Goal: Contribute content: Contribute content

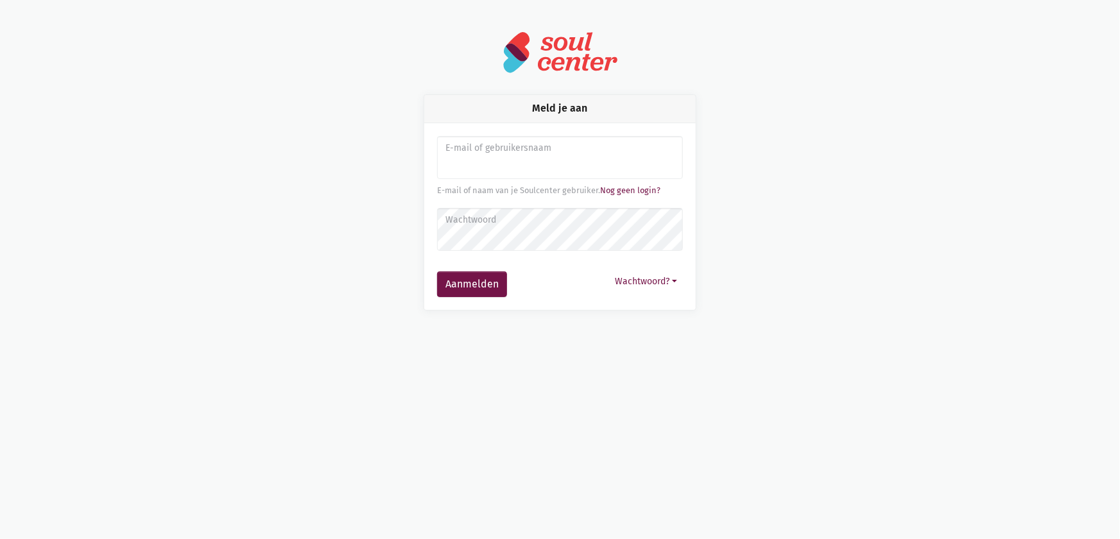
type input "[EMAIL_ADDRESS][DOMAIN_NAME]"
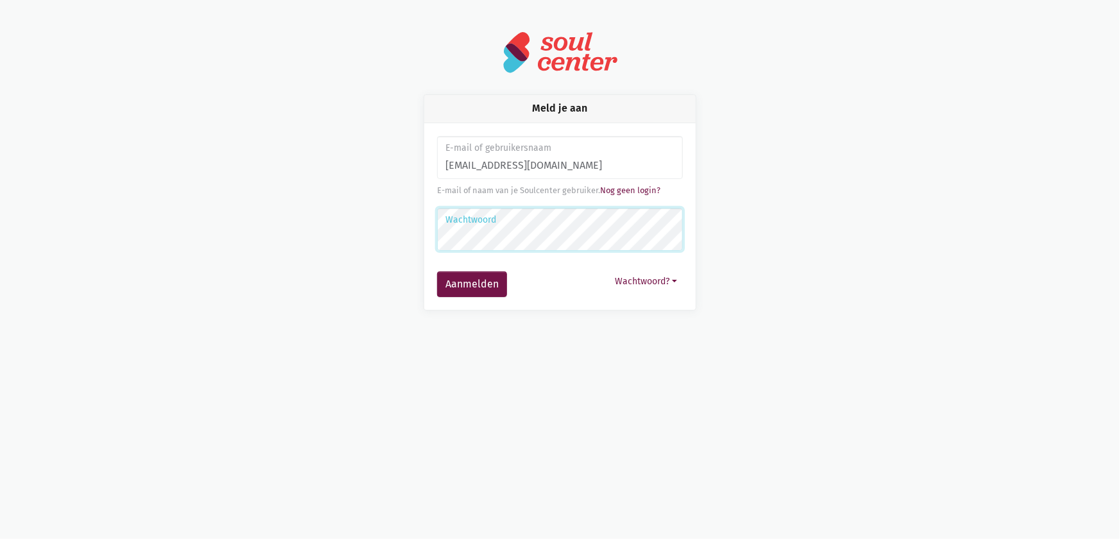
click at [437, 271] on button "Aanmelden" at bounding box center [472, 284] width 70 height 26
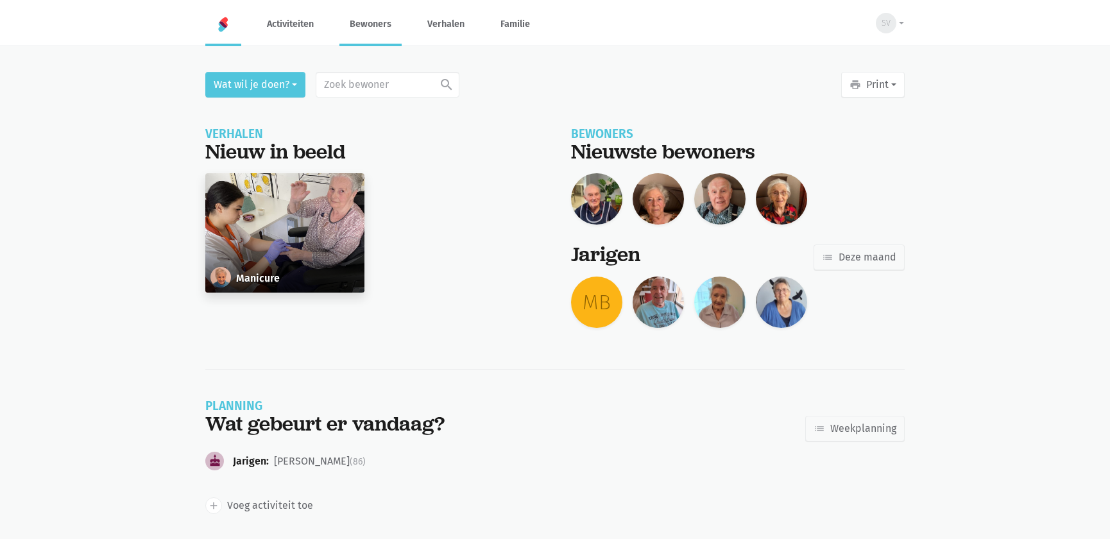
click at [378, 21] on link "Bewoners" at bounding box center [370, 24] width 62 height 43
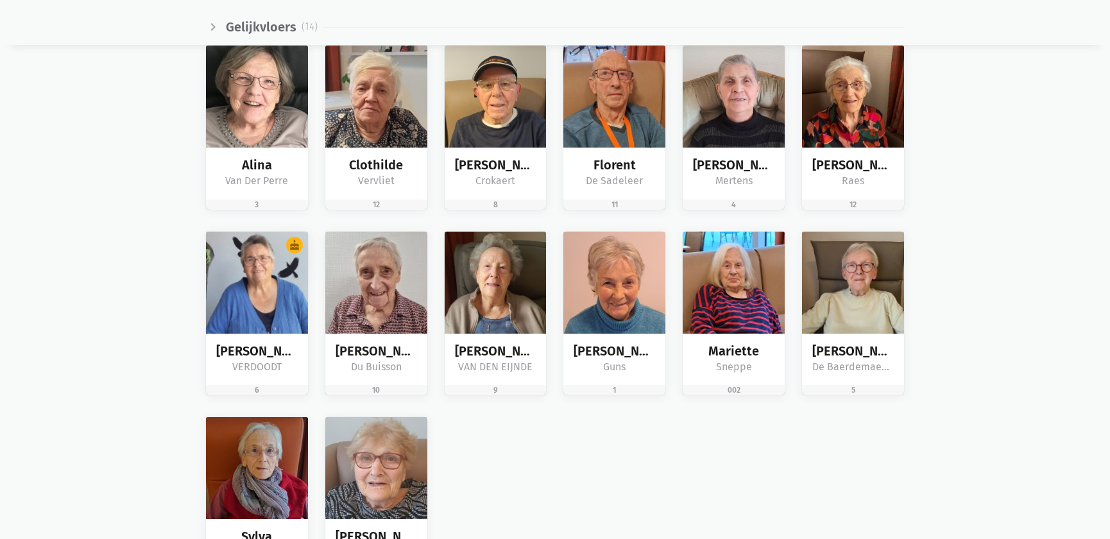
scroll to position [2041, 0]
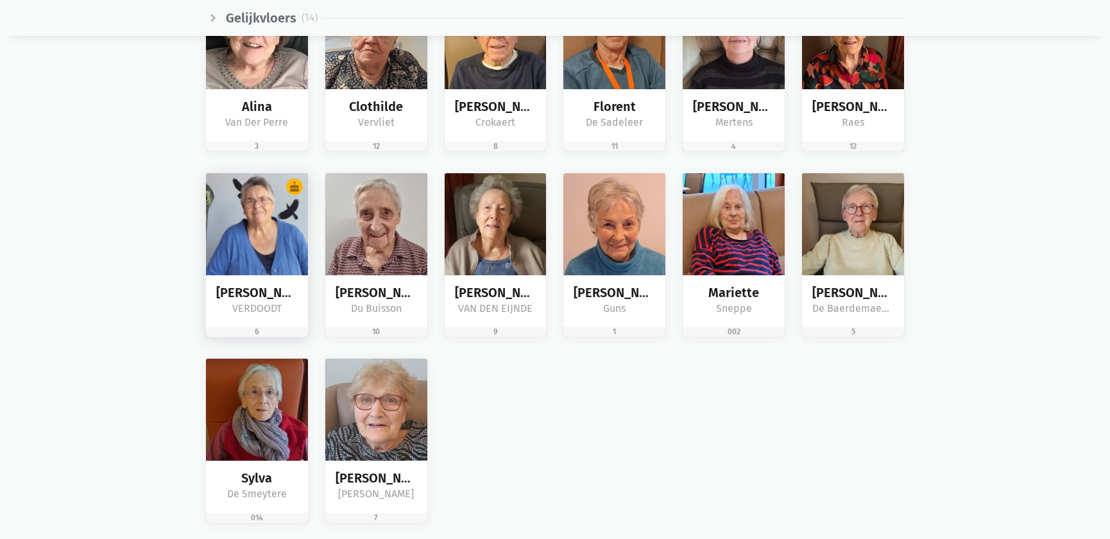
click at [273, 237] on img at bounding box center [257, 224] width 102 height 102
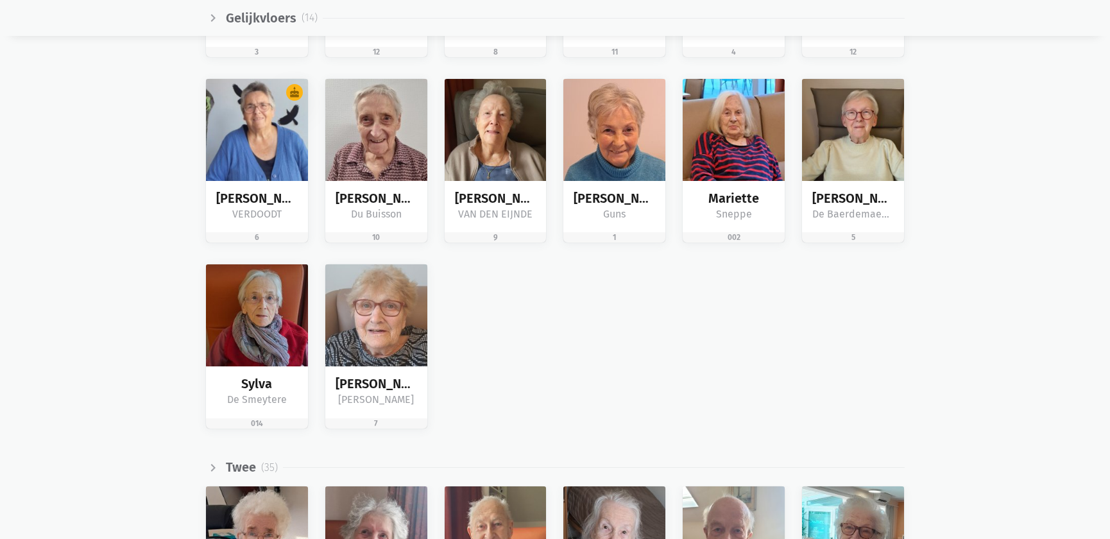
scroll to position [2019, 0]
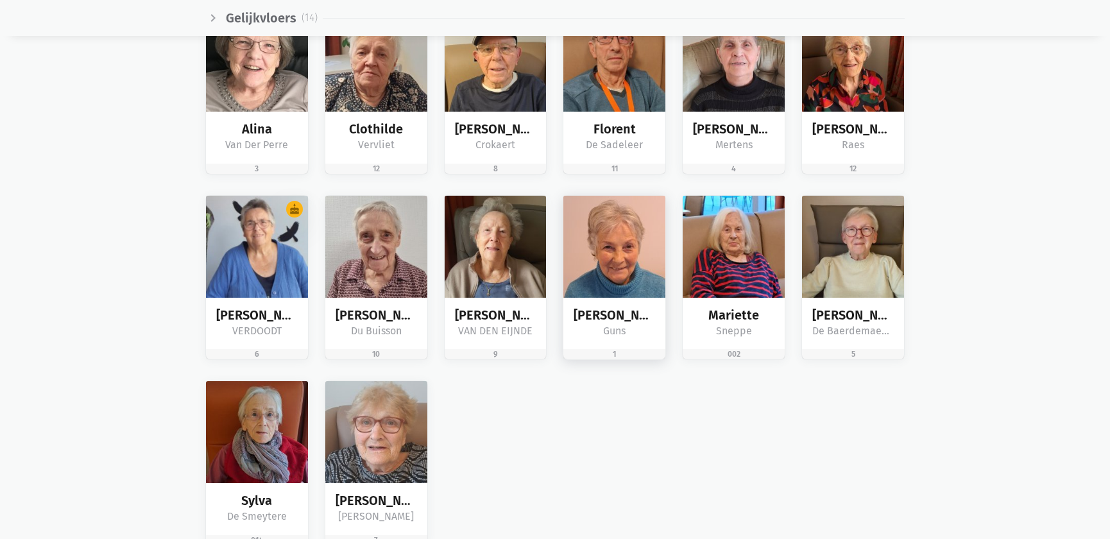
click at [610, 246] on img at bounding box center [614, 247] width 102 height 102
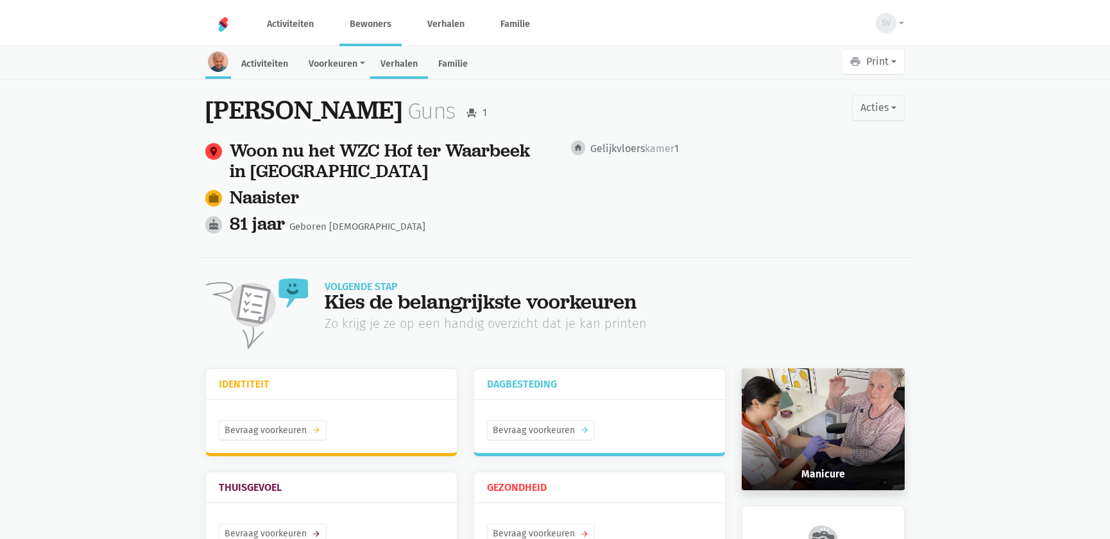
click at [396, 57] on link "Verhalen" at bounding box center [399, 65] width 58 height 28
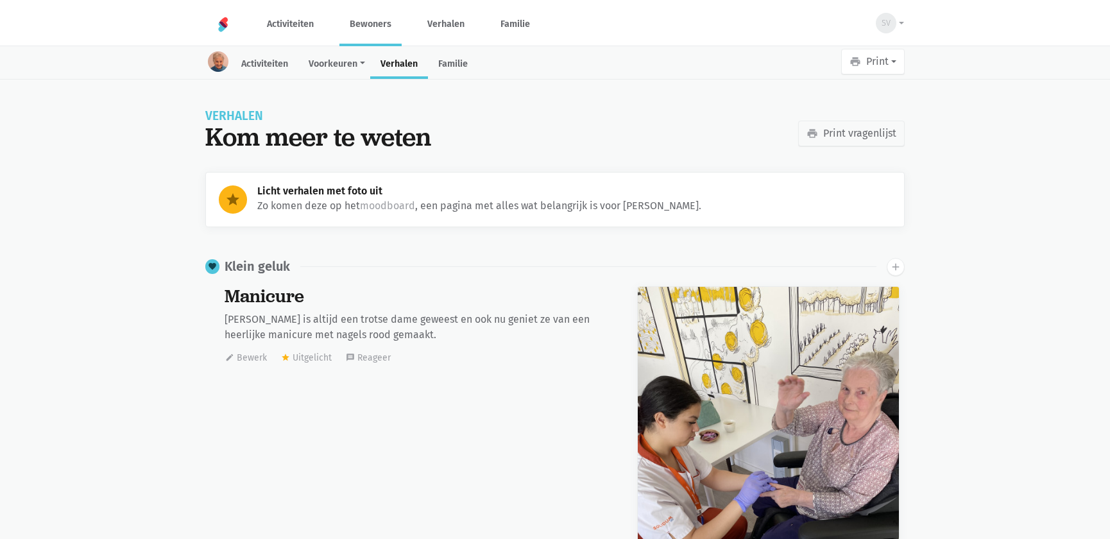
scroll to position [37897, 0]
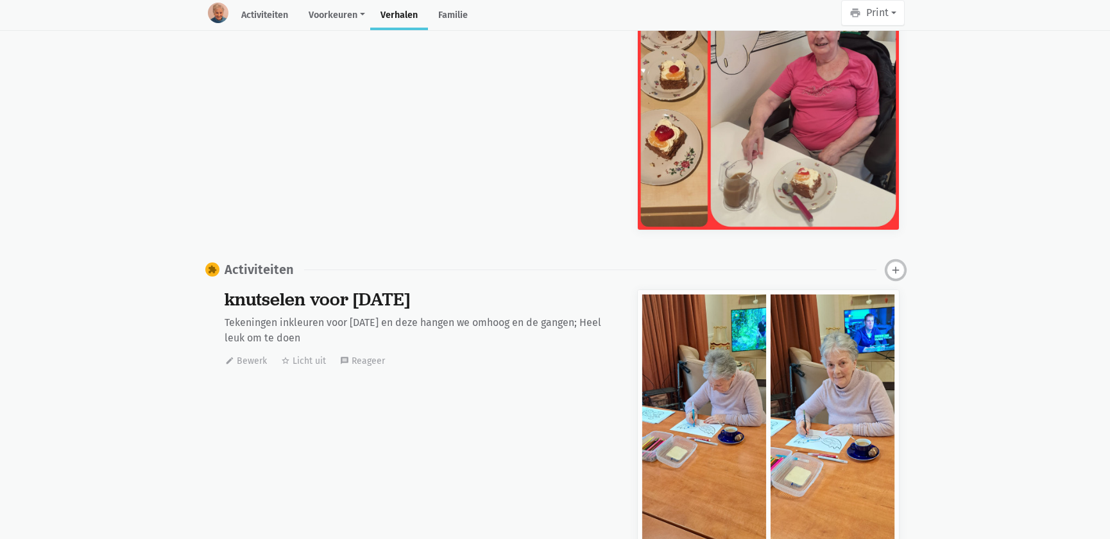
click at [892, 270] on icon "add" at bounding box center [896, 270] width 12 height 12
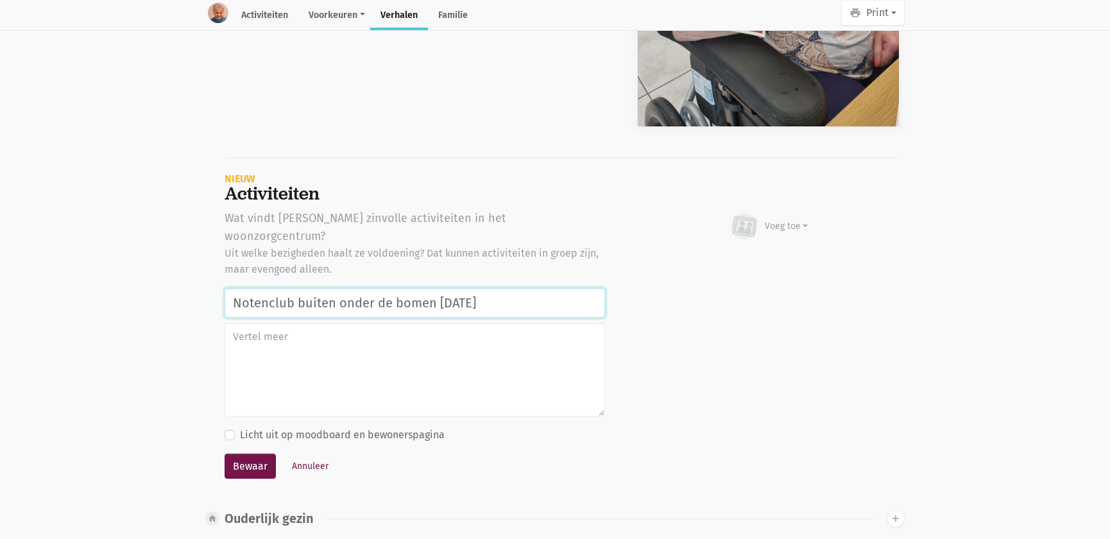
drag, startPoint x: 520, startPoint y: 280, endPoint x: 191, endPoint y: 279, distance: 329.2
drag, startPoint x: 356, startPoint y: 282, endPoint x: 365, endPoint y: 280, distance: 9.1
click at [357, 288] on input "Notenclub buiten onder de bomen 13/08/2025" at bounding box center [415, 303] width 381 height 30
click at [425, 288] on input "Notenclub buiten onder de bomen 13/08/2025" at bounding box center [415, 303] width 381 height 30
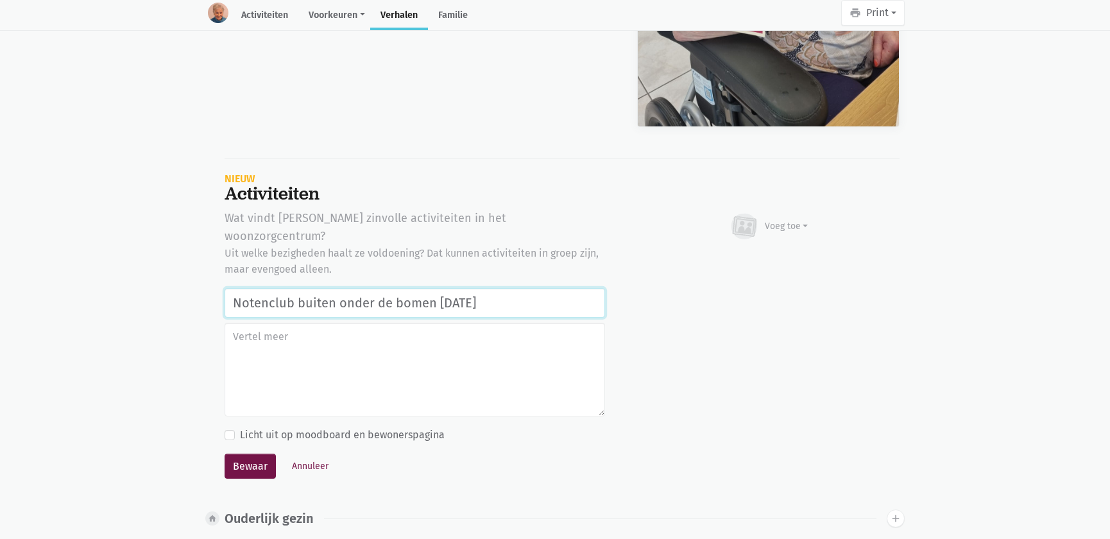
drag, startPoint x: 433, startPoint y: 279, endPoint x: 334, endPoint y: 280, distance: 98.8
click at [334, 288] on input "Notenclub buiten onder de bomen 13/08/2025" at bounding box center [415, 303] width 381 height 30
click at [296, 288] on input "Notenclub buitenlucht 13/08/2025" at bounding box center [415, 303] width 381 height 30
click at [476, 288] on input "Notenclub in de buitenlucht [DATE]" at bounding box center [415, 303] width 381 height 30
click at [396, 288] on input "Notenclub in de buitenlucht [DATE]" at bounding box center [415, 303] width 381 height 30
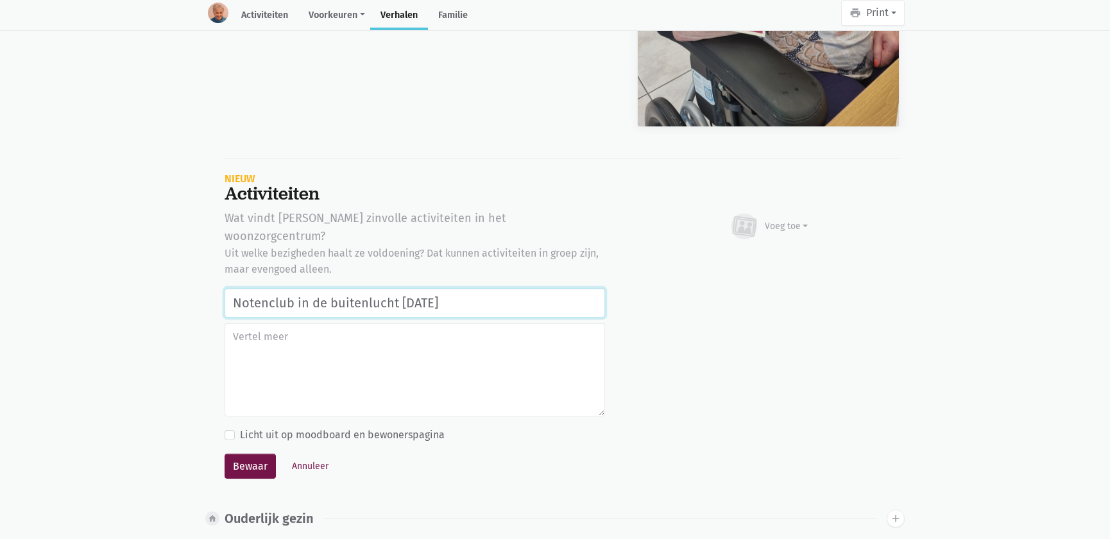
type input "Notenclub in de buitenlucht 13/08/2025"
click at [296, 332] on textarea at bounding box center [415, 370] width 381 height 94
click at [484, 288] on input "Notenclub in de buitenlucht 13/08/2025" at bounding box center [415, 303] width 381 height 30
drag, startPoint x: 433, startPoint y: 282, endPoint x: 193, endPoint y: 277, distance: 240.1
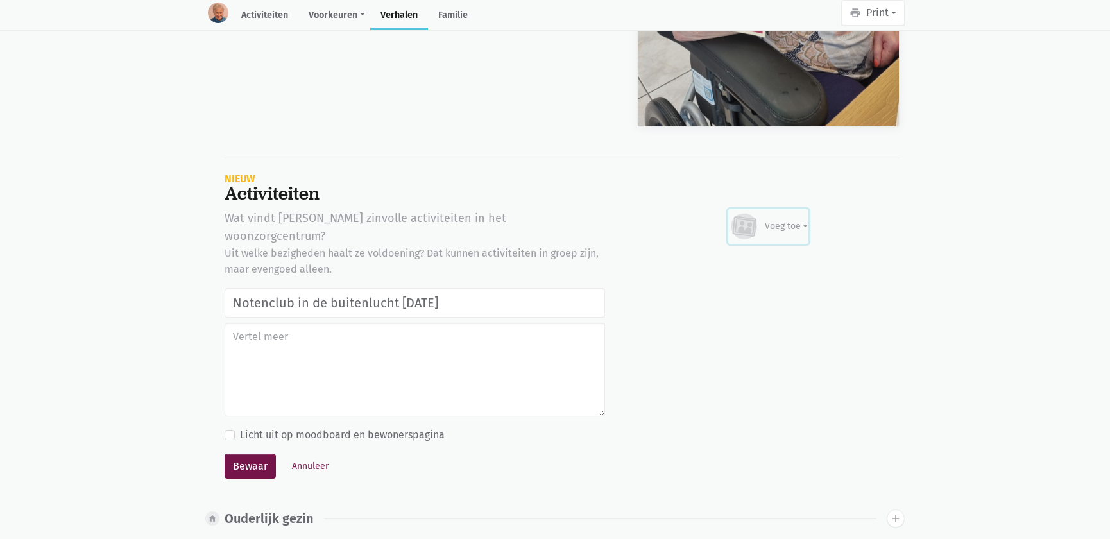
drag, startPoint x: 785, startPoint y: 219, endPoint x: 778, endPoint y: 236, distance: 17.3
click at [785, 220] on div "Voeg toe" at bounding box center [787, 225] width 44 height 13
click at [759, 262] on link "Afbeelding" at bounding box center [761, 264] width 93 height 22
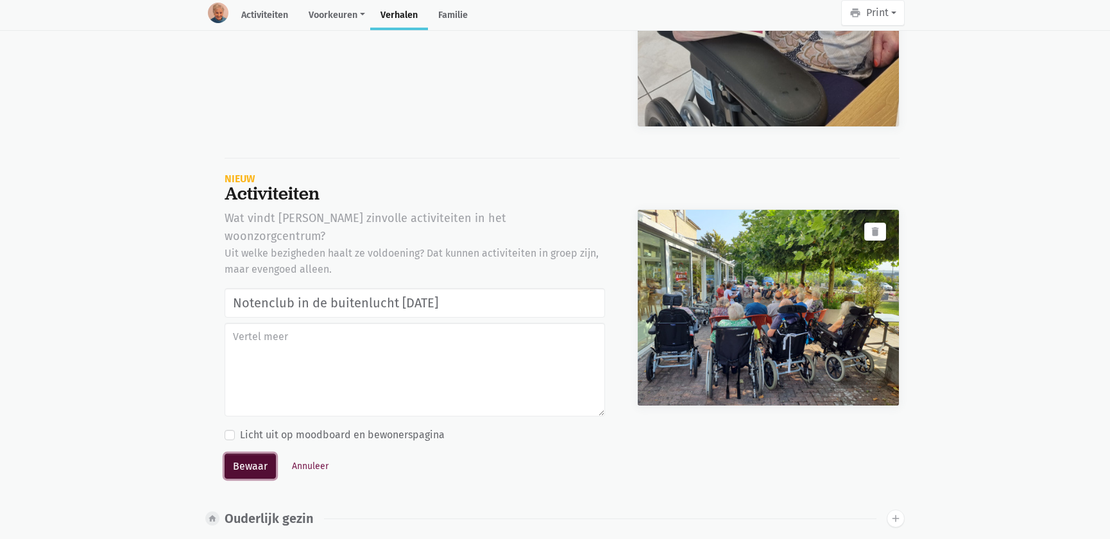
click at [244, 454] on button "Bewaar" at bounding box center [250, 467] width 51 height 26
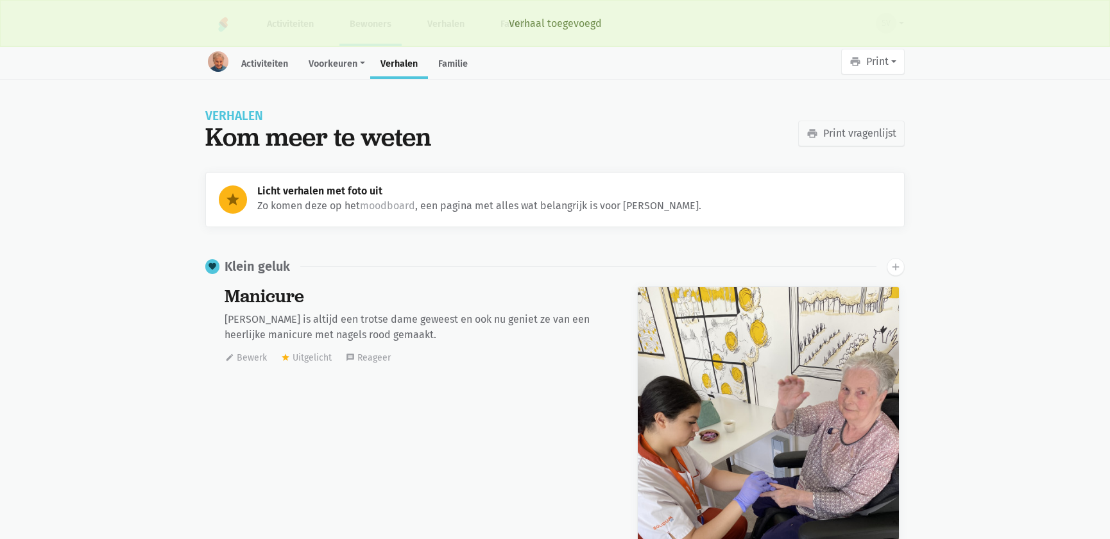
scroll to position [37897, 0]
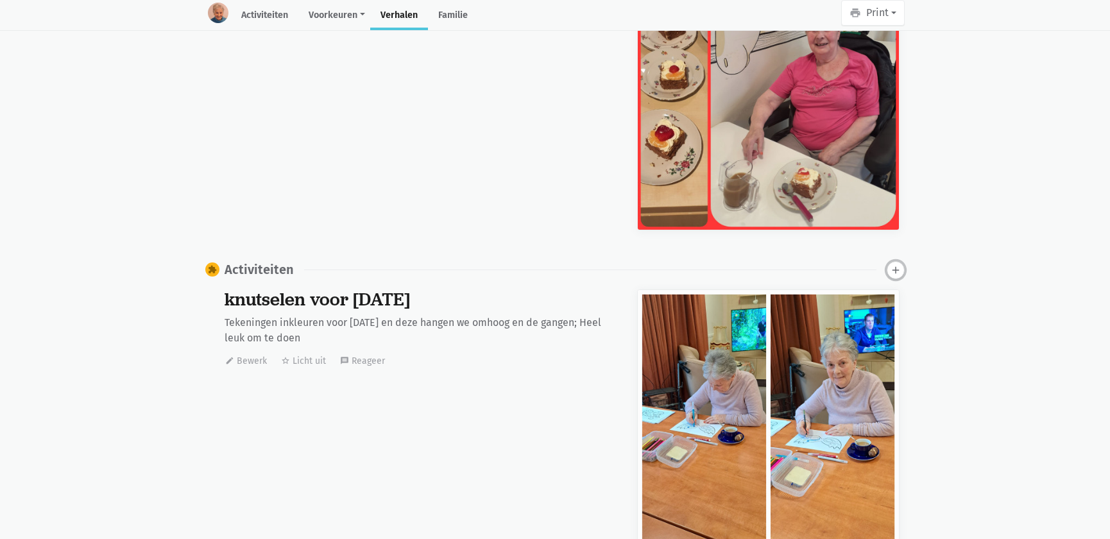
click at [895, 274] on icon "add" at bounding box center [896, 270] width 12 height 12
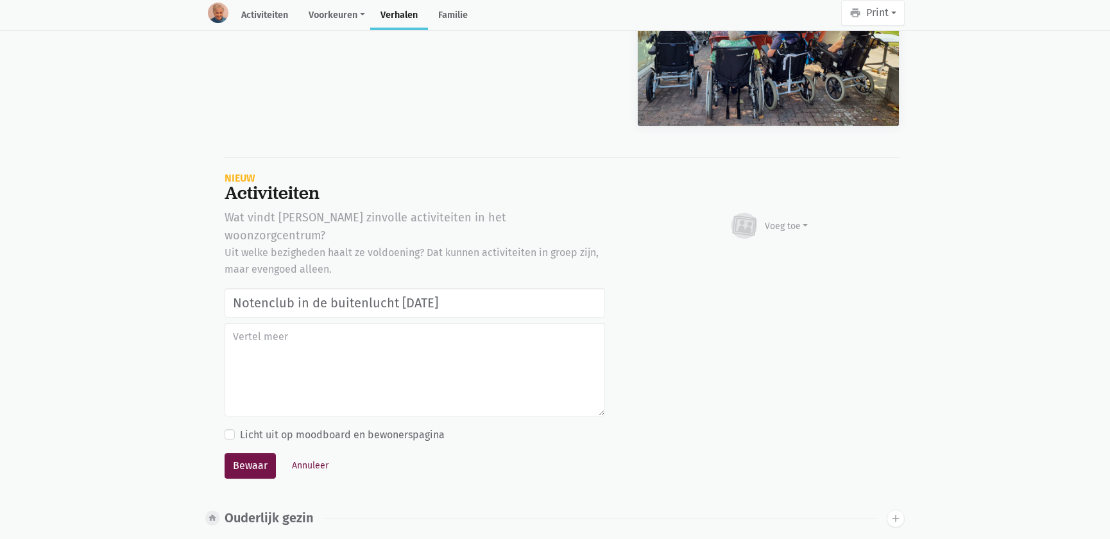
type input "Notenclub in de buitenlucht 13/08/2025"
click at [783, 223] on div "Voeg toe" at bounding box center [787, 225] width 44 height 13
click at [760, 262] on link "Afbeelding" at bounding box center [761, 263] width 93 height 22
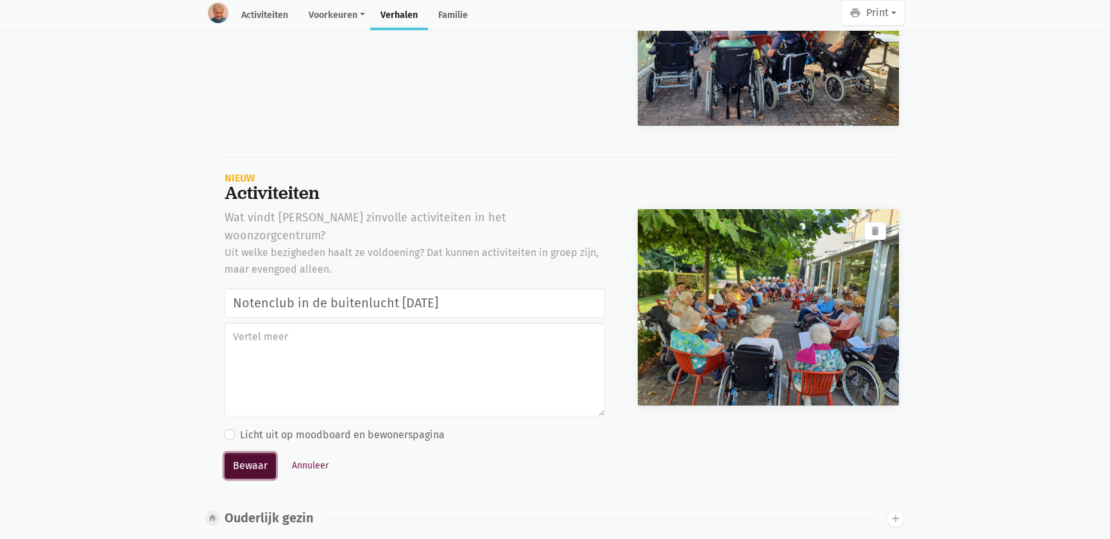
click at [259, 453] on button "Bewaar" at bounding box center [250, 466] width 51 height 26
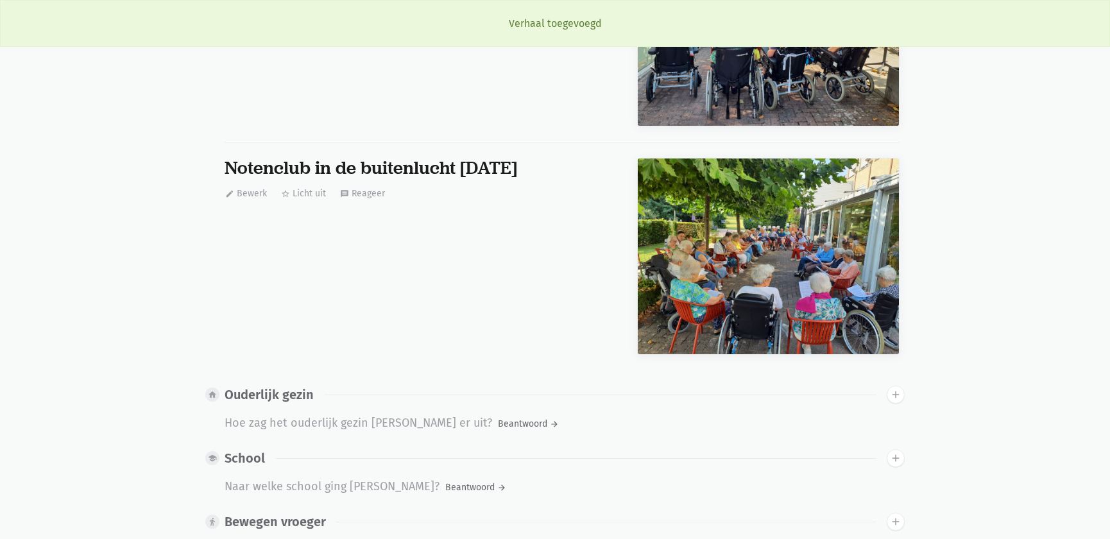
scroll to position [0, 0]
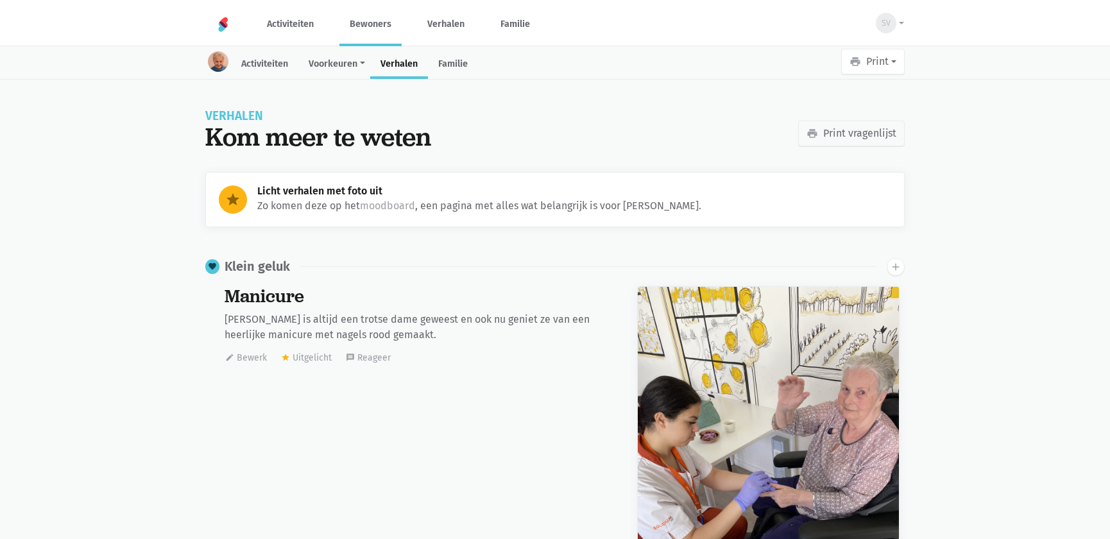
click at [363, 23] on link "Bewoners" at bounding box center [370, 24] width 62 height 43
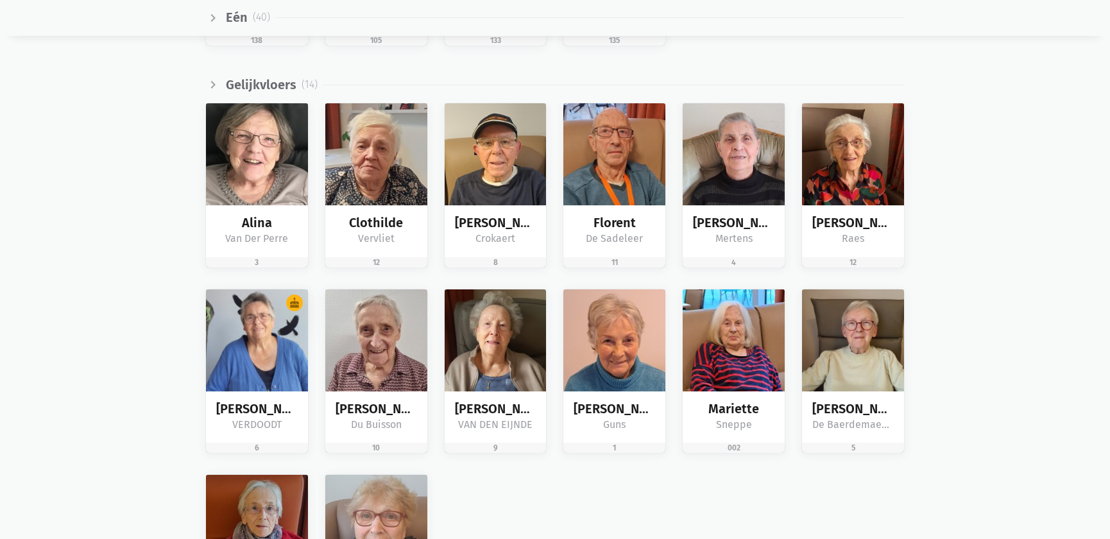
scroll to position [1983, 0]
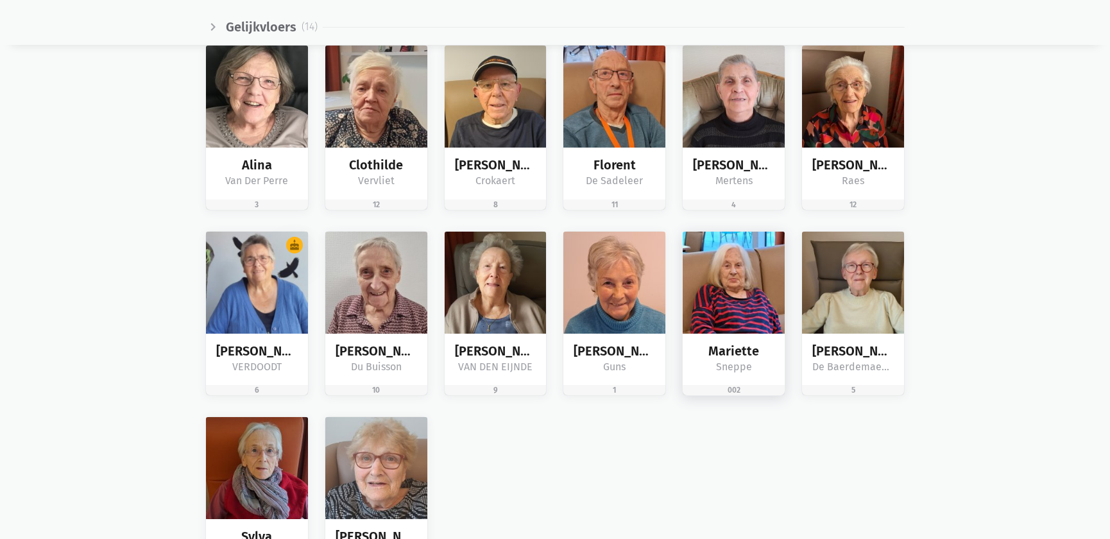
click at [763, 307] on img at bounding box center [734, 283] width 102 height 102
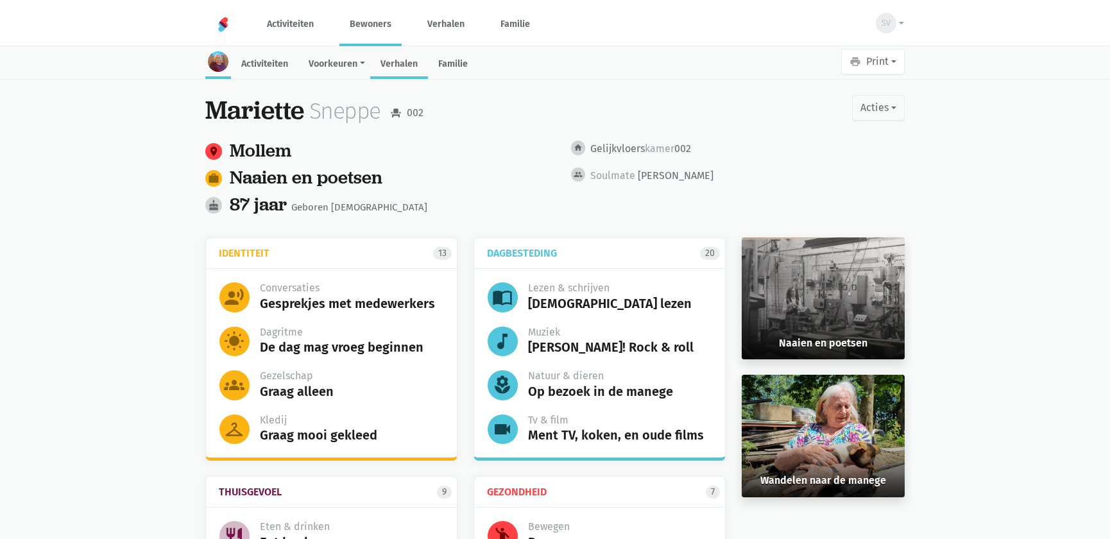
click at [411, 66] on link "Verhalen" at bounding box center [399, 65] width 58 height 28
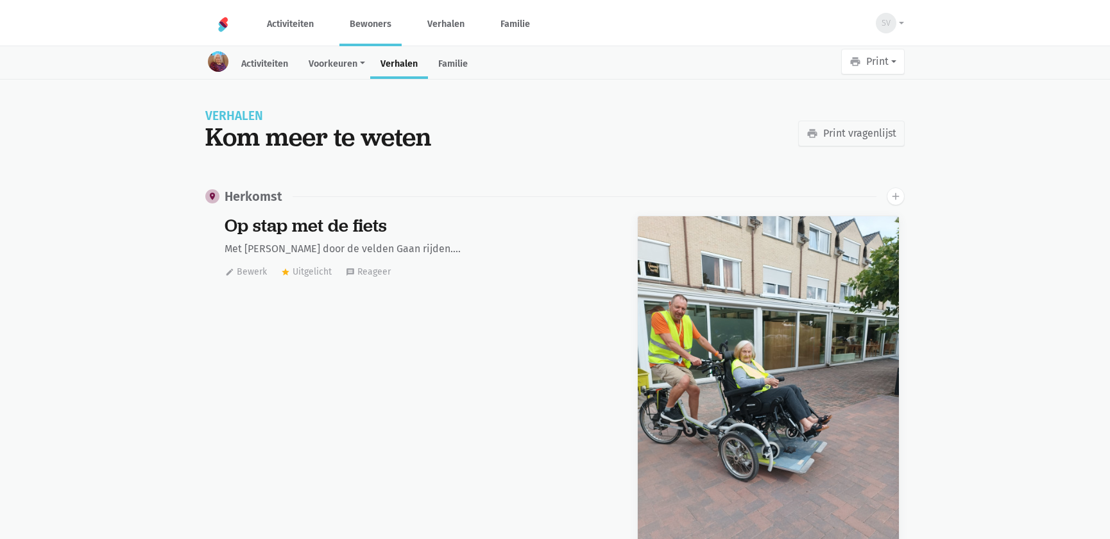
scroll to position [1938, 0]
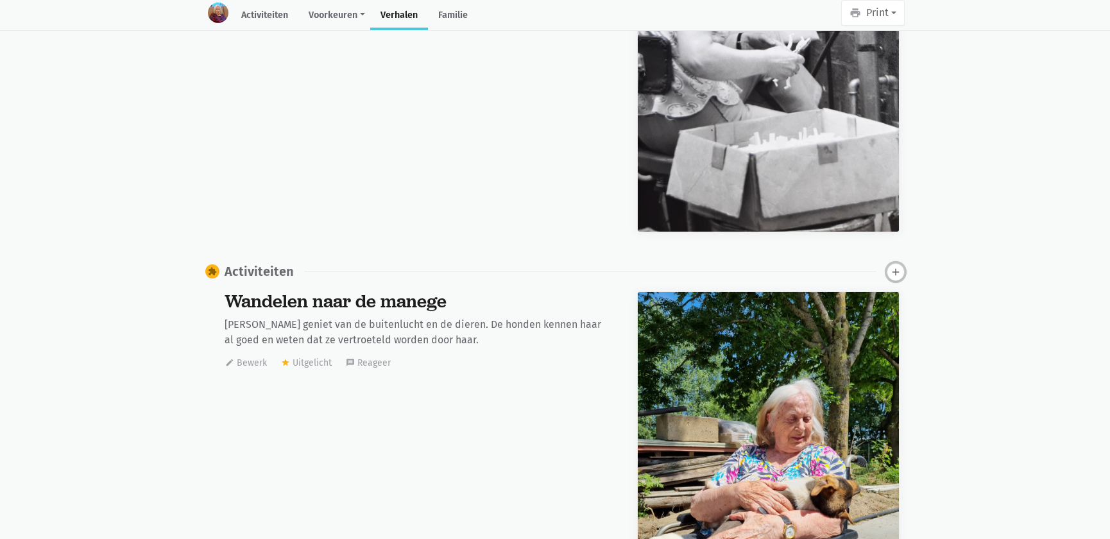
click at [893, 271] on icon "add" at bounding box center [896, 272] width 12 height 12
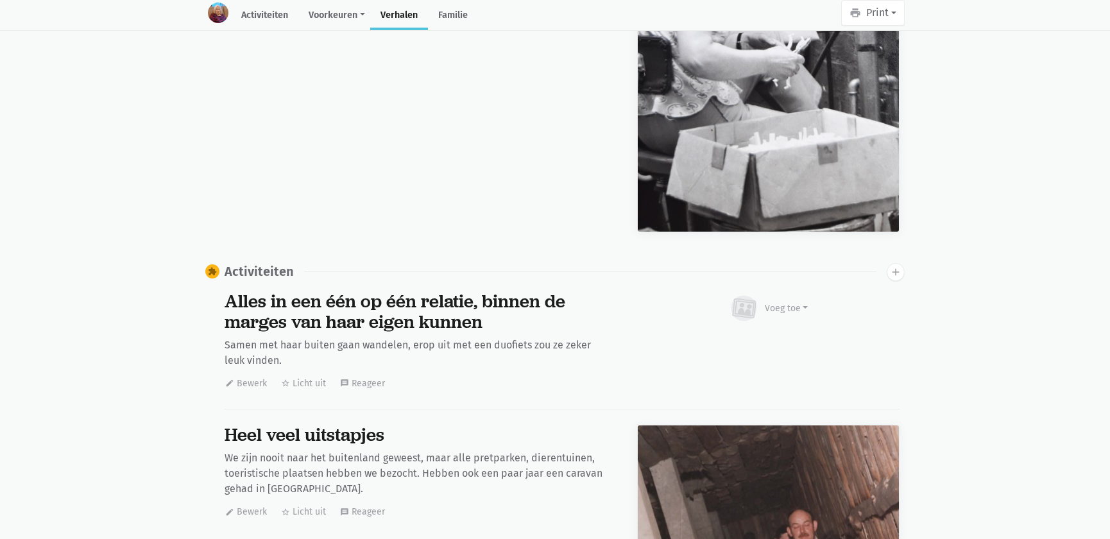
scroll to position [19649, 0]
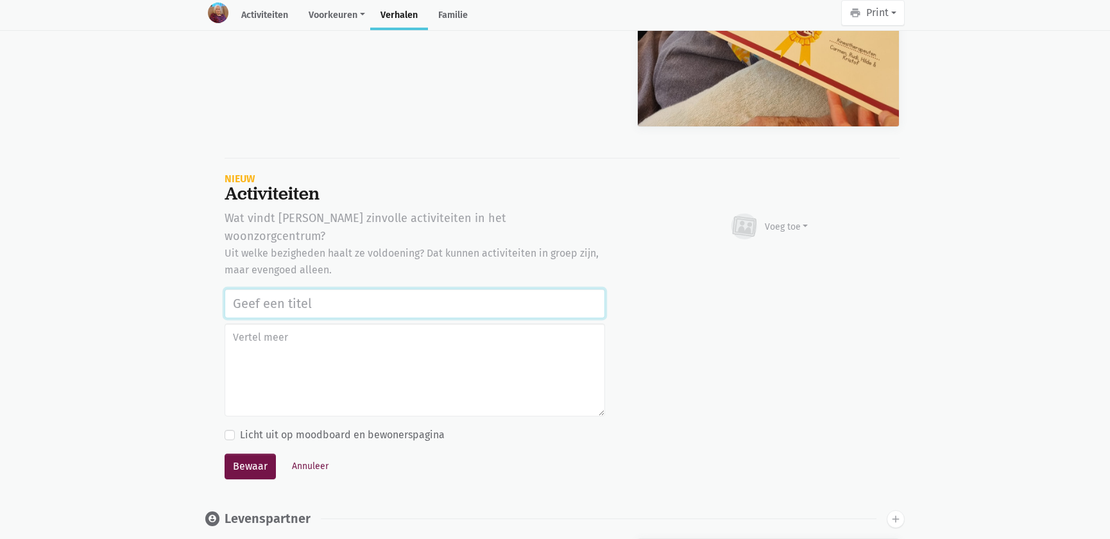
click at [282, 289] on input "text" at bounding box center [415, 304] width 381 height 30
paste input "Notenclub in de buitenlucht [DATE]"
type input "Notenclub in de buitenlucht [DATE]"
click at [782, 220] on div "Voeg toe" at bounding box center [787, 226] width 44 height 13
click at [757, 266] on link "Afbeelding" at bounding box center [761, 264] width 93 height 22
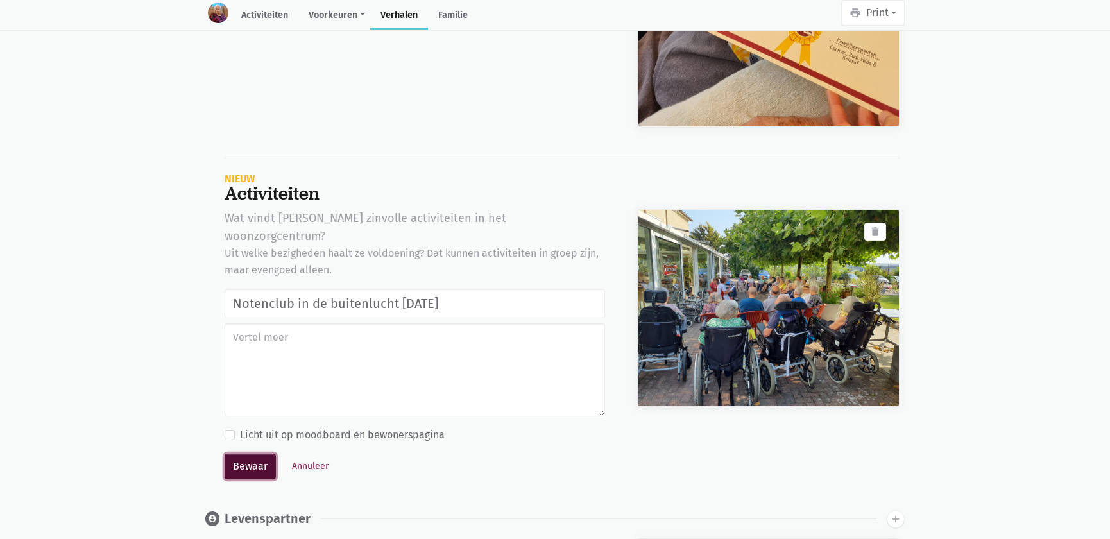
click at [244, 454] on button "Bewaar" at bounding box center [250, 467] width 51 height 26
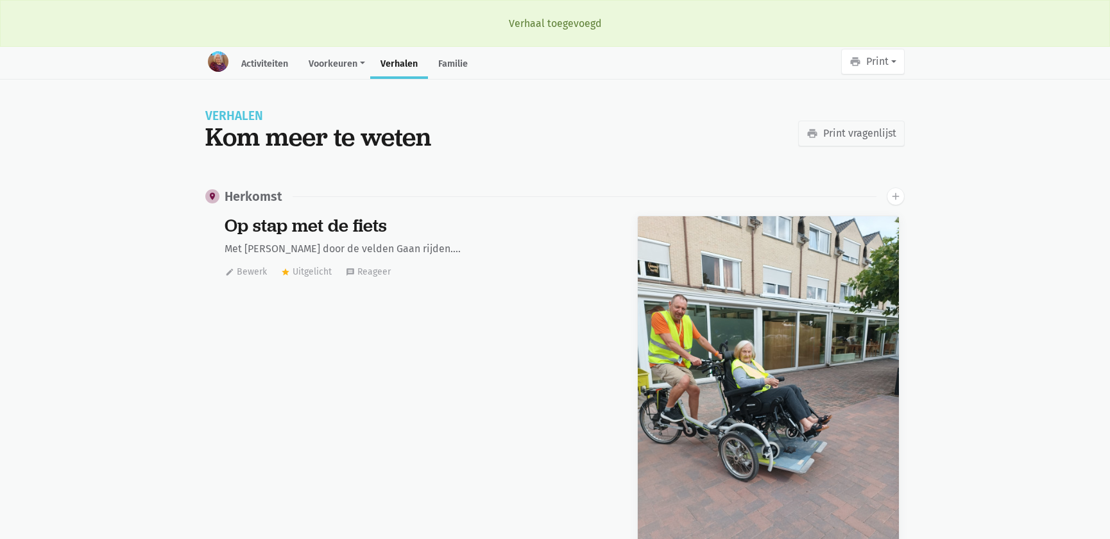
scroll to position [1938, 0]
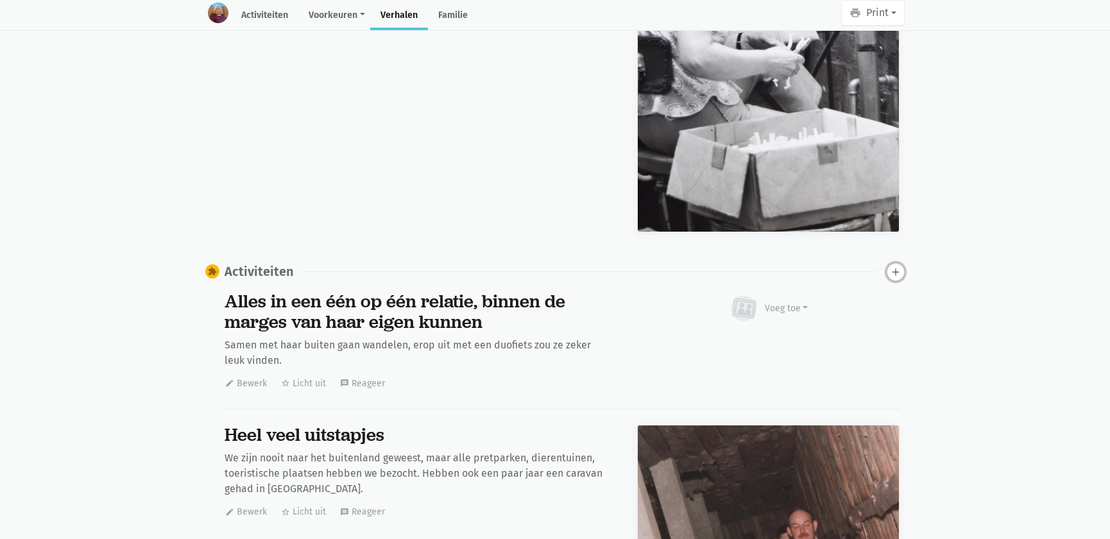
click at [891, 275] on icon "add" at bounding box center [896, 272] width 12 height 12
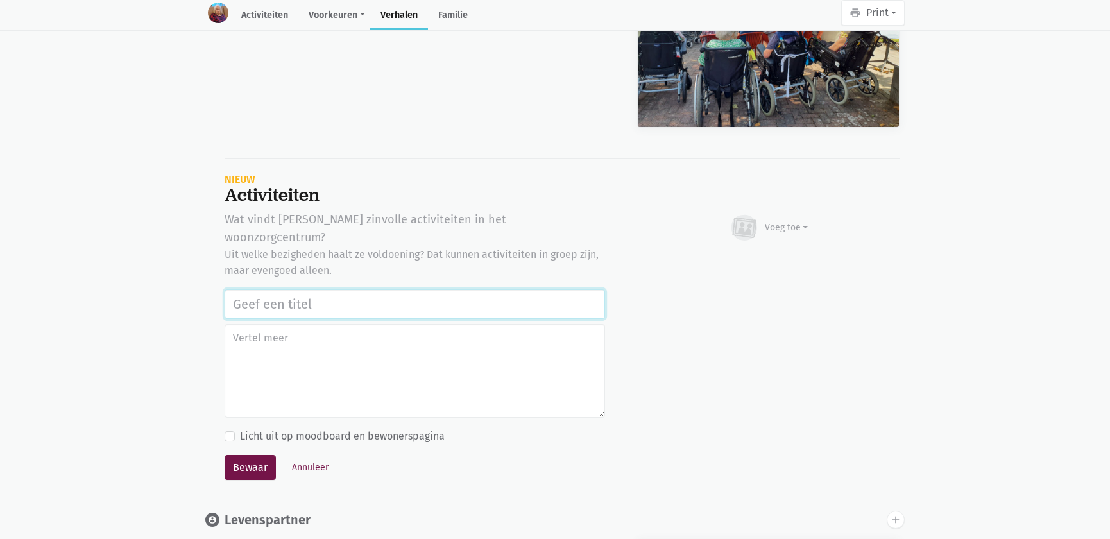
click at [325, 289] on input "text" at bounding box center [415, 304] width 381 height 30
paste input "Notenclub in de buitenlucht 13/08/2025"
type input "Notenclub in de buitenlucht 13/08/2025"
click at [771, 229] on div "Voeg toe" at bounding box center [787, 227] width 44 height 13
click at [777, 254] on link "Afbeelding" at bounding box center [761, 265] width 93 height 22
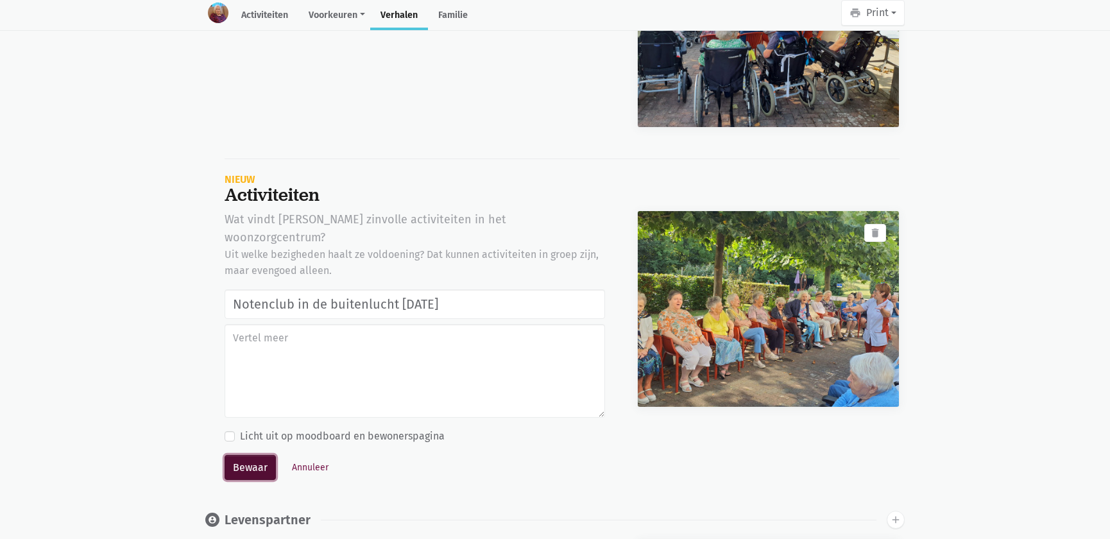
click at [232, 455] on button "Bewaar" at bounding box center [250, 468] width 51 height 26
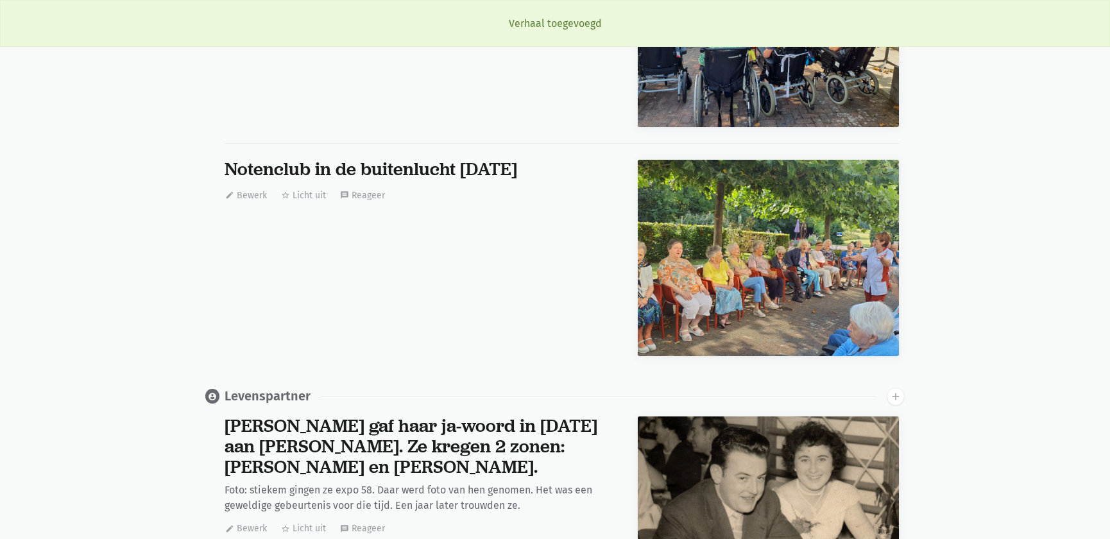
scroll to position [0, 0]
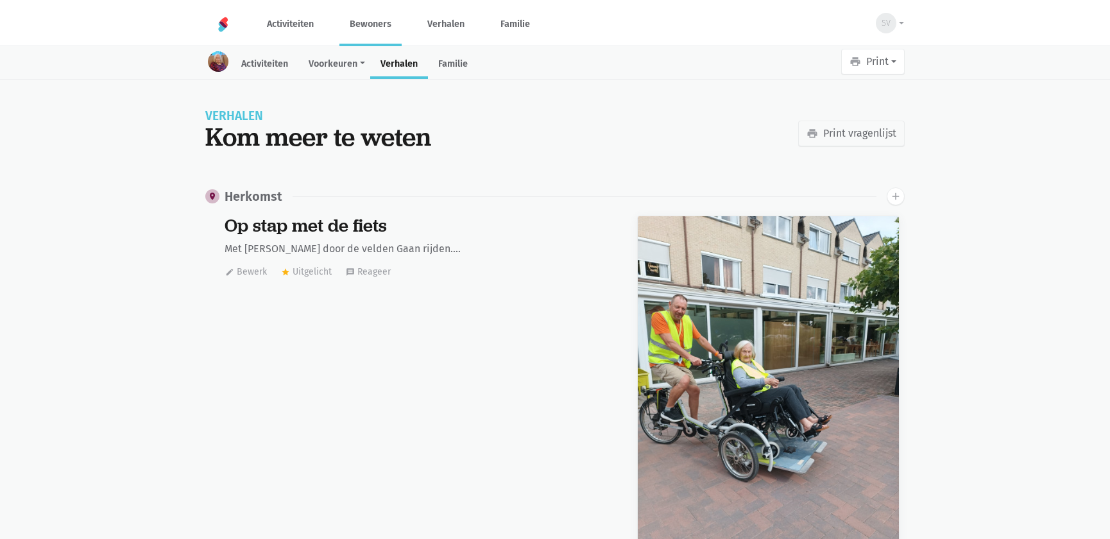
click at [366, 21] on link "Bewoners" at bounding box center [370, 24] width 62 height 43
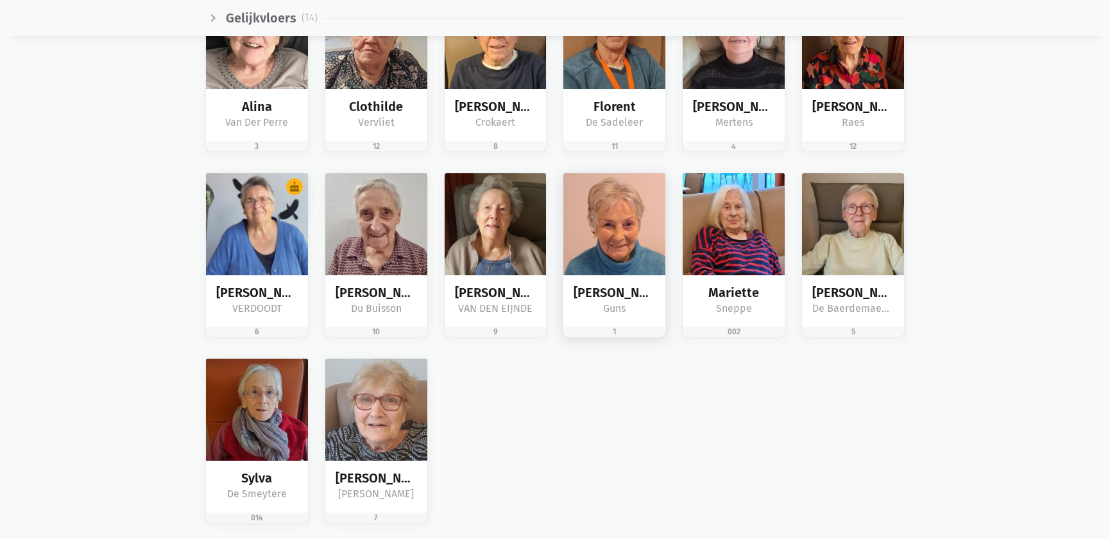
scroll to position [2100, 0]
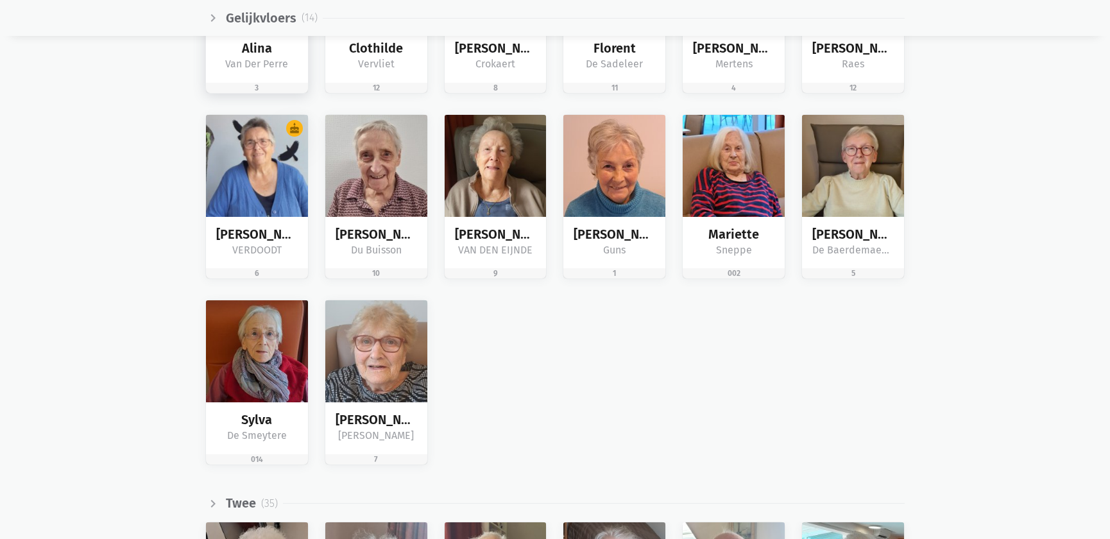
click at [302, 60] on div "[PERSON_NAME]" at bounding box center [257, 57] width 102 height 52
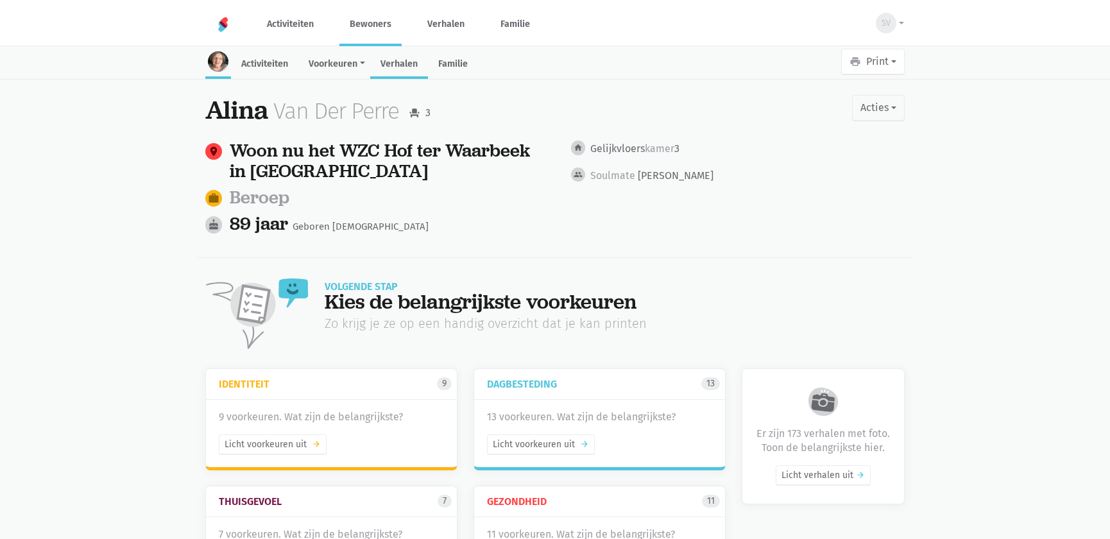
click at [407, 66] on link "Verhalen" at bounding box center [399, 65] width 58 height 28
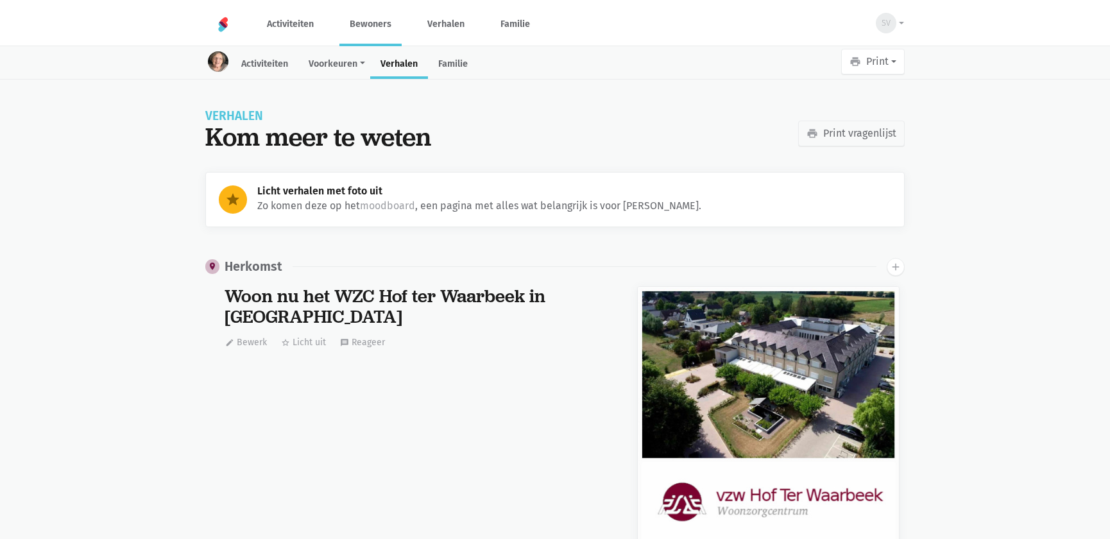
scroll to position [34065, 0]
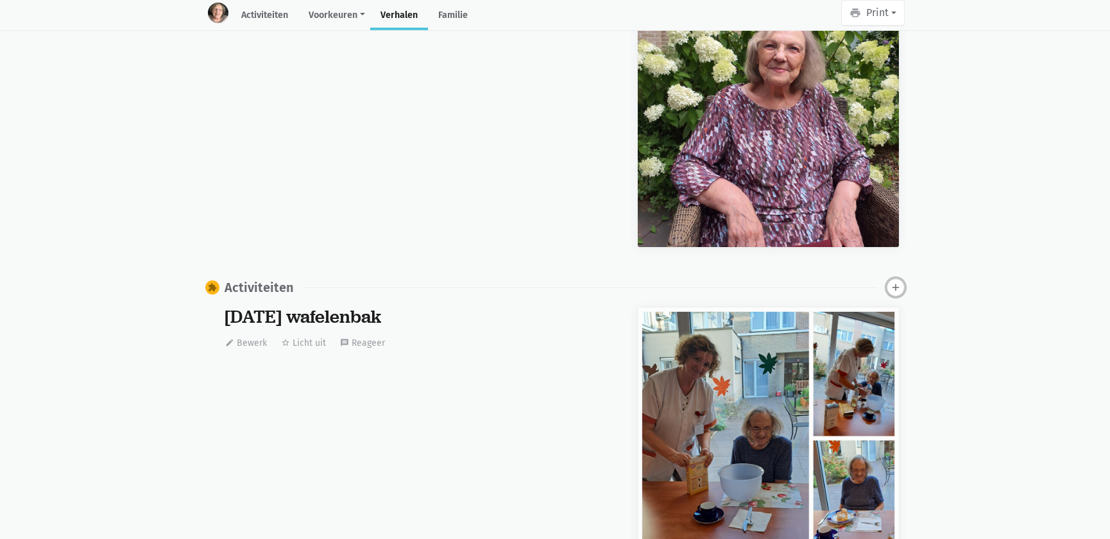
click at [896, 282] on icon "add" at bounding box center [896, 288] width 12 height 12
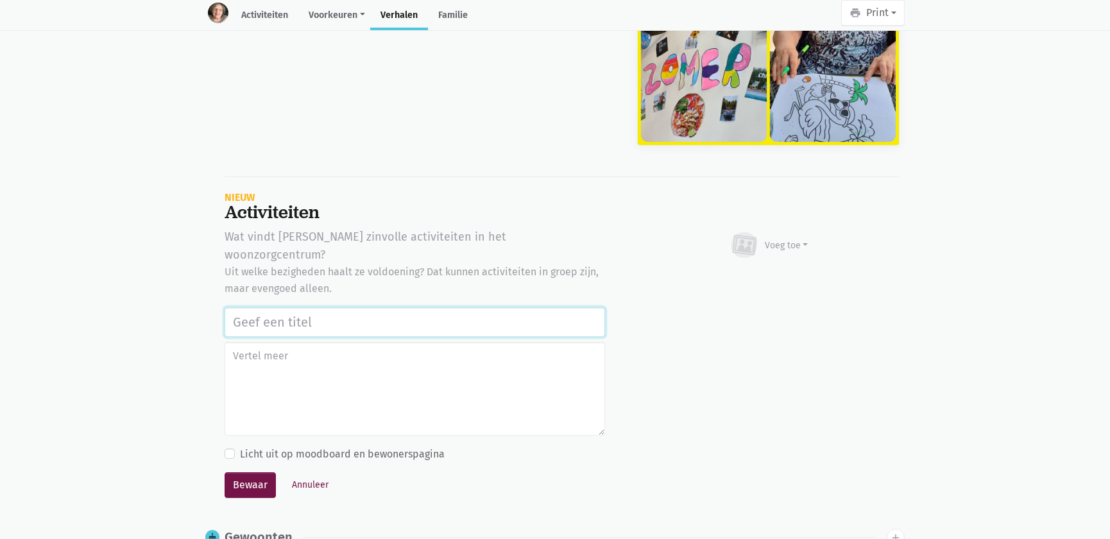
click at [330, 307] on input "text" at bounding box center [415, 322] width 381 height 30
paste input "Notenclub in de buitenlucht 13/08/2025"
type input "Notenclub in de buitenlucht 13/08/2025"
click at [785, 239] on div "Voeg toe" at bounding box center [787, 245] width 44 height 13
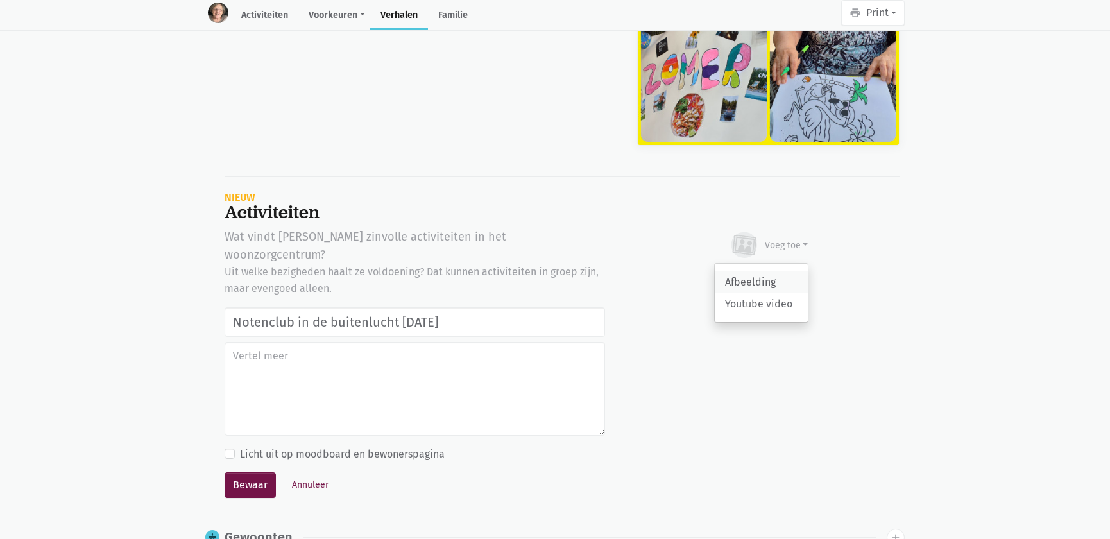
click at [757, 271] on link "Afbeelding" at bounding box center [761, 282] width 93 height 22
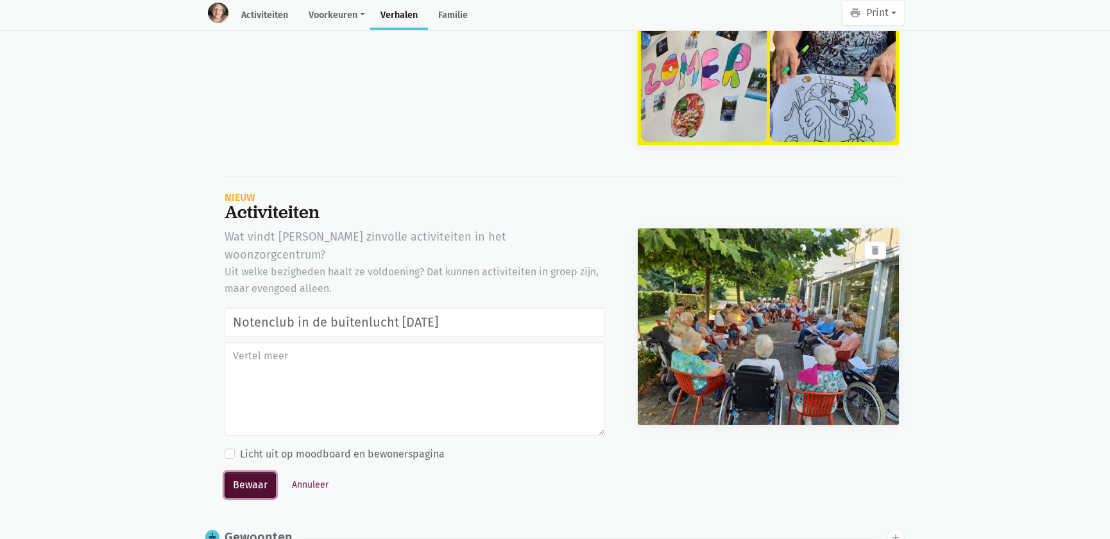
click at [258, 472] on button "Bewaar" at bounding box center [250, 485] width 51 height 26
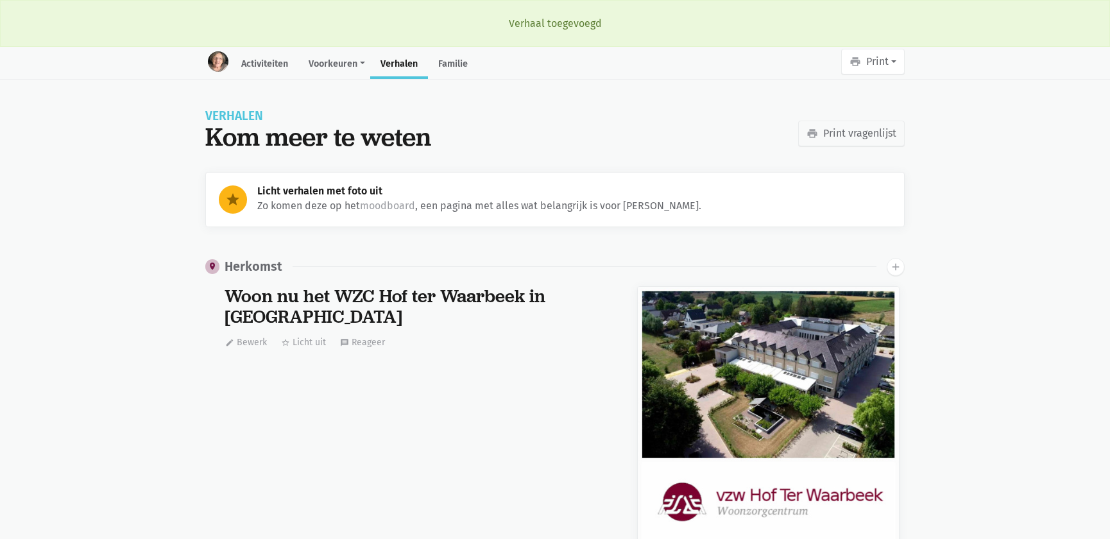
scroll to position [34065, 0]
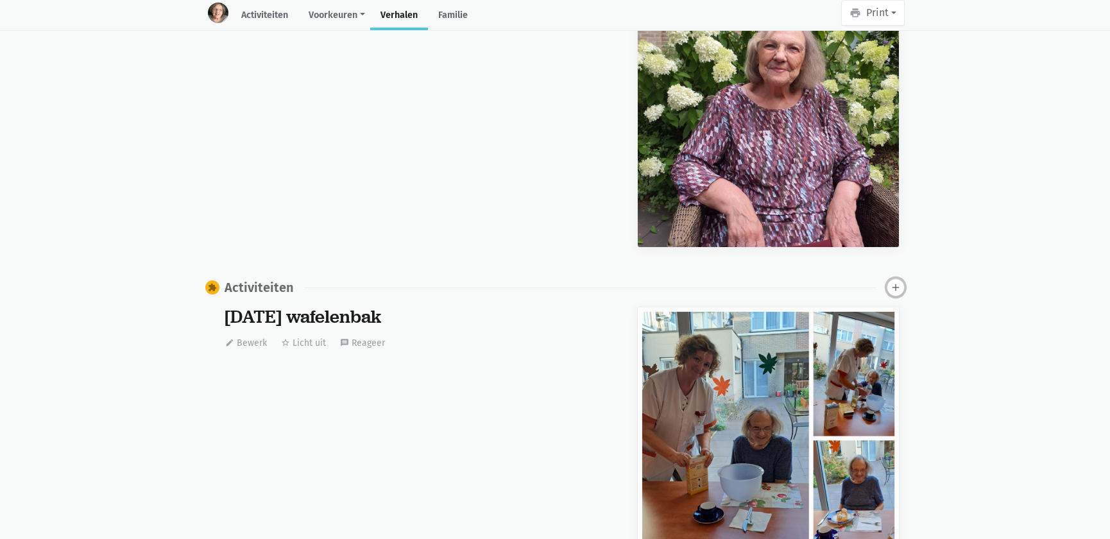
click at [897, 282] on icon "add" at bounding box center [896, 288] width 12 height 12
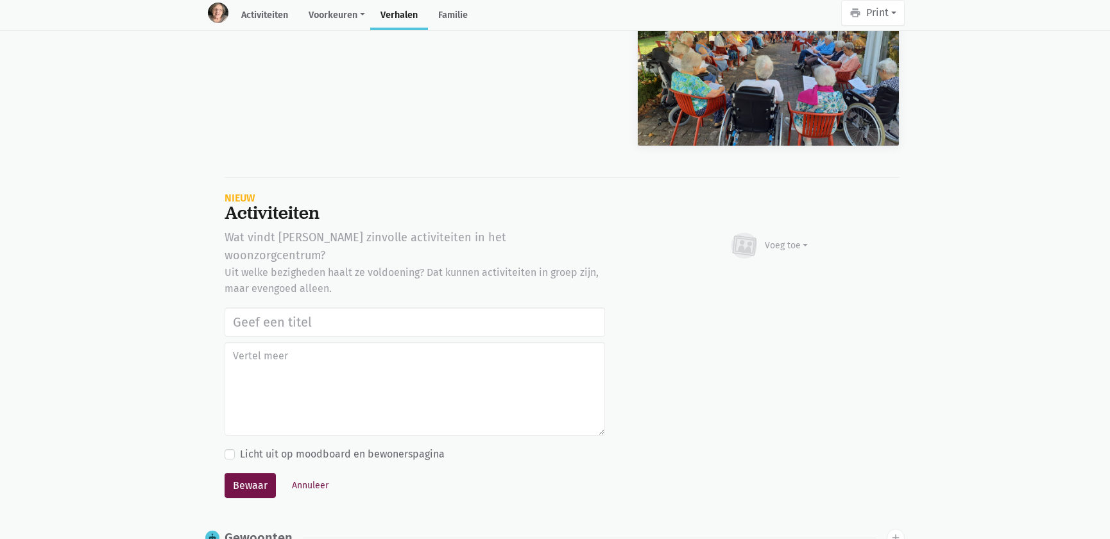
click at [288, 307] on input "text" at bounding box center [415, 322] width 381 height 30
type input "Notenclub in de buitenlucht 13/08/2025"
click at [802, 239] on div "Voeg toe" at bounding box center [787, 245] width 44 height 13
click at [760, 272] on link "Afbeelding" at bounding box center [761, 283] width 93 height 22
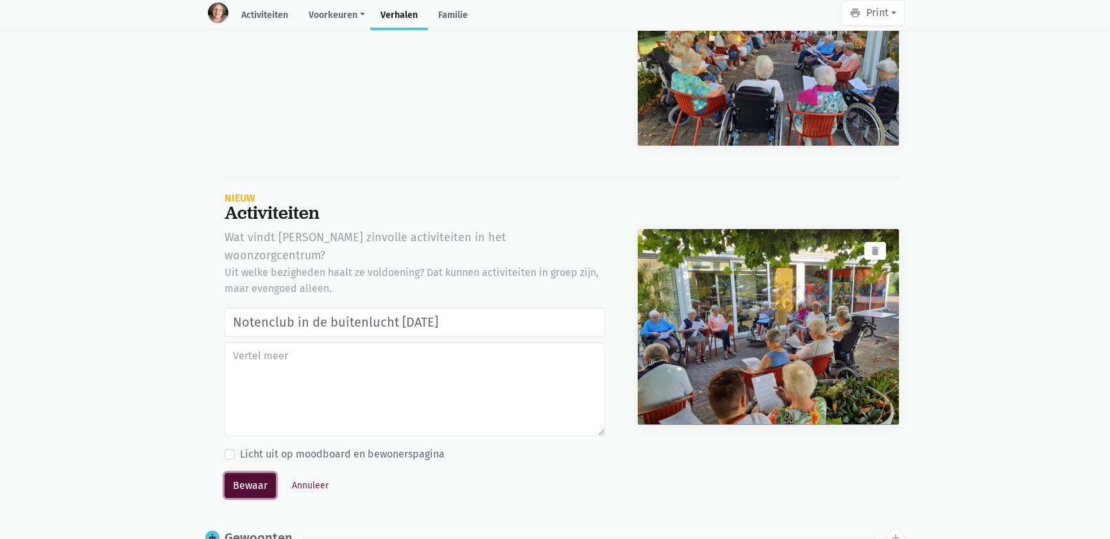
click at [259, 473] on button "Bewaar" at bounding box center [250, 486] width 51 height 26
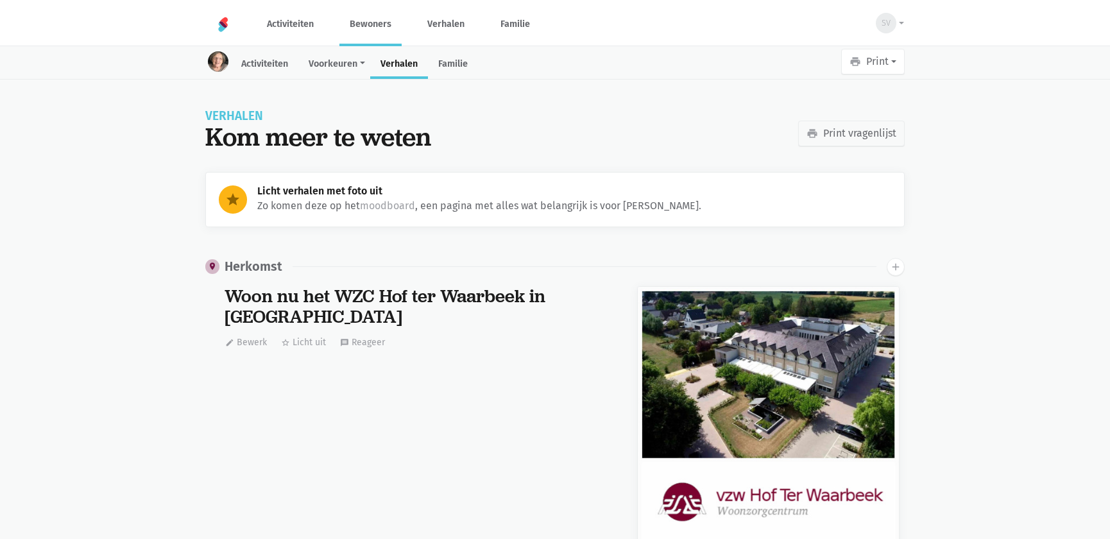
scroll to position [34065, 0]
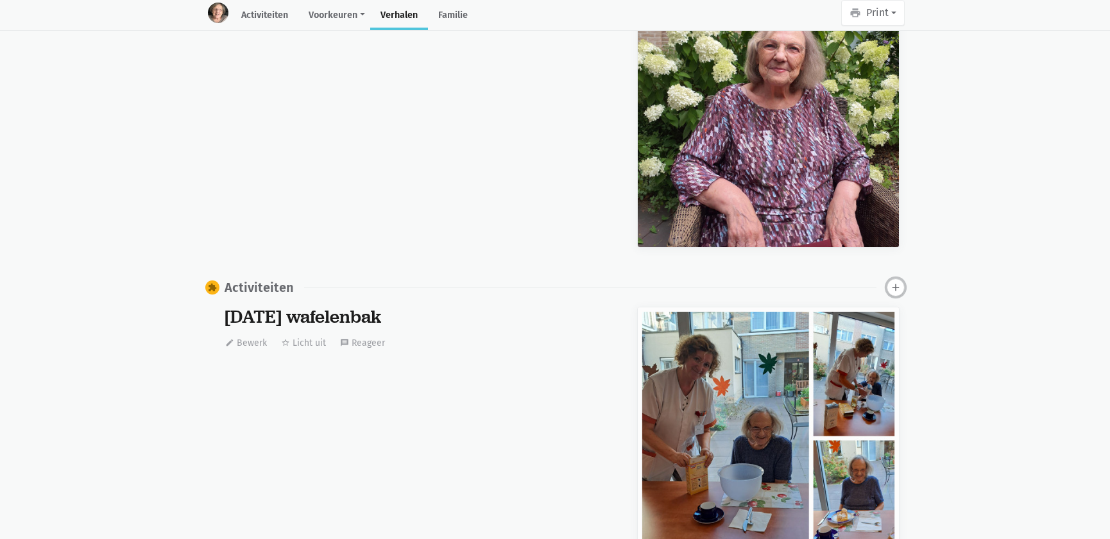
click at [894, 282] on icon "add" at bounding box center [896, 288] width 12 height 12
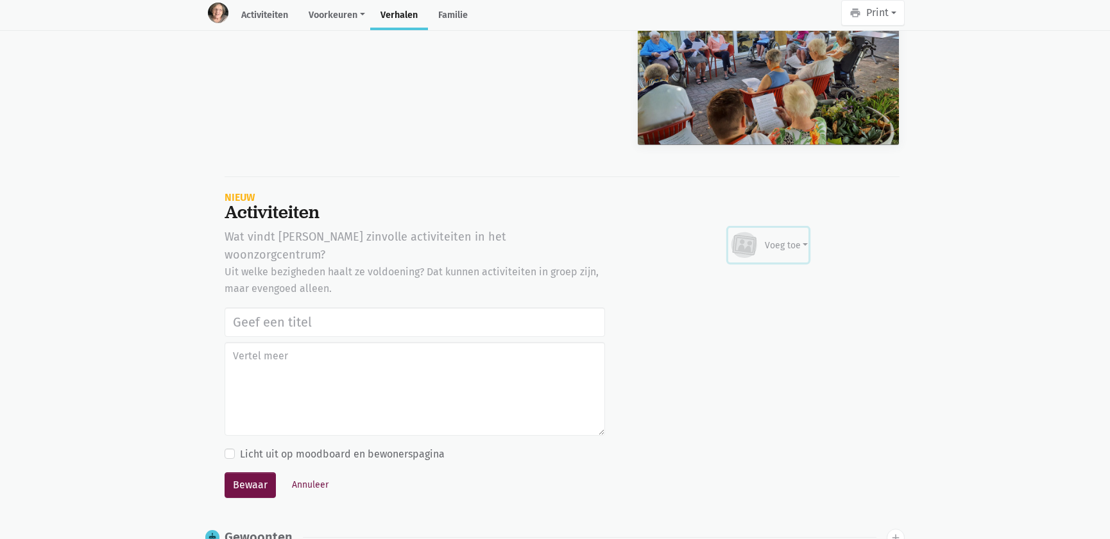
click at [786, 239] on div "Voeg toe" at bounding box center [787, 245] width 44 height 13
click at [770, 271] on link "Afbeelding" at bounding box center [761, 282] width 93 height 22
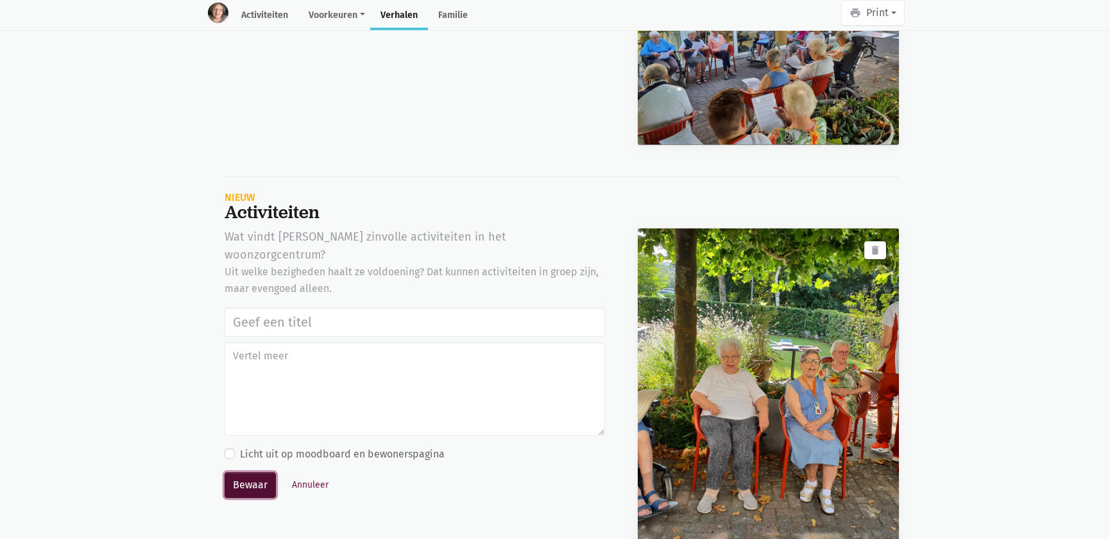
click at [238, 472] on button "Bewaar" at bounding box center [250, 485] width 51 height 26
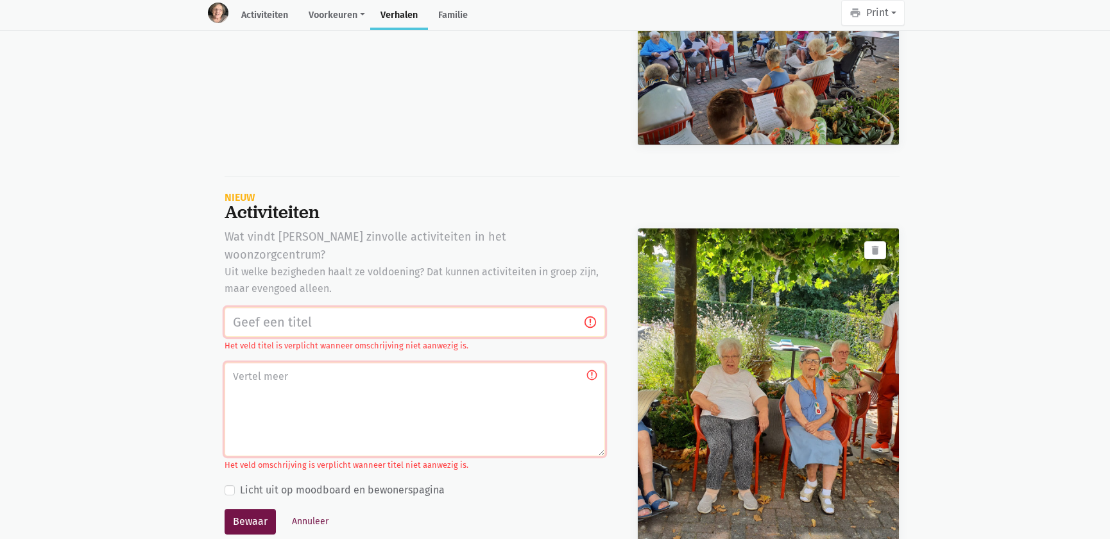
click at [345, 307] on input "text" at bounding box center [415, 322] width 381 height 30
paste input "Notenclub in de buitenlucht [DATE]"
type input "Notenclub in de buitenlucht [DATE]"
click at [266, 509] on button "Bewaar" at bounding box center [250, 522] width 51 height 26
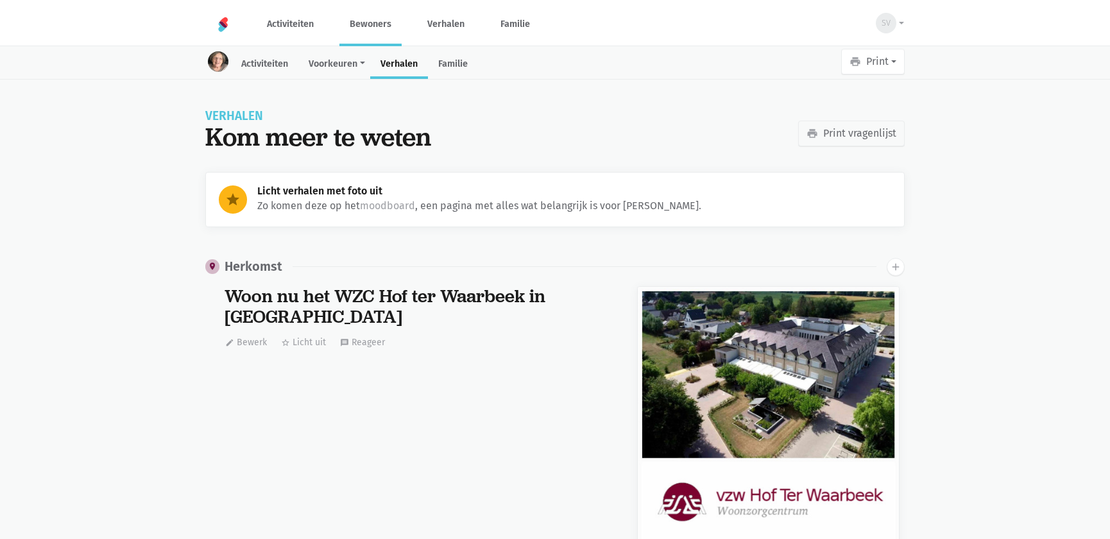
scroll to position [34065, 0]
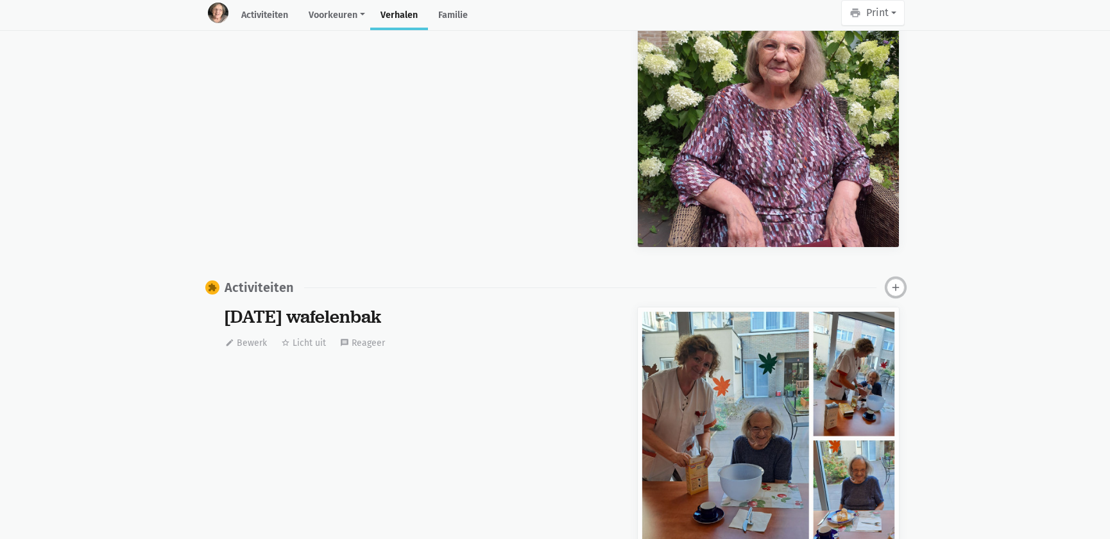
click at [900, 282] on icon "add" at bounding box center [896, 288] width 12 height 12
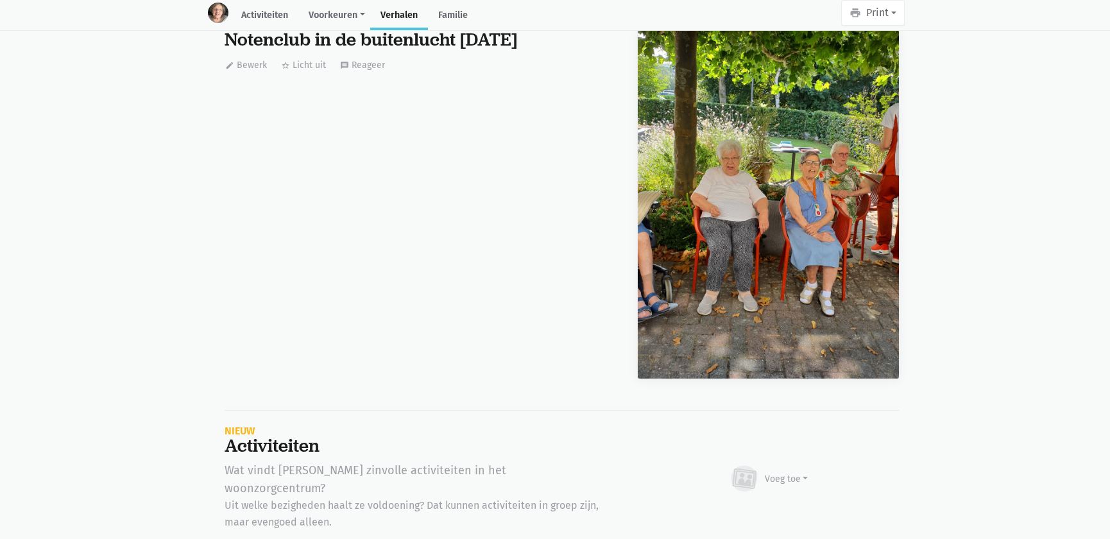
scroll to position [62065, 0]
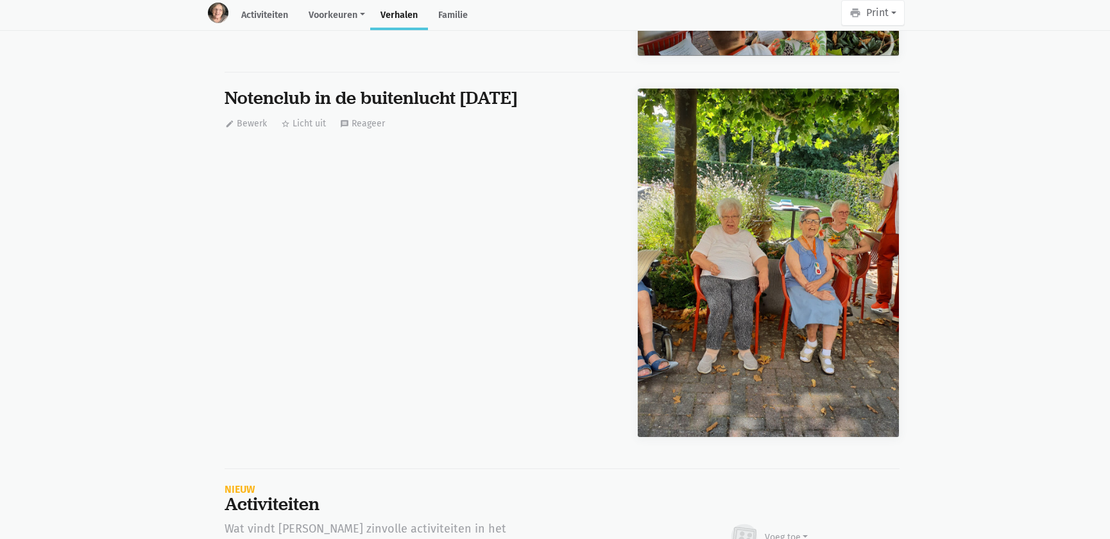
click at [799, 287] on img at bounding box center [768, 263] width 261 height 348
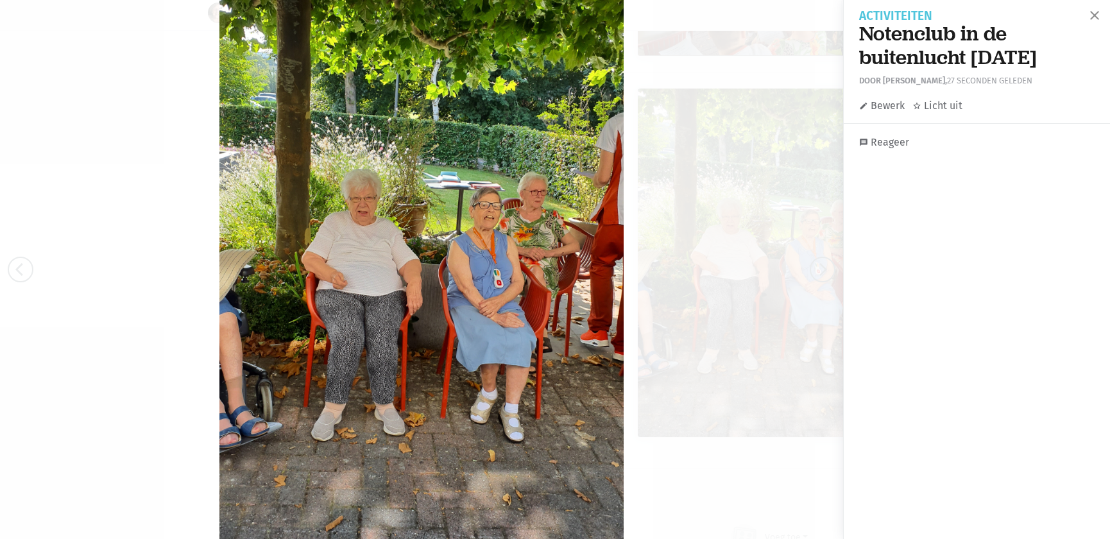
click at [879, 101] on link "edit Bewerk" at bounding box center [882, 106] width 46 height 17
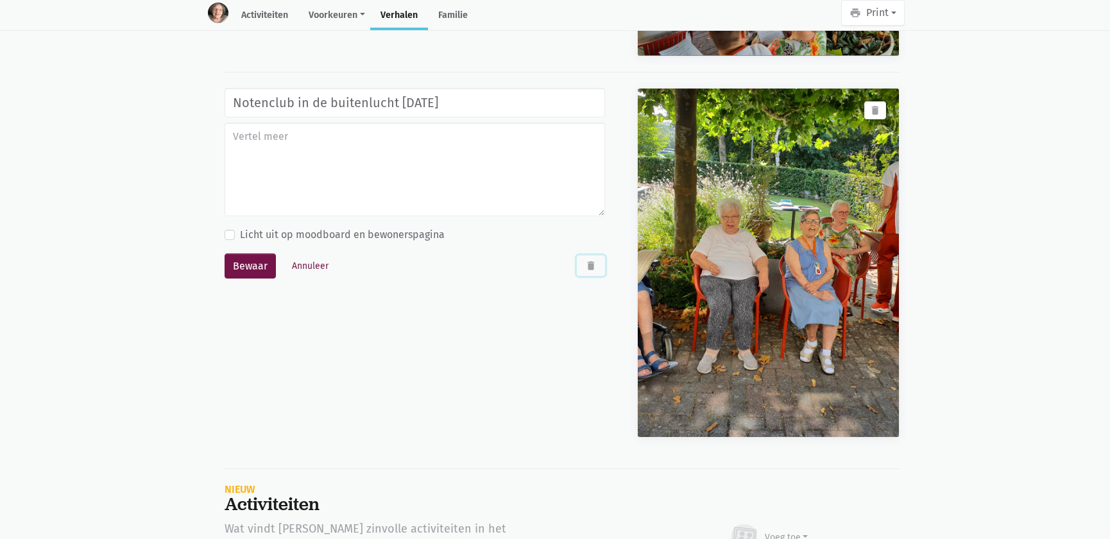
drag, startPoint x: 596, startPoint y: 244, endPoint x: 610, endPoint y: 31, distance: 212.9
click at [595, 260] on icon "delete" at bounding box center [591, 266] width 12 height 12
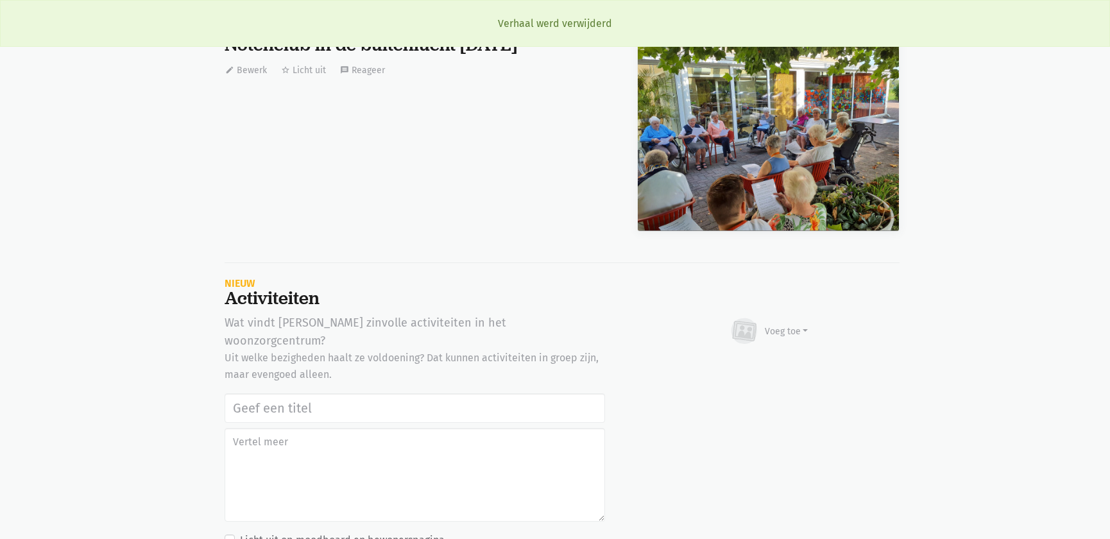
scroll to position [61715, 0]
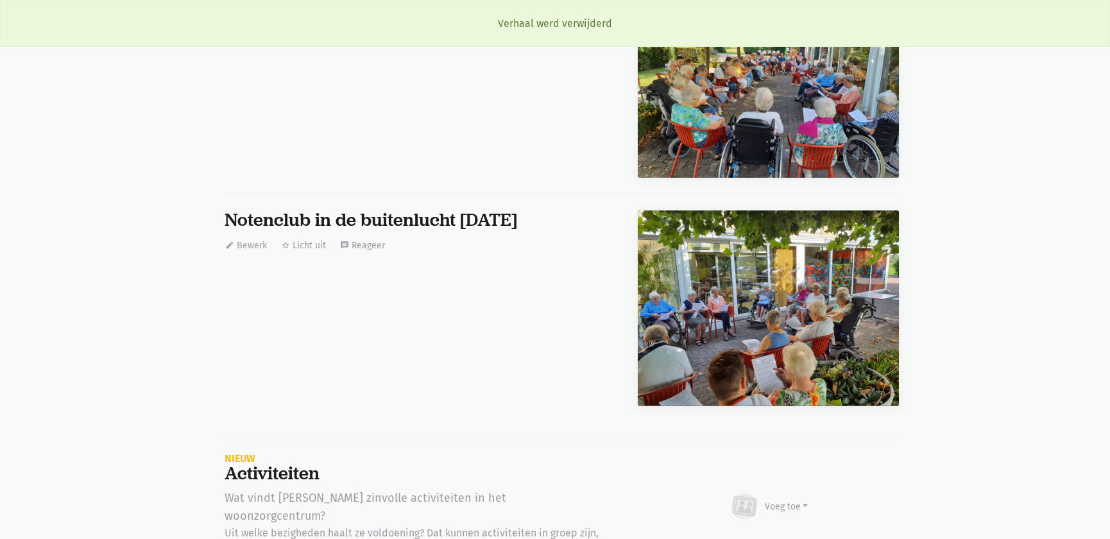
click at [742, 292] on img at bounding box center [768, 309] width 261 height 196
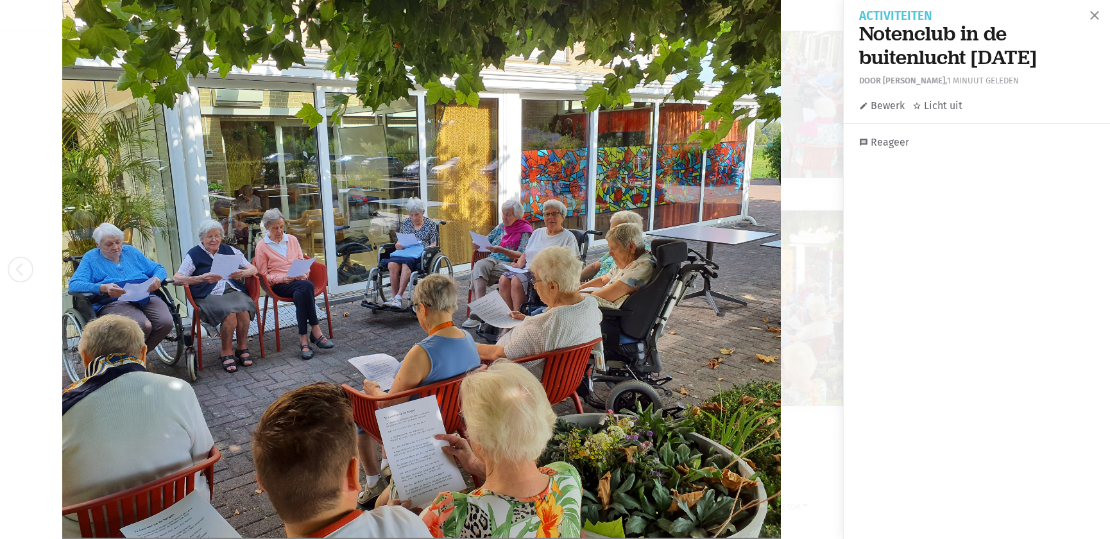
click at [888, 101] on link "edit Bewerk" at bounding box center [882, 106] width 46 height 17
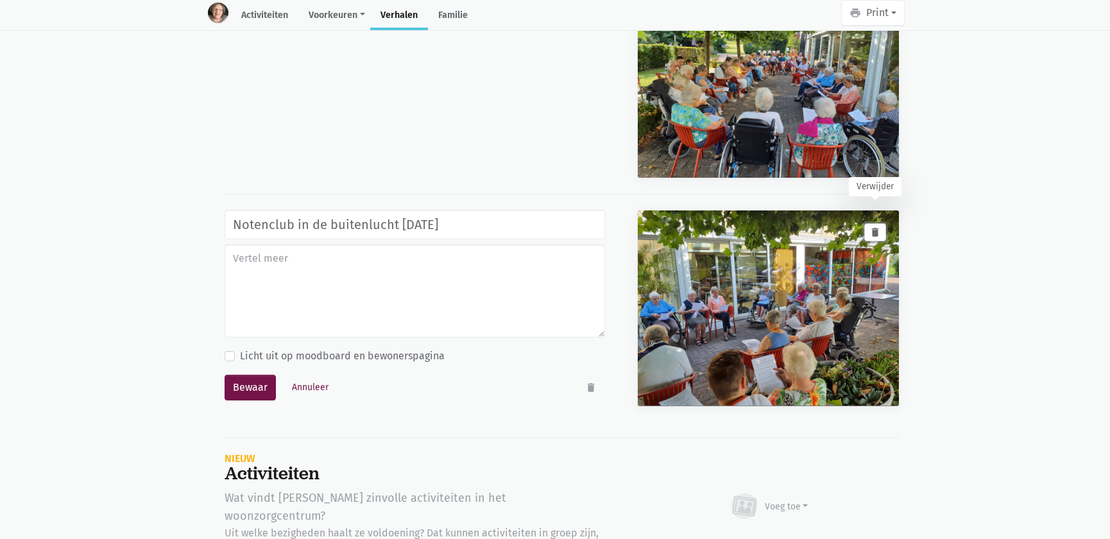
click at [872, 227] on icon "delete" at bounding box center [876, 233] width 12 height 12
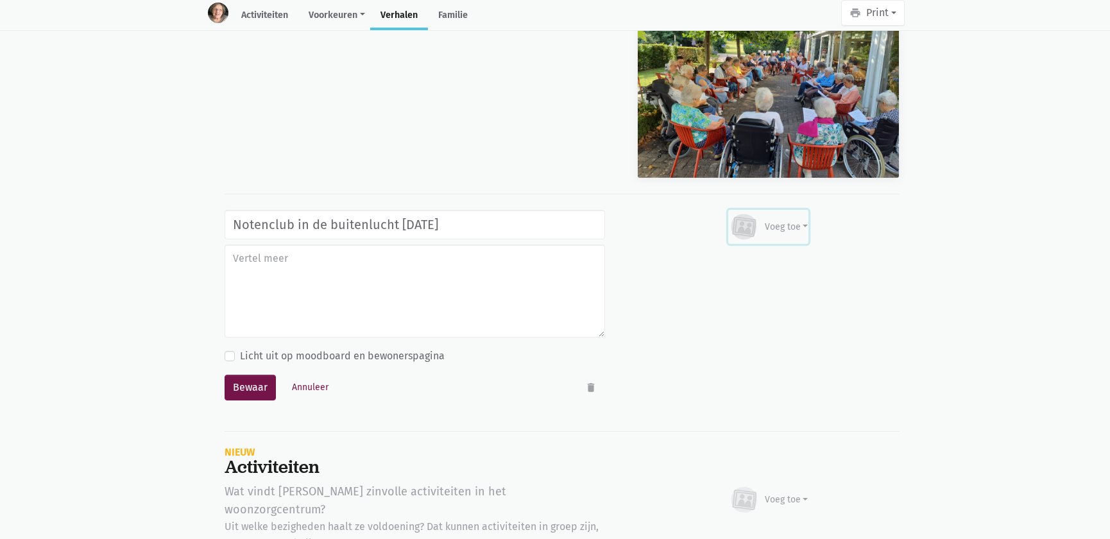
click at [802, 220] on div "Voeg toe" at bounding box center [787, 226] width 44 height 13
click at [763, 253] on link "Afbeelding" at bounding box center [761, 264] width 93 height 22
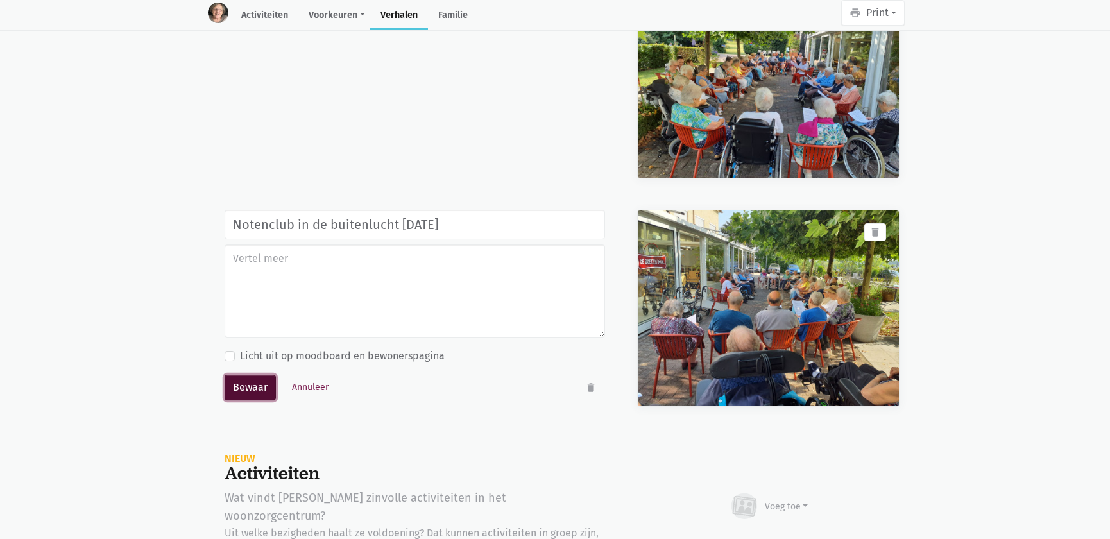
click at [260, 375] on button "Bewaar" at bounding box center [250, 388] width 51 height 26
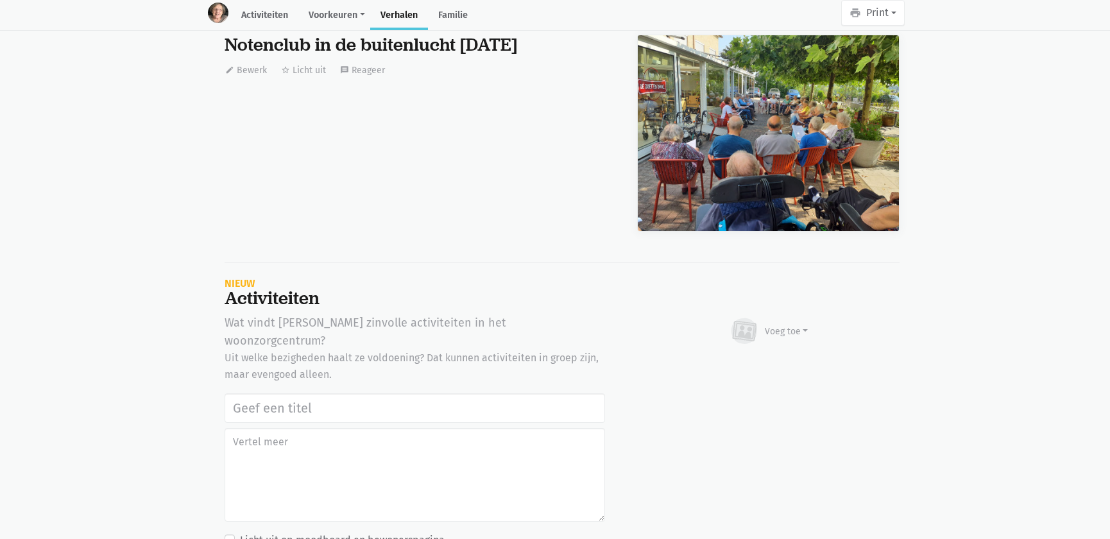
scroll to position [61948, 0]
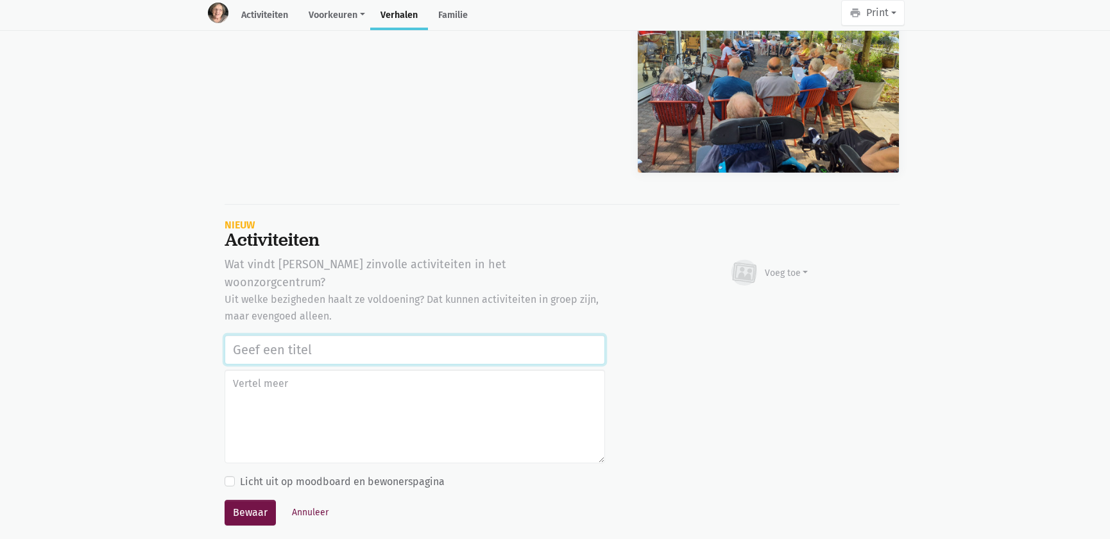
click at [449, 335] on input "text" at bounding box center [415, 350] width 381 height 30
paste input "Notenclub in de buitenlucht 13/08/2025"
type input "Notenclub in de buitenlucht 13/08/2025"
click at [769, 266] on div "Voeg toe" at bounding box center [787, 272] width 44 height 13
click at [759, 299] on link "Afbeelding" at bounding box center [761, 310] width 93 height 22
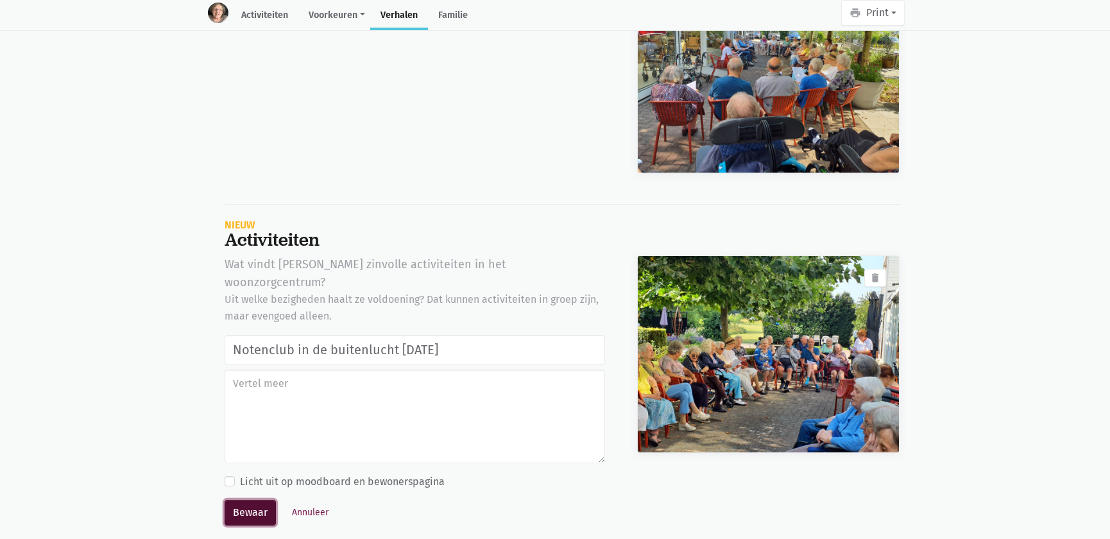
click at [236, 500] on button "Bewaar" at bounding box center [250, 513] width 51 height 26
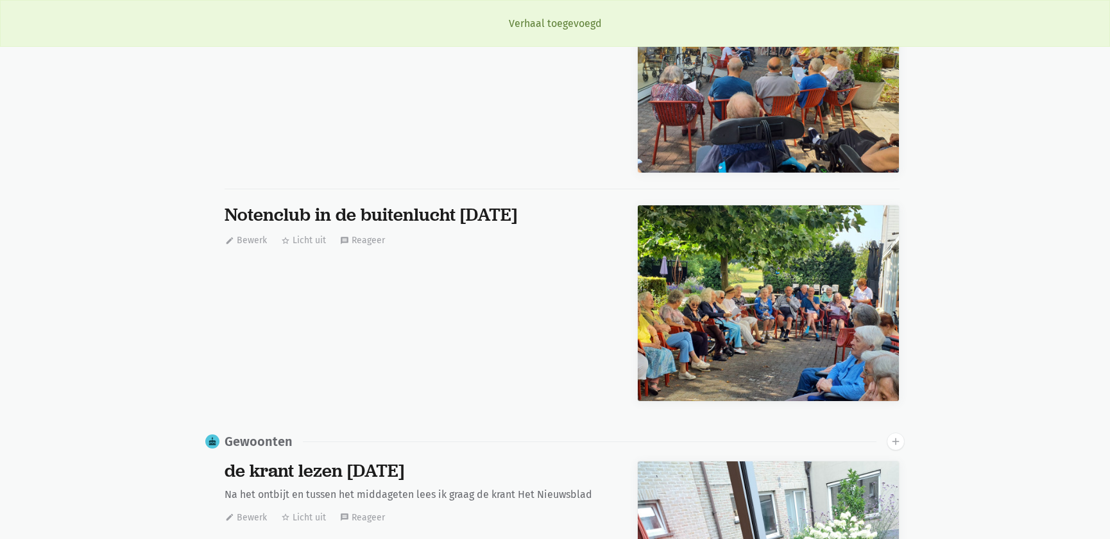
scroll to position [0, 0]
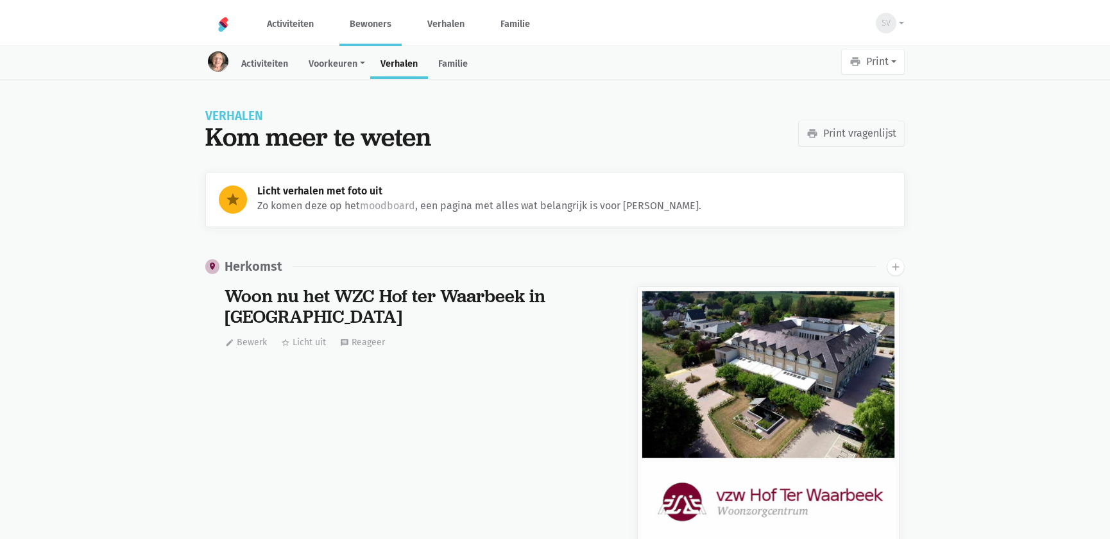
click at [386, 25] on link "Bewoners" at bounding box center [370, 24] width 62 height 43
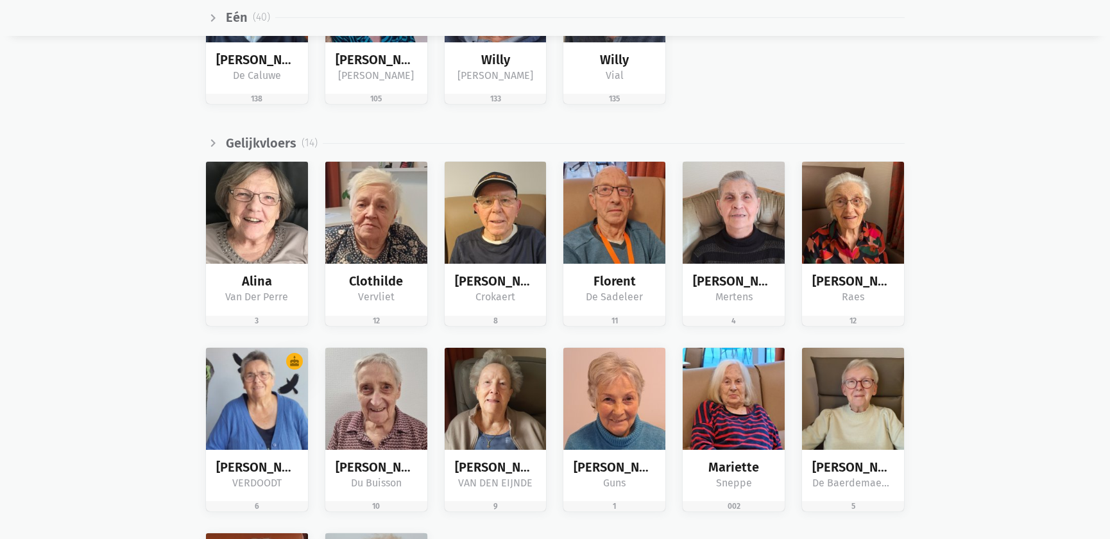
scroll to position [1983, 0]
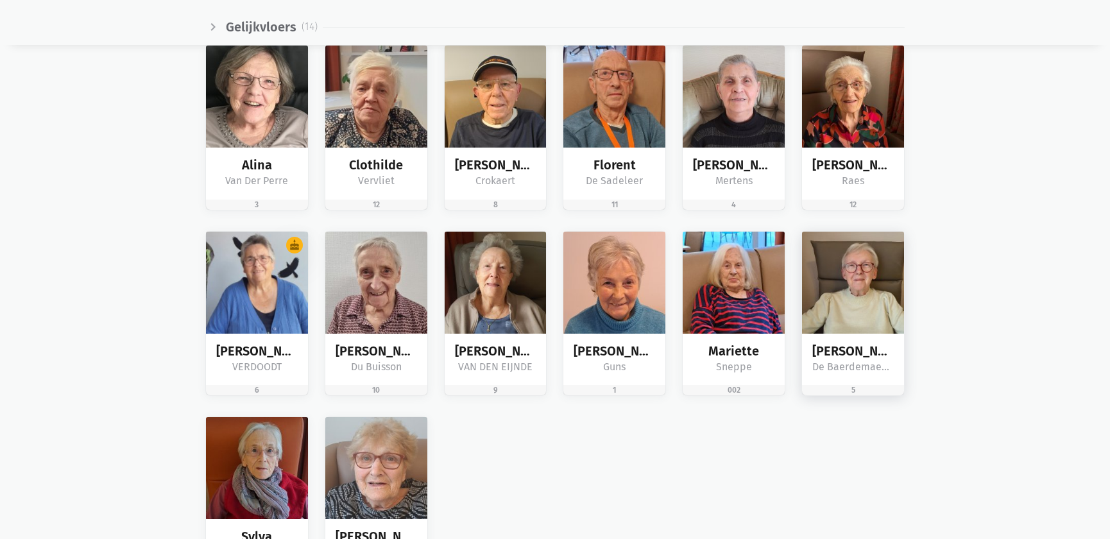
click at [868, 296] on img at bounding box center [853, 283] width 102 height 102
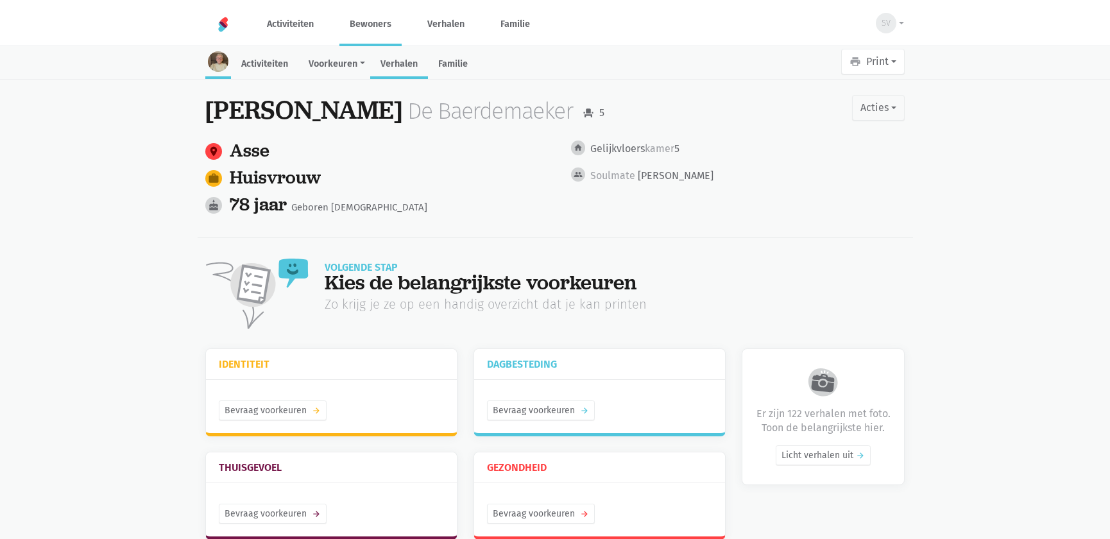
click at [407, 64] on link "Verhalen" at bounding box center [399, 65] width 58 height 28
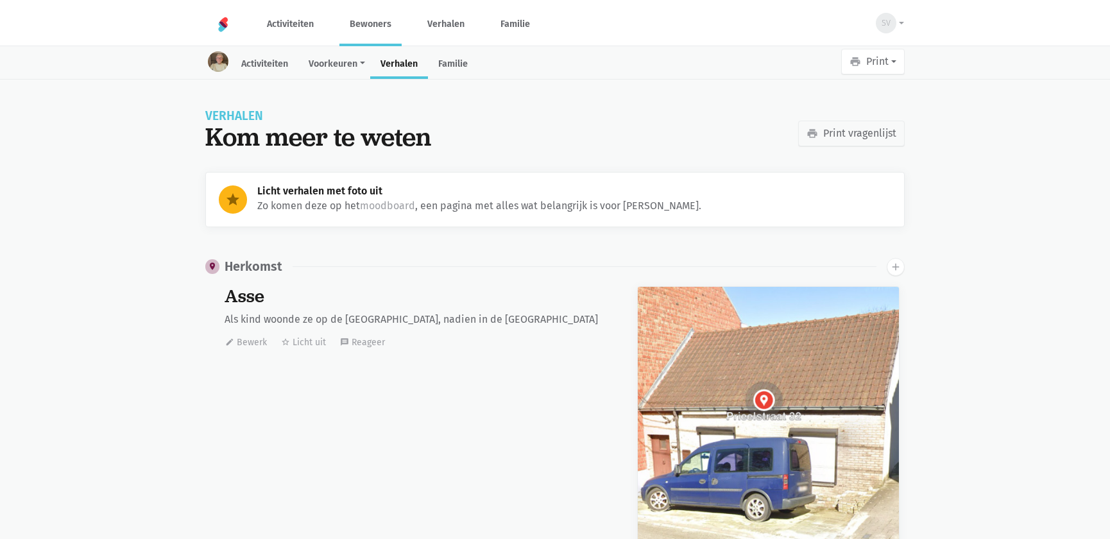
scroll to position [18724, 0]
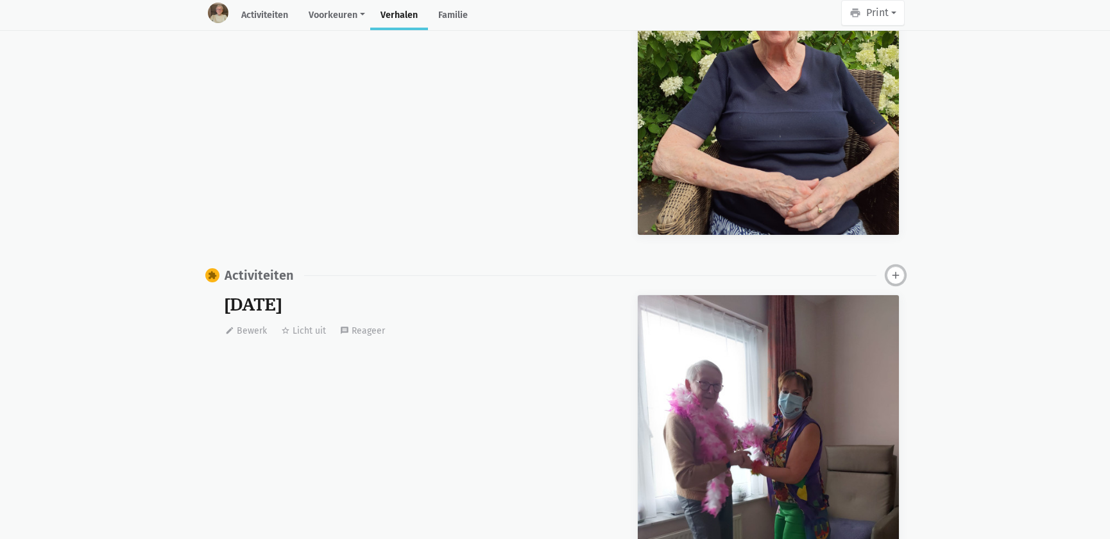
click at [900, 270] on icon "add" at bounding box center [896, 276] width 12 height 12
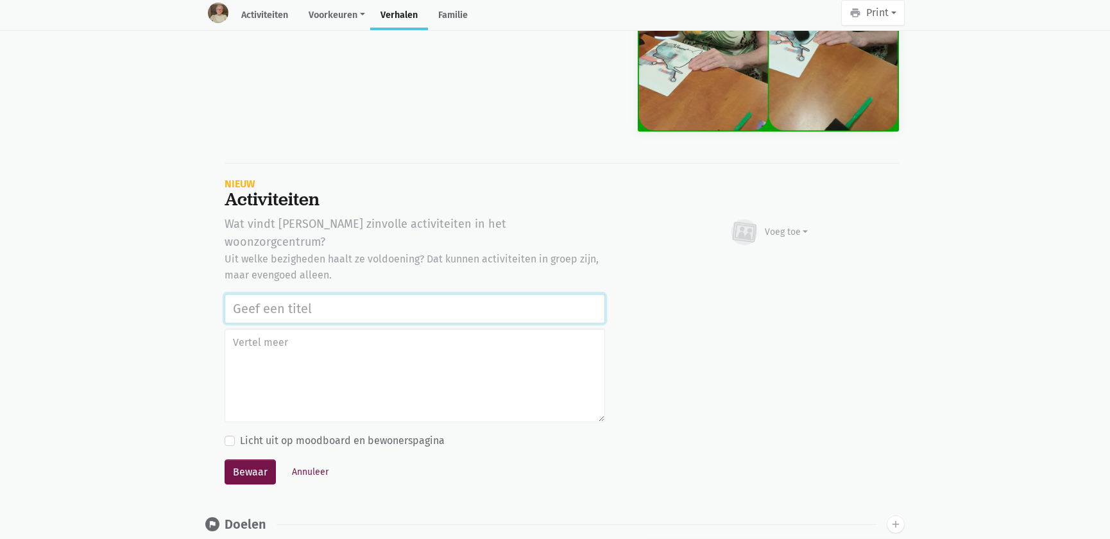
click at [252, 294] on input "text" at bounding box center [415, 309] width 381 height 30
paste input "Notenclub in de buitenlucht 13/08/2025"
type input "Notenclub in de buitenlucht 13/08/2025"
click at [781, 218] on div "Voeg toe" at bounding box center [769, 232] width 80 height 28
click at [760, 259] on link "Afbeelding" at bounding box center [761, 270] width 93 height 22
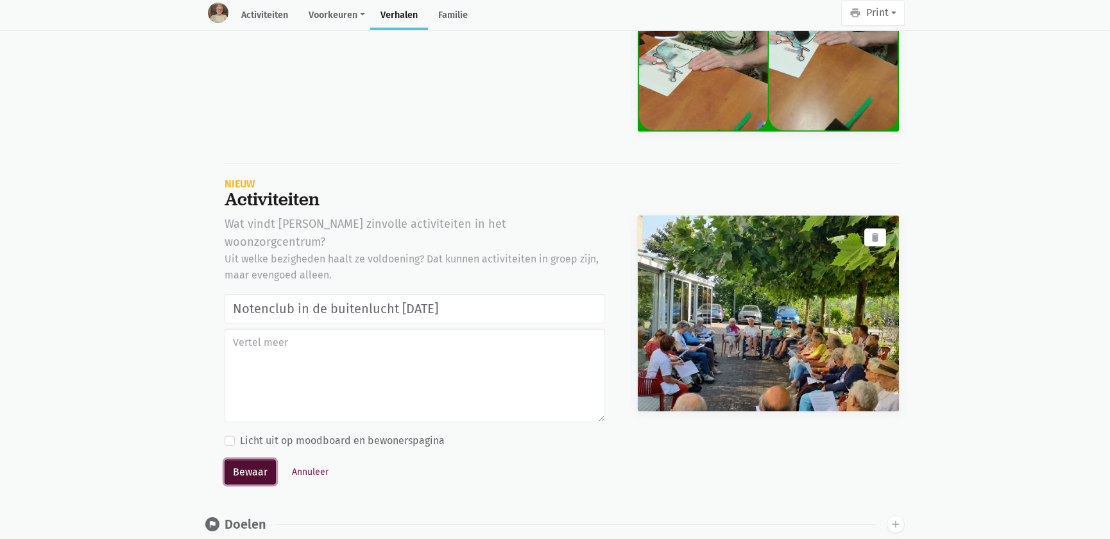
click at [240, 460] on button "Bewaar" at bounding box center [250, 473] width 51 height 26
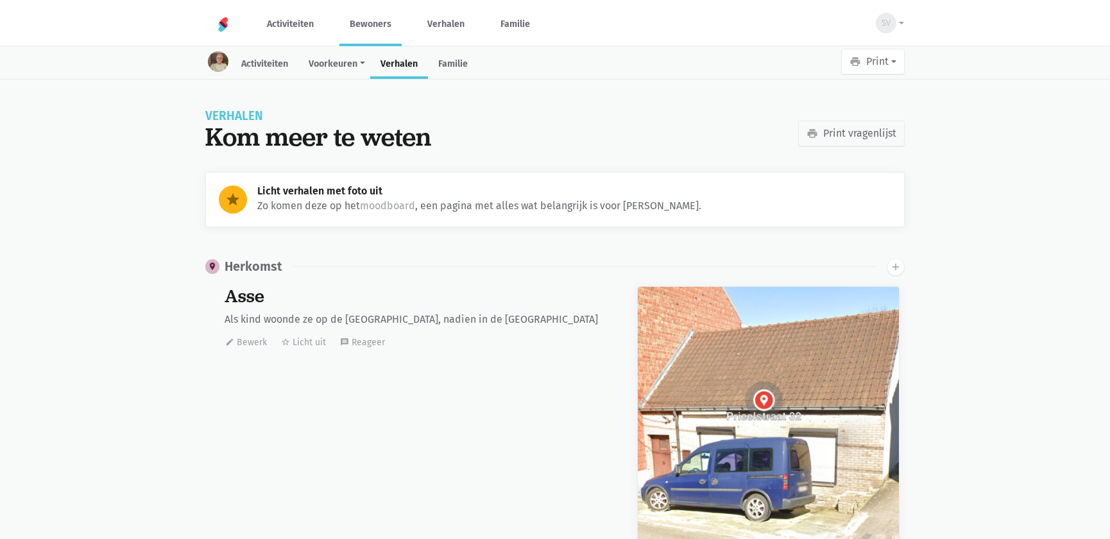
scroll to position [18724, 0]
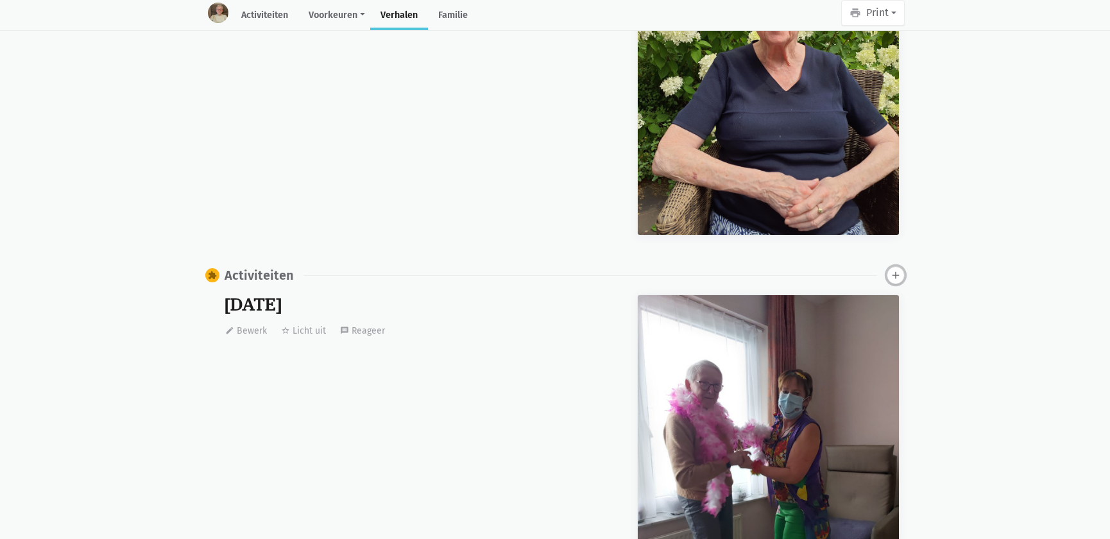
click at [895, 270] on icon "add" at bounding box center [896, 276] width 12 height 12
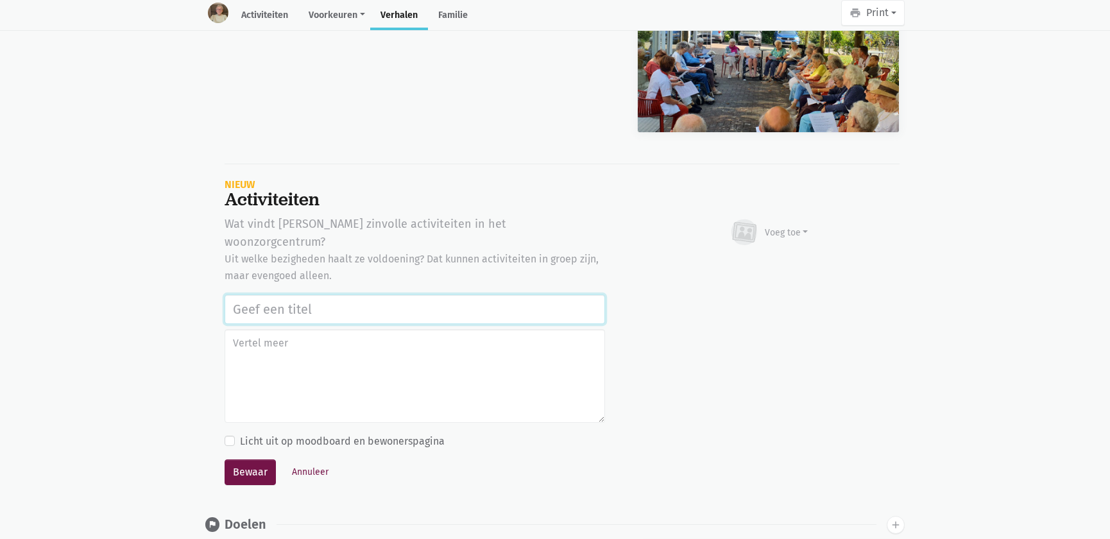
click at [322, 295] on input "text" at bounding box center [415, 310] width 381 height 30
paste input "Notenclub in de buitenlucht 13/08/2025"
type input "Notenclub in de buitenlucht 13/08/2025"
click at [774, 228] on div "Voeg toe" at bounding box center [787, 232] width 44 height 13
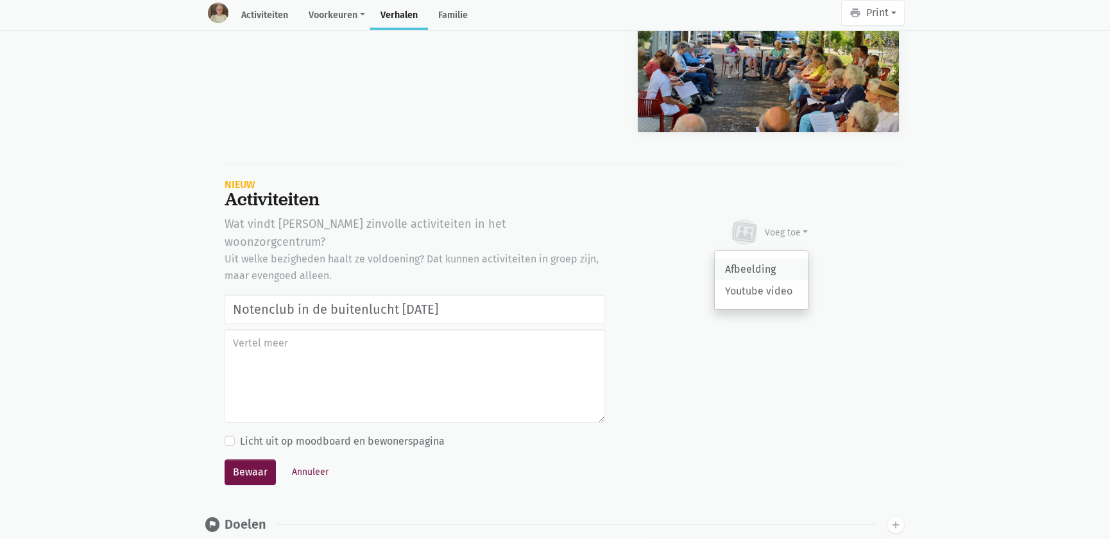
click at [757, 259] on link "Afbeelding" at bounding box center [761, 270] width 93 height 22
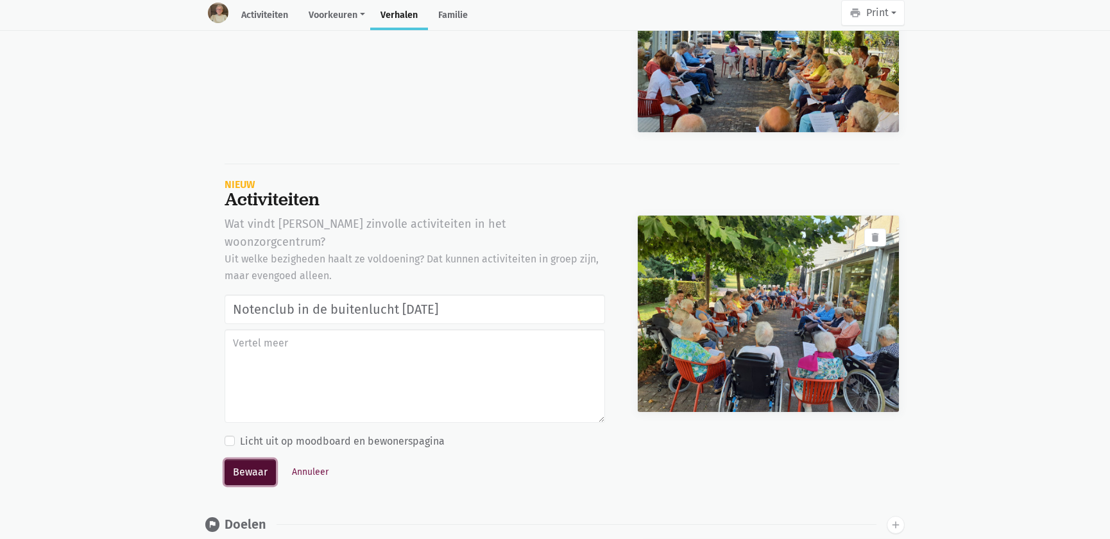
click at [236, 460] on button "Bewaar" at bounding box center [250, 473] width 51 height 26
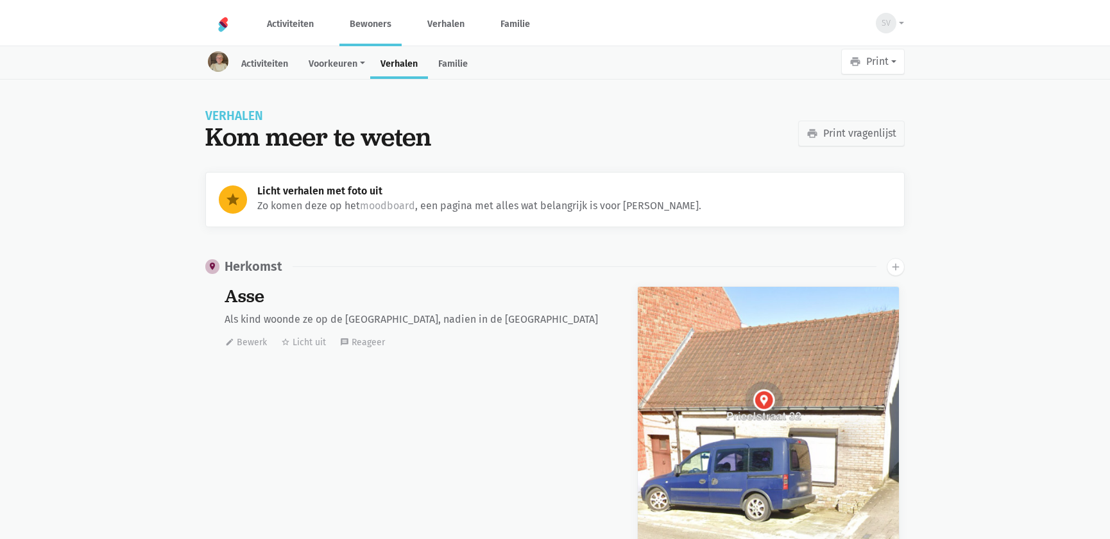
scroll to position [18724, 0]
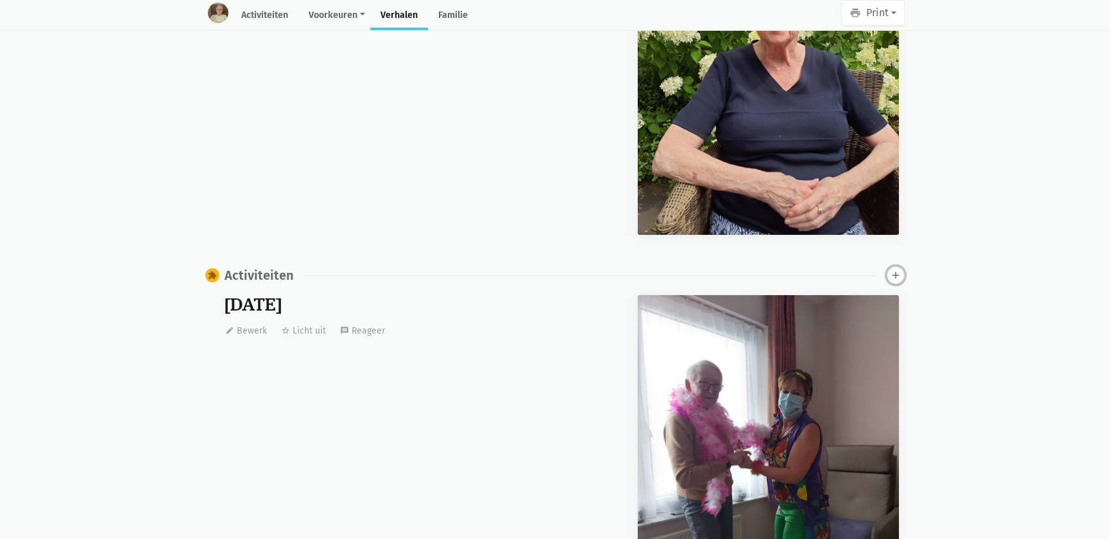
click at [891, 271] on icon "add" at bounding box center [896, 276] width 12 height 12
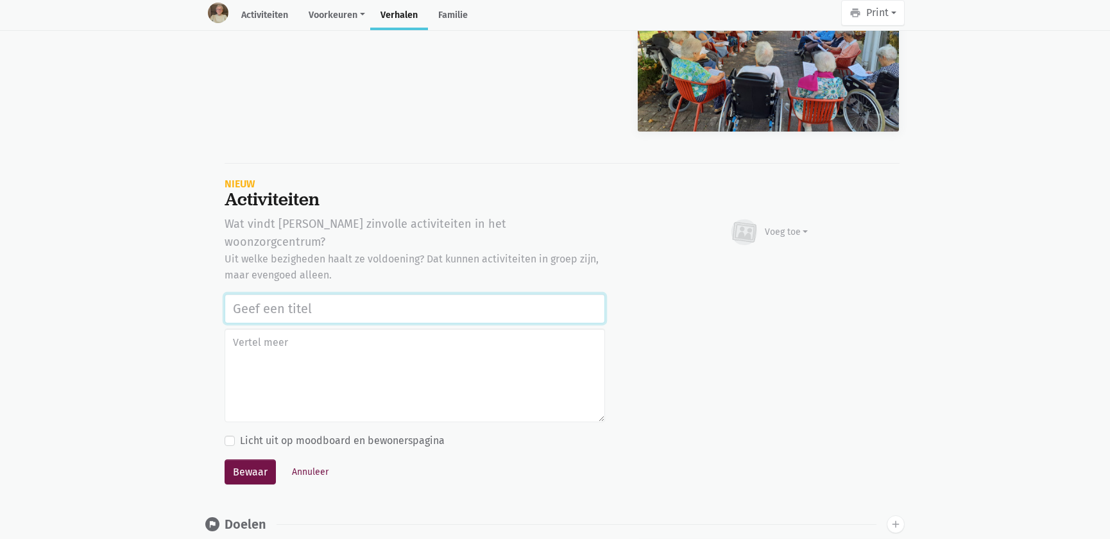
click at [302, 294] on input "text" at bounding box center [415, 309] width 381 height 30
paste input "Notenclub in de buitenlucht [DATE]"
type input "Notenclub in de buitenlucht [DATE]"
click at [787, 227] on div "Voeg toe" at bounding box center [787, 231] width 44 height 13
click at [764, 259] on link "Afbeelding" at bounding box center [761, 270] width 93 height 22
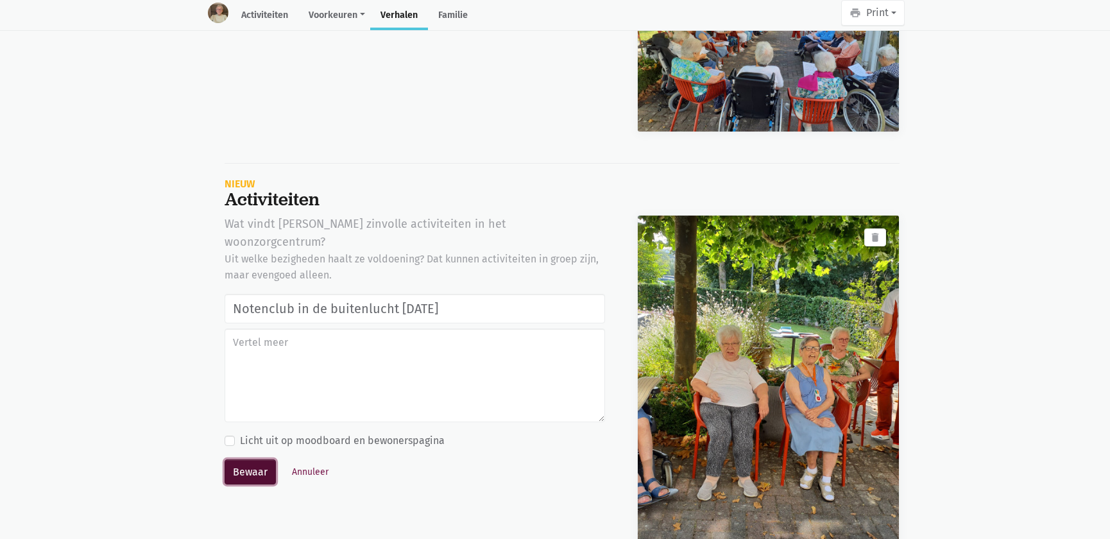
click at [259, 460] on button "Bewaar" at bounding box center [250, 473] width 51 height 26
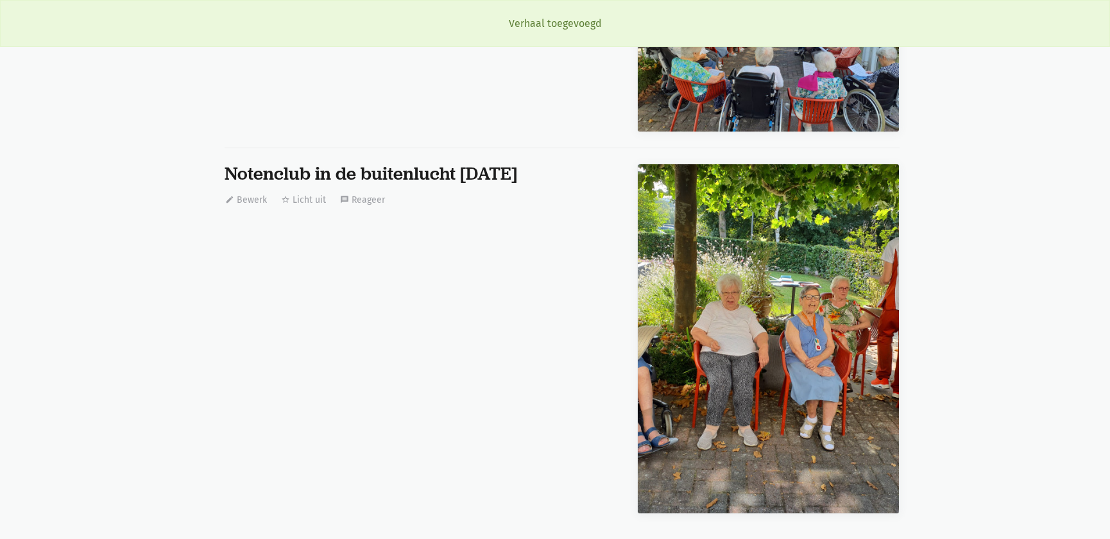
scroll to position [0, 0]
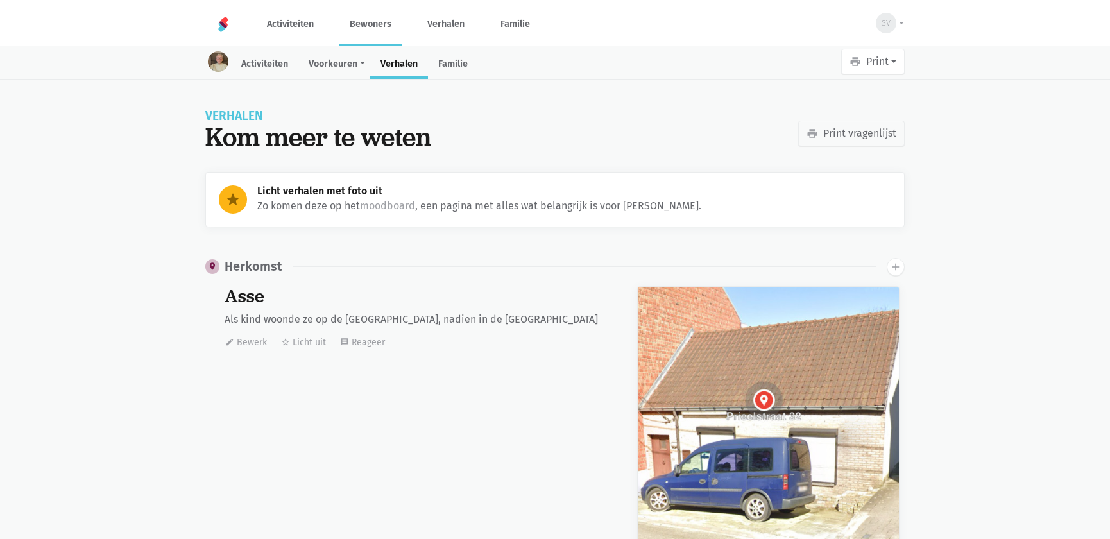
click at [382, 24] on link "Bewoners" at bounding box center [370, 24] width 62 height 43
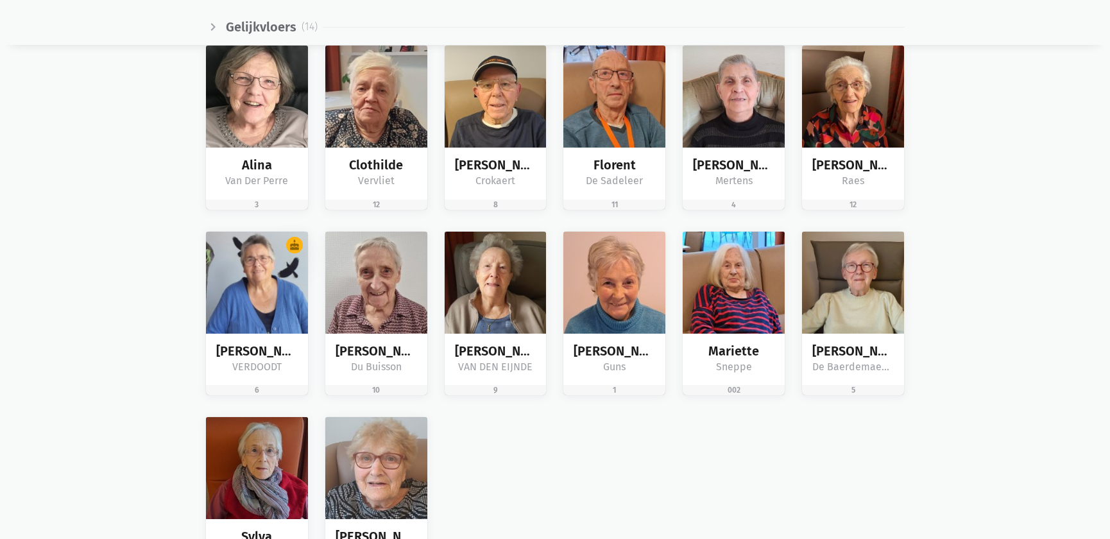
scroll to position [2041, 0]
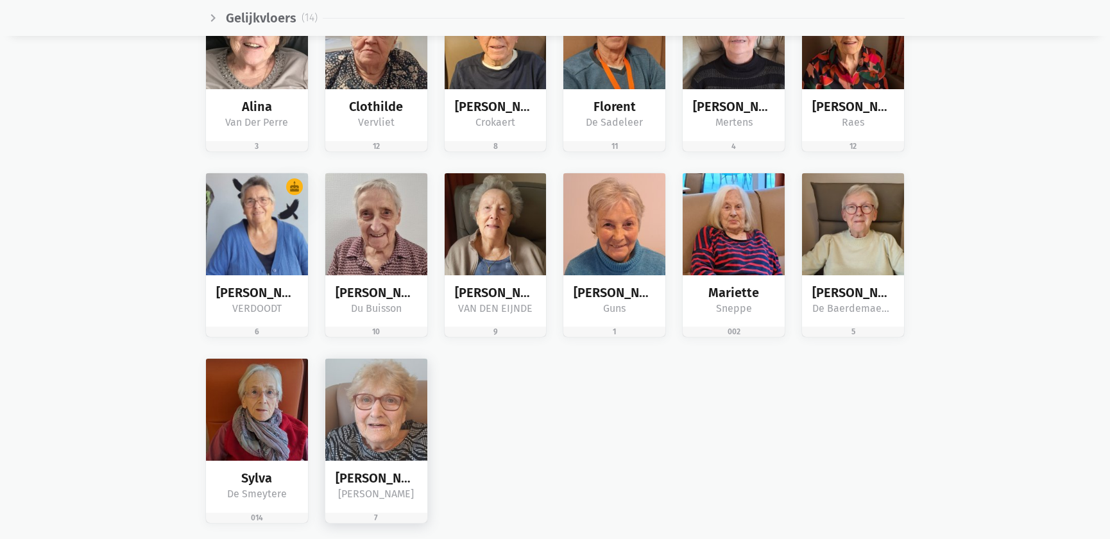
click at [387, 449] on img at bounding box center [376, 410] width 102 height 102
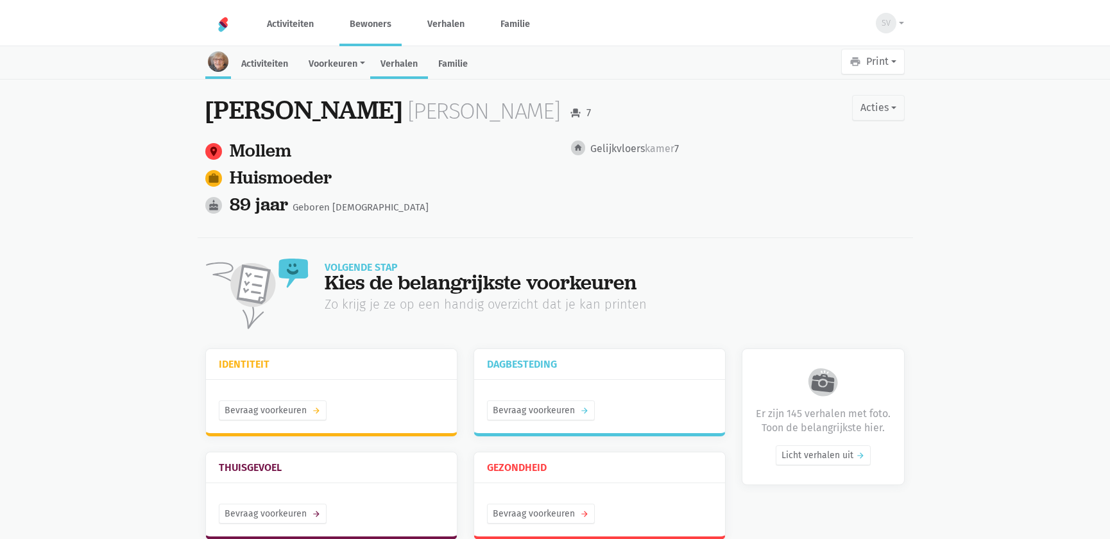
click at [407, 70] on link "Verhalen" at bounding box center [399, 65] width 58 height 28
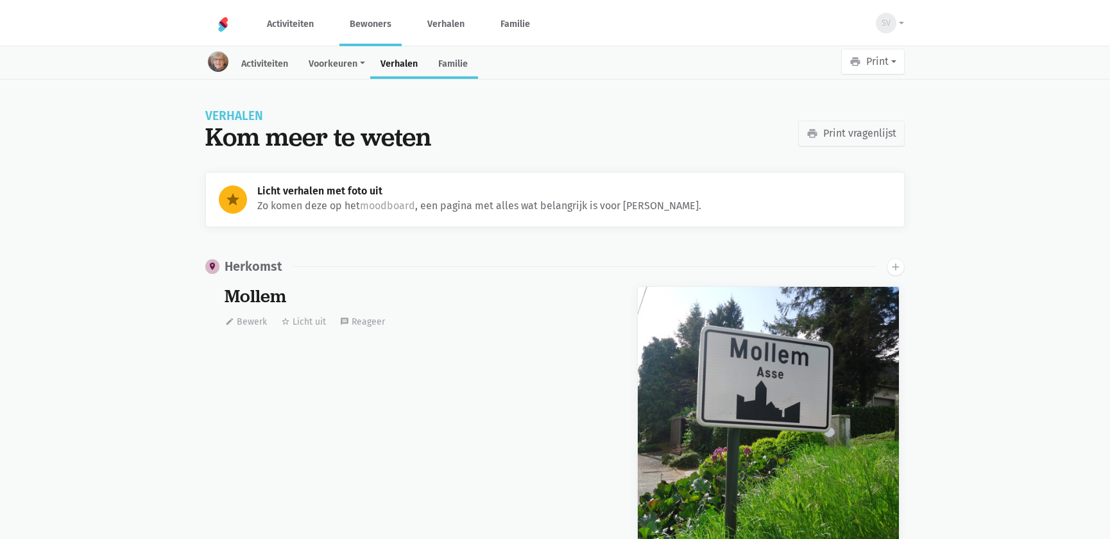
scroll to position [26089, 0]
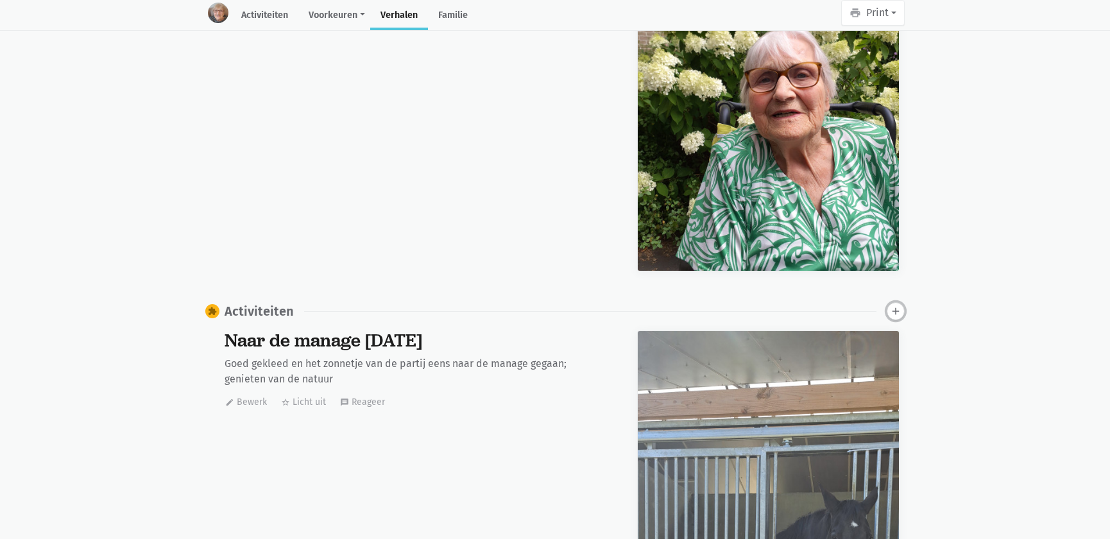
click at [892, 305] on icon "add" at bounding box center [896, 311] width 12 height 12
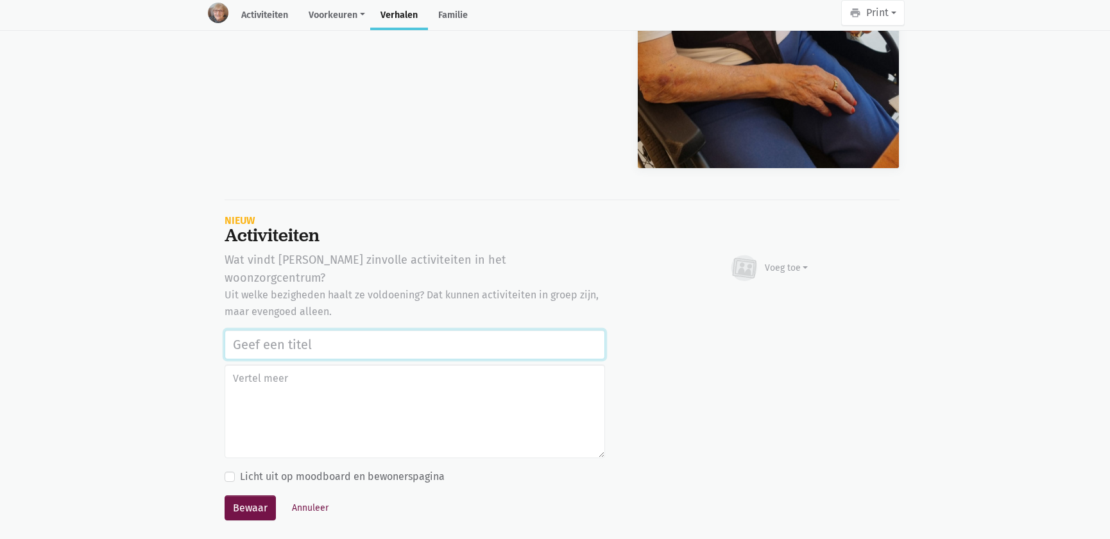
click at [356, 330] on input "text" at bounding box center [415, 345] width 381 height 30
paste input "Notenclub in de buitenlucht [DATE]"
type input "Notenclub in de buitenlucht [DATE]"
click at [784, 261] on div "Voeg toe" at bounding box center [787, 267] width 44 height 13
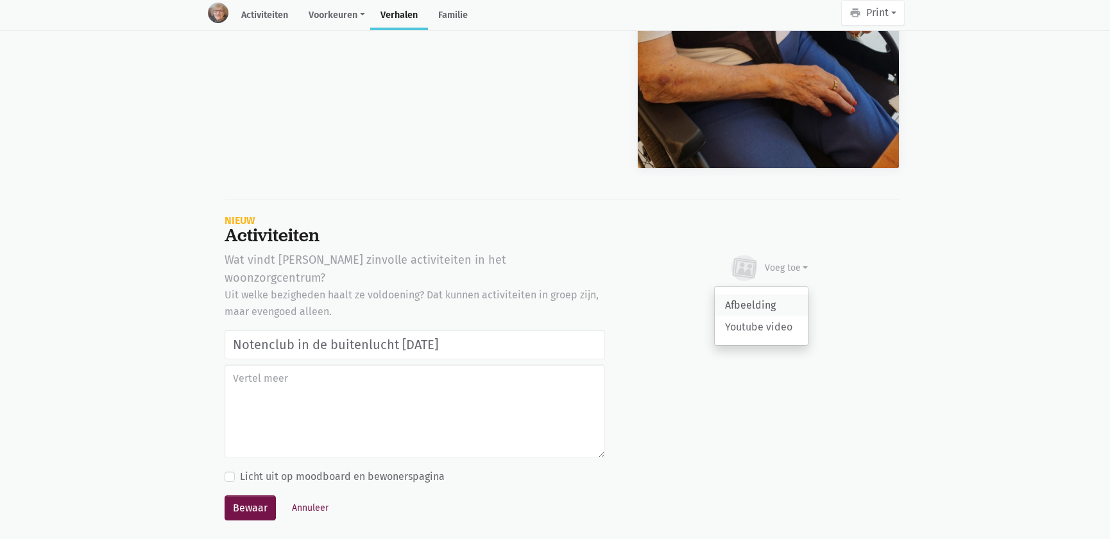
click at [764, 295] on link "Afbeelding" at bounding box center [761, 306] width 93 height 22
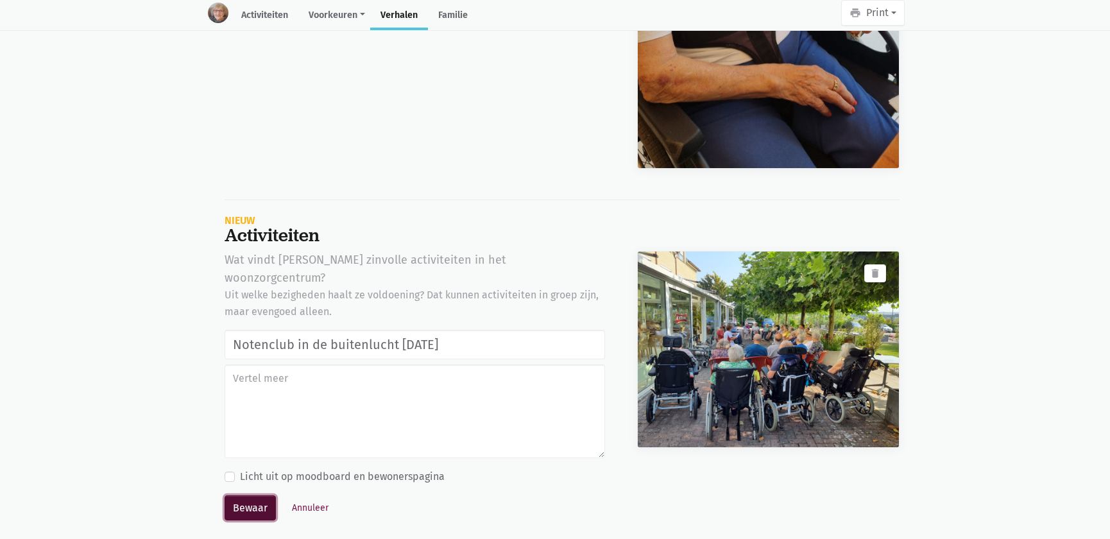
click at [239, 495] on button "Bewaar" at bounding box center [250, 508] width 51 height 26
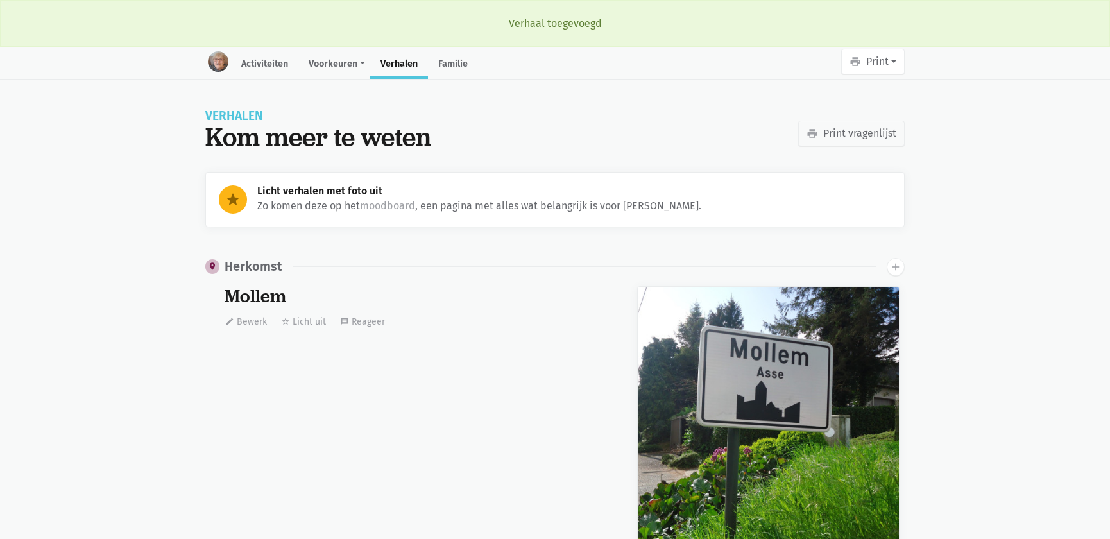
scroll to position [26089, 0]
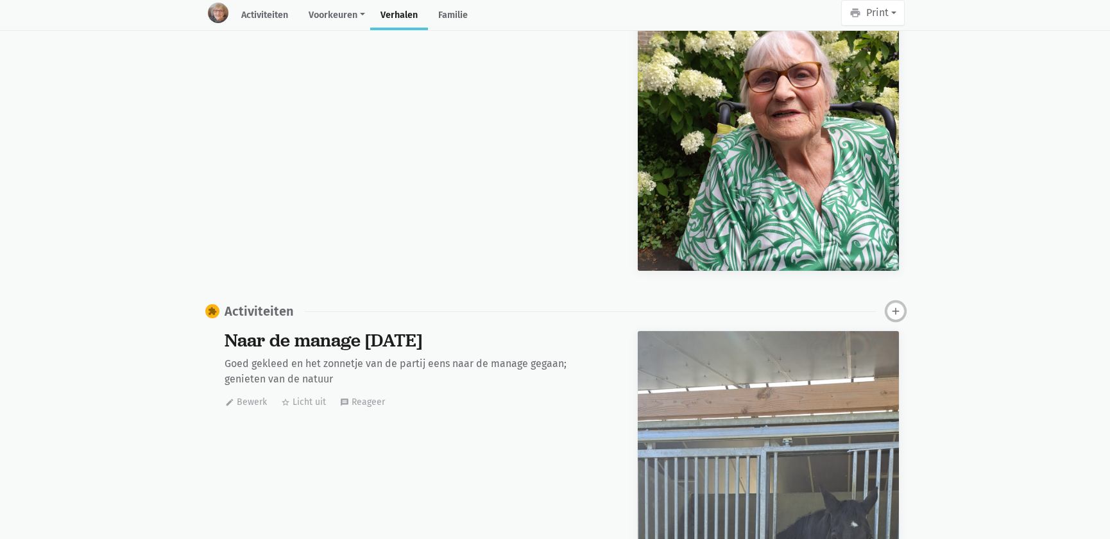
click at [892, 302] on button "add" at bounding box center [896, 311] width 18 height 18
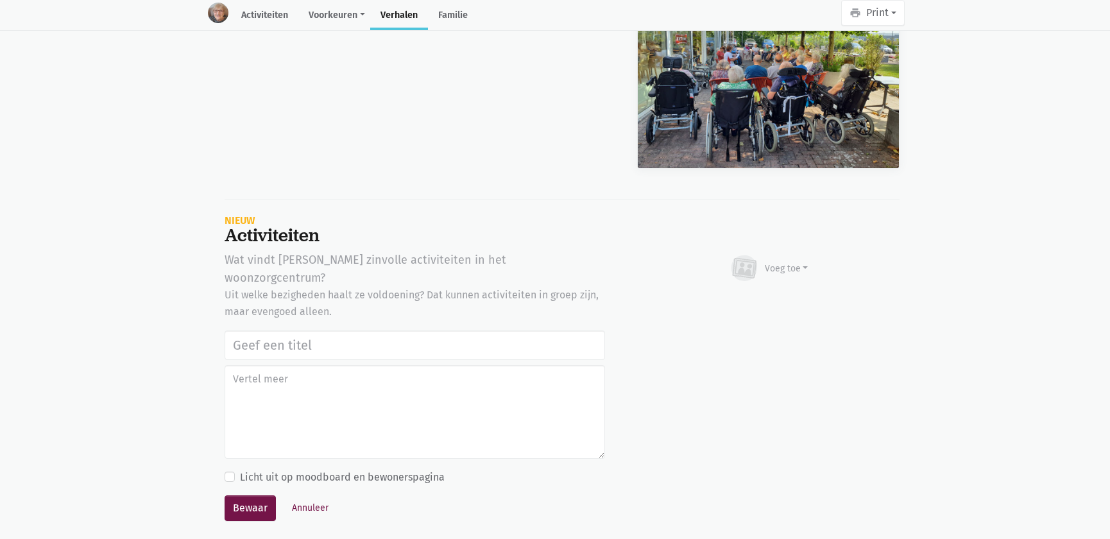
click at [392, 331] on input "text" at bounding box center [415, 346] width 381 height 30
type input "Notenclub in de buitenlucht 13/08/2025"
click at [770, 262] on div "Voeg toe" at bounding box center [787, 268] width 44 height 13
click at [761, 295] on link "Afbeelding" at bounding box center [761, 306] width 93 height 22
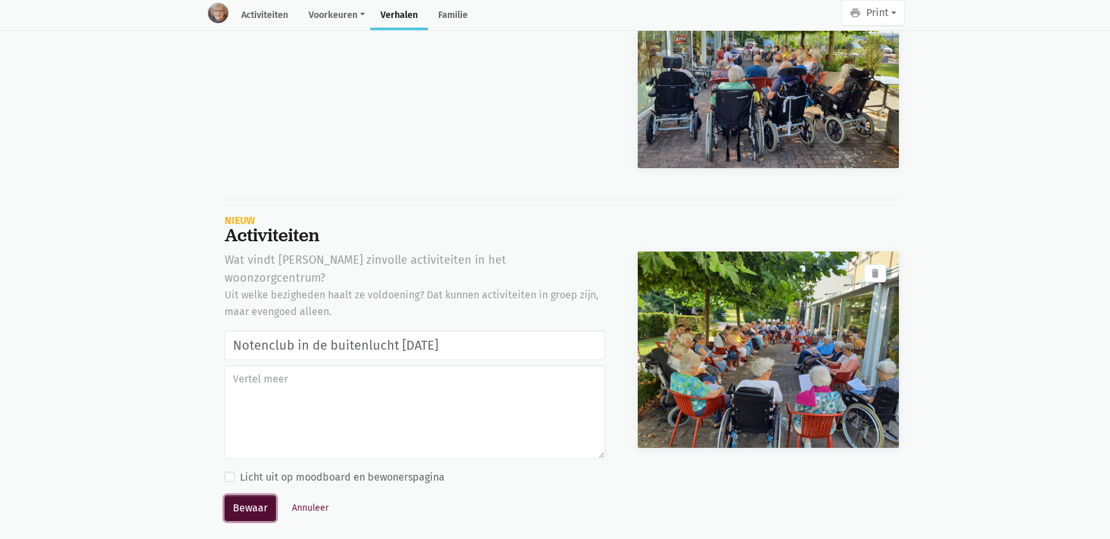
click at [248, 495] on button "Bewaar" at bounding box center [250, 508] width 51 height 26
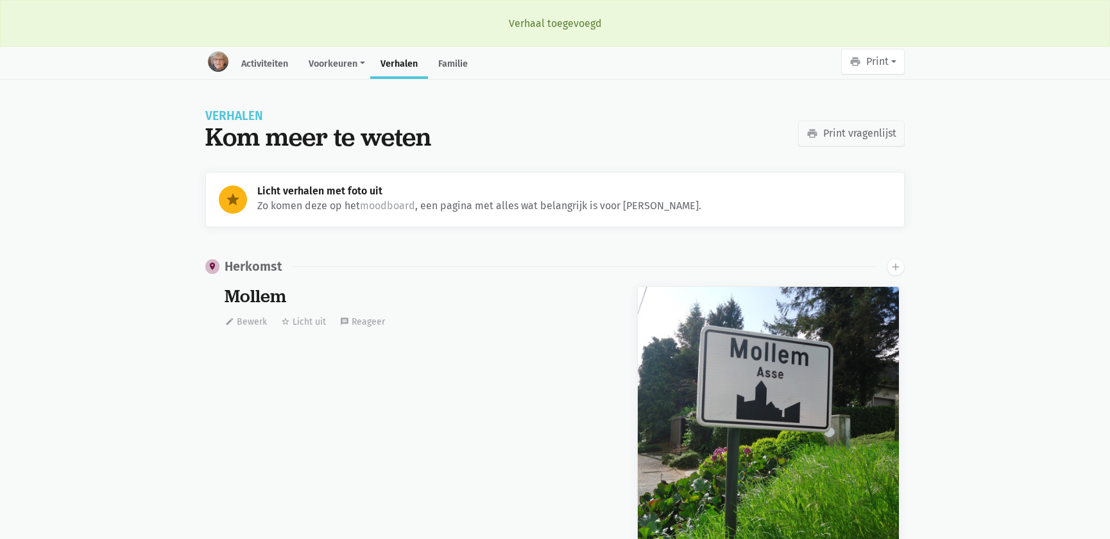
scroll to position [26089, 0]
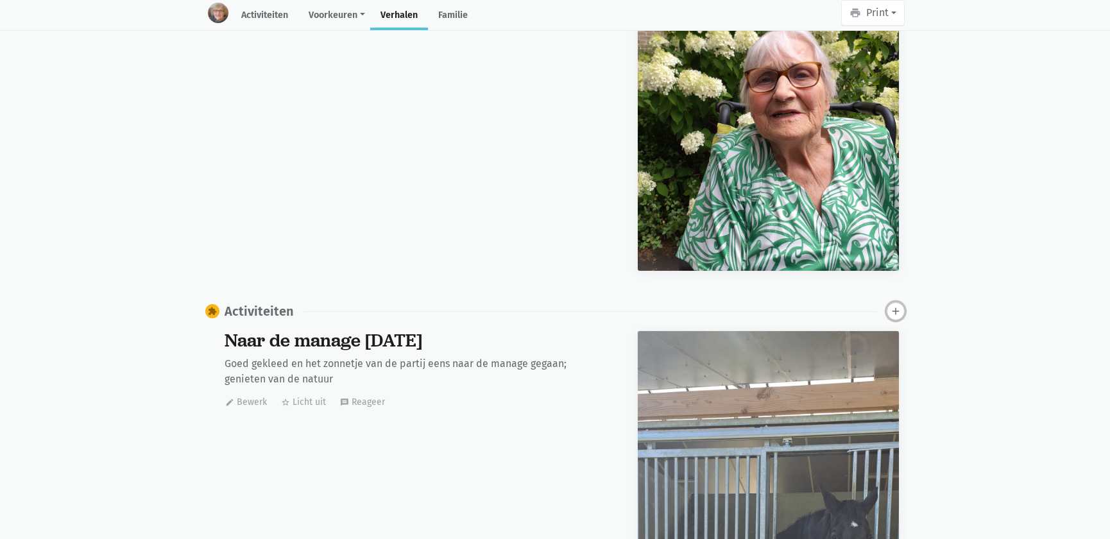
click at [900, 305] on icon "add" at bounding box center [896, 311] width 12 height 12
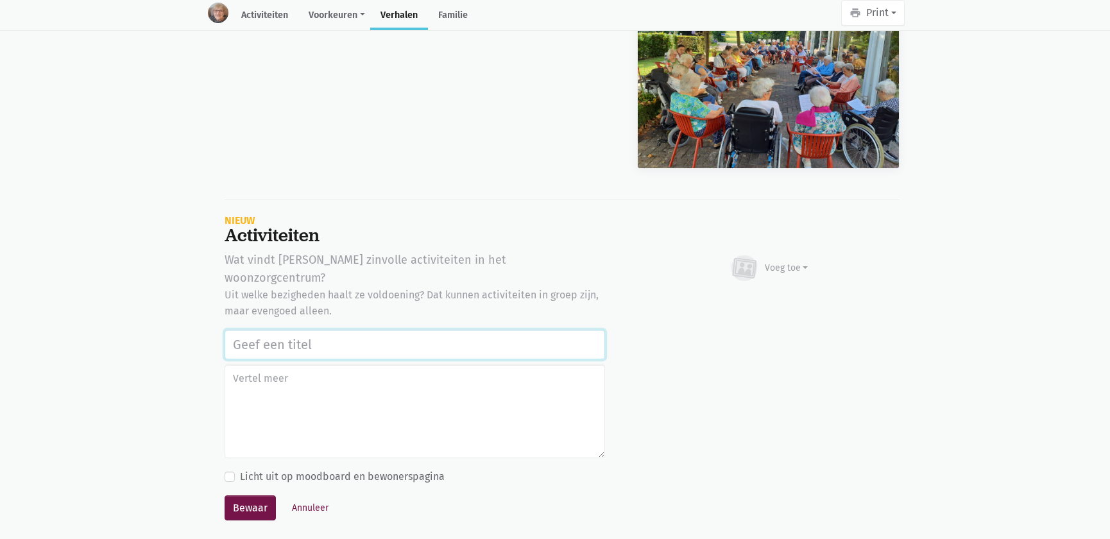
click at [360, 330] on input "text" at bounding box center [415, 345] width 381 height 30
paste input "Notenclub in de buitenlucht [DATE]"
type input "Notenclub in de buitenlucht [DATE]"
click at [780, 254] on div "Voeg toe" at bounding box center [769, 268] width 80 height 28
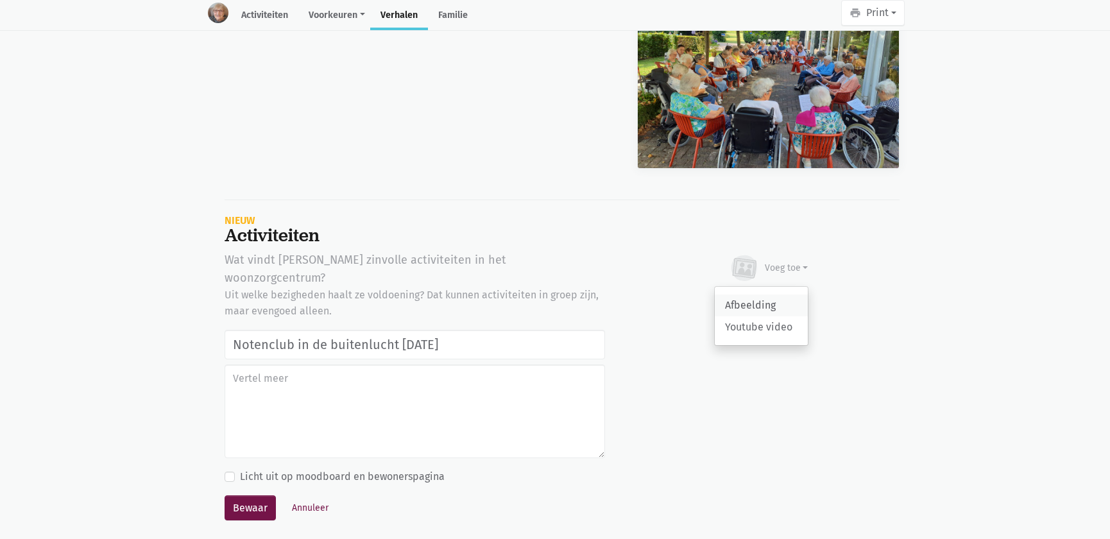
click at [760, 295] on link "Afbeelding" at bounding box center [761, 306] width 93 height 22
click at [306, 498] on button "Annuleer" at bounding box center [310, 508] width 48 height 20
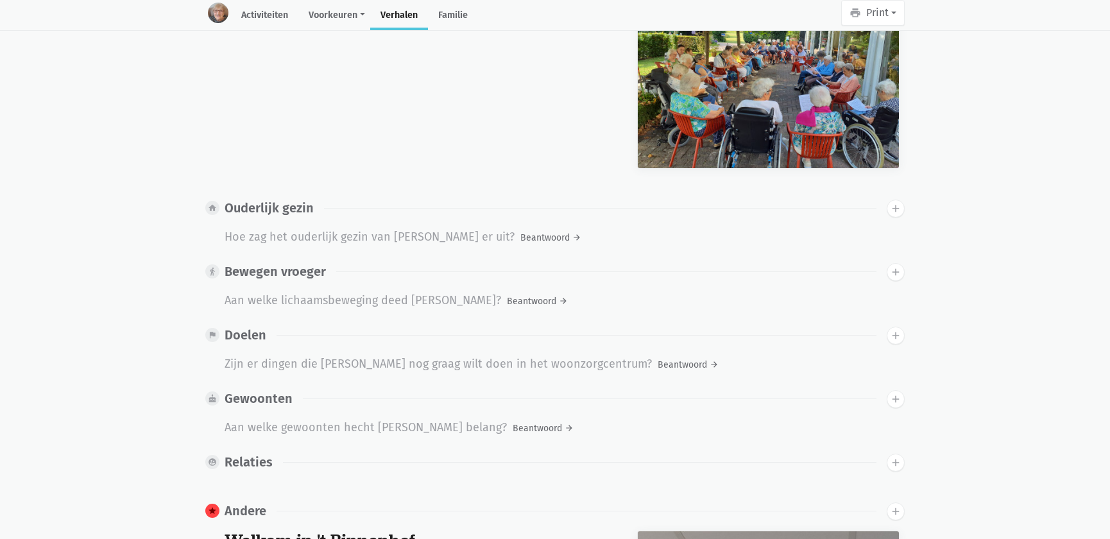
scroll to position [0, 0]
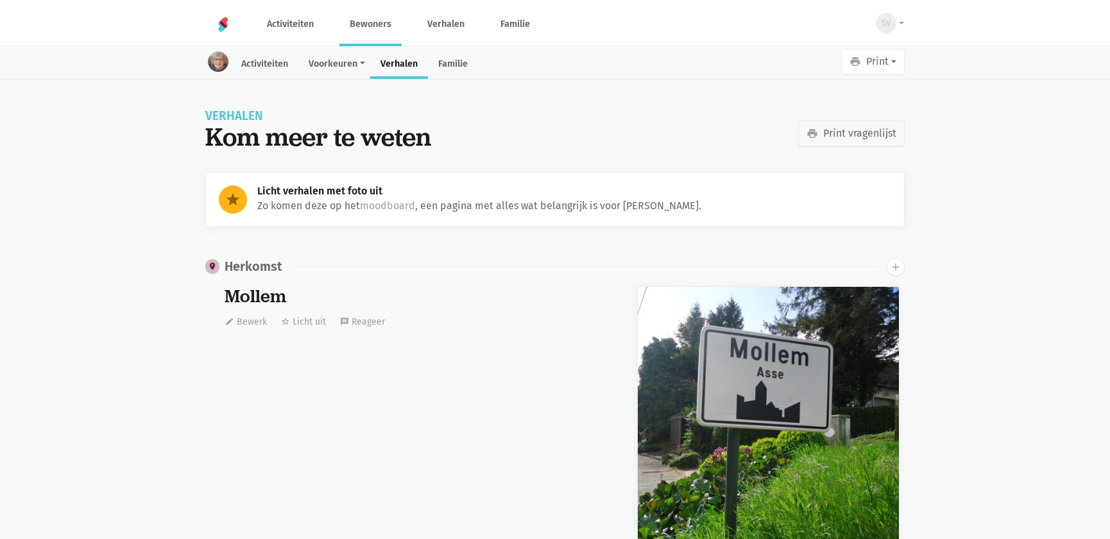
click at [385, 21] on link "Bewoners" at bounding box center [370, 24] width 62 height 43
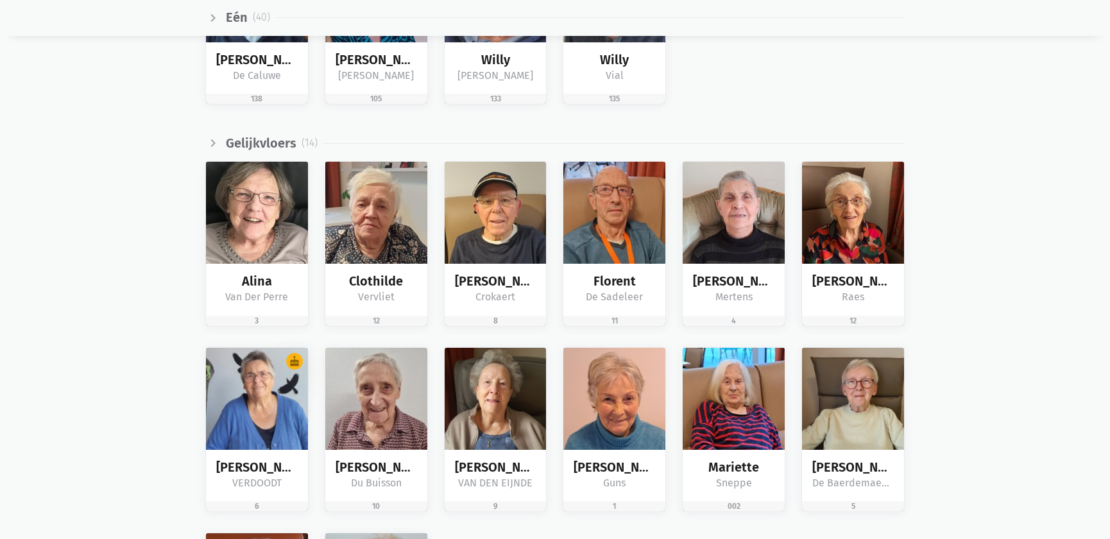
scroll to position [1925, 0]
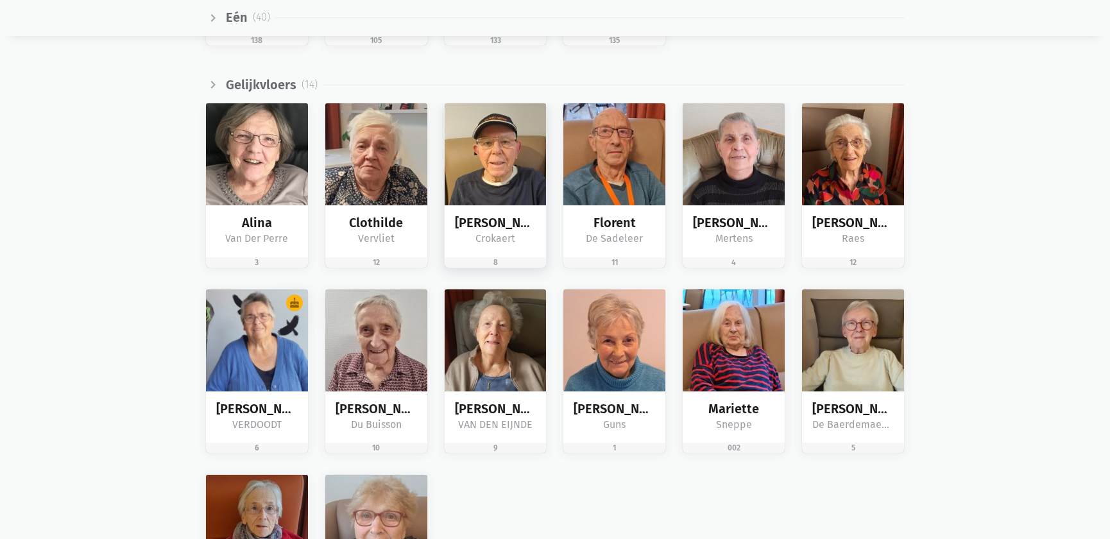
click at [486, 167] on img at bounding box center [496, 154] width 102 height 102
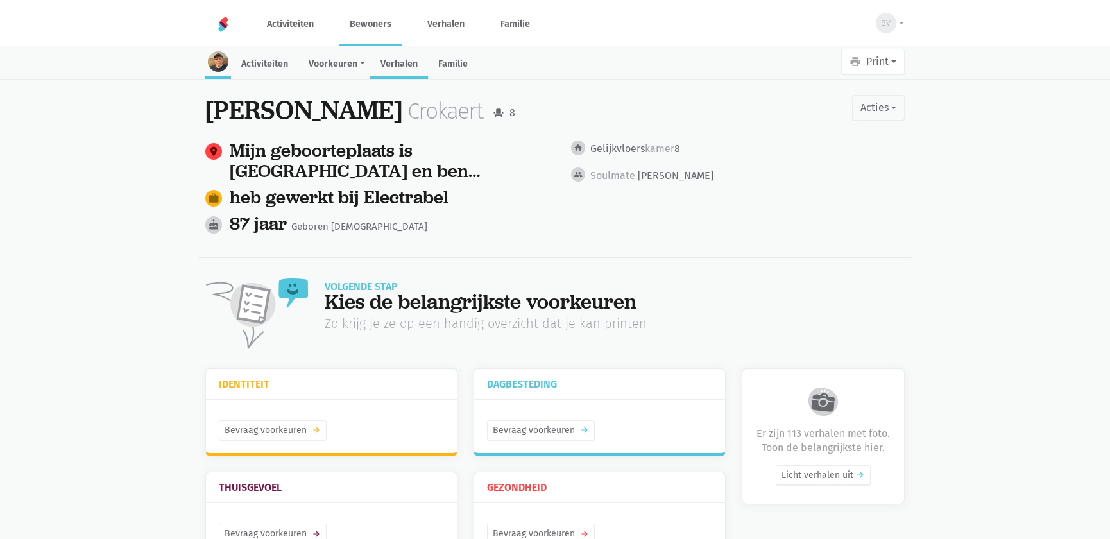
click at [394, 62] on link "Verhalen" at bounding box center [399, 65] width 58 height 28
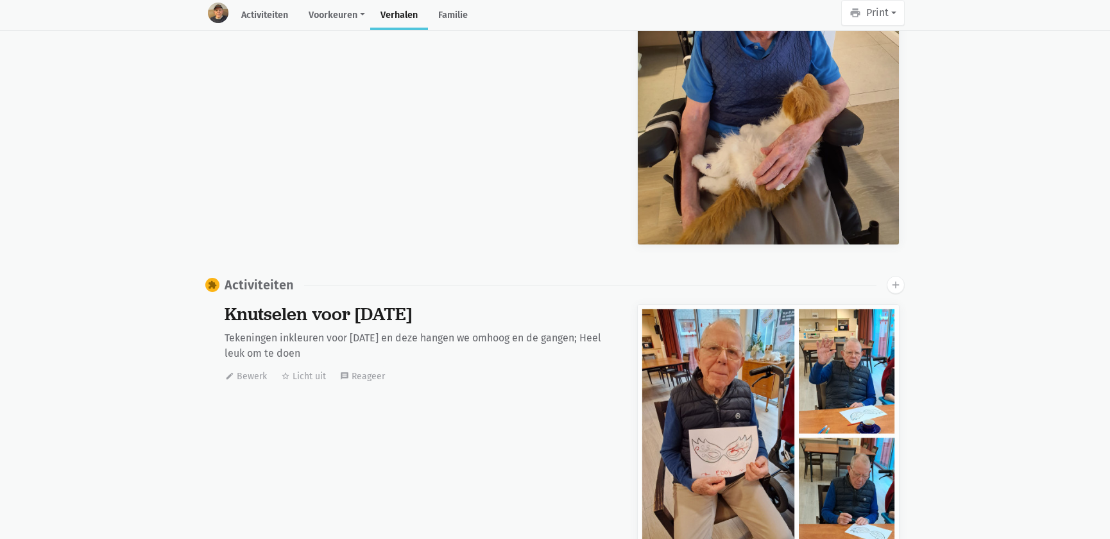
scroll to position [28694, 0]
click at [893, 279] on icon "add" at bounding box center [896, 285] width 12 height 12
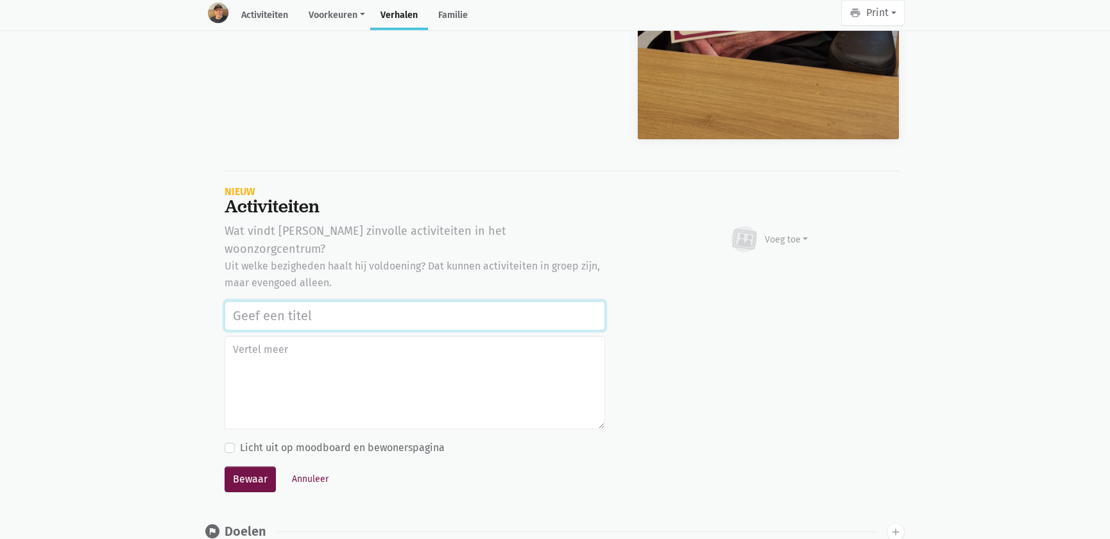
click at [398, 301] on input "text" at bounding box center [415, 316] width 381 height 30
paste input "Notenclub in de buitenlucht 13/08/2025"
type input "Notenclub in de buitenlucht 13/08/2025"
click at [778, 233] on div "Voeg toe" at bounding box center [787, 239] width 44 height 13
click at [765, 266] on link "Afbeelding" at bounding box center [761, 277] width 93 height 22
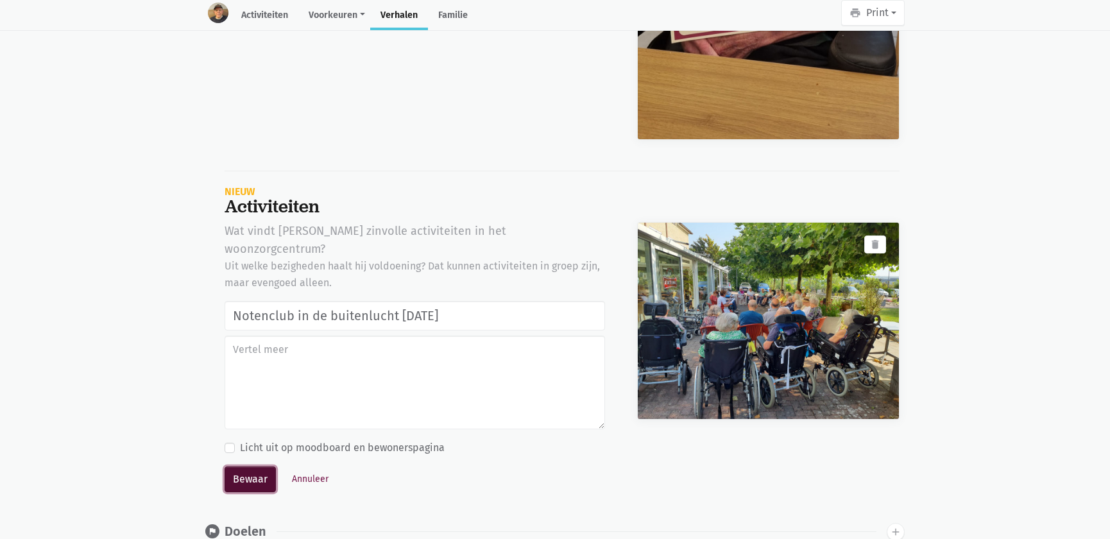
click at [247, 467] on button "Bewaar" at bounding box center [250, 480] width 51 height 26
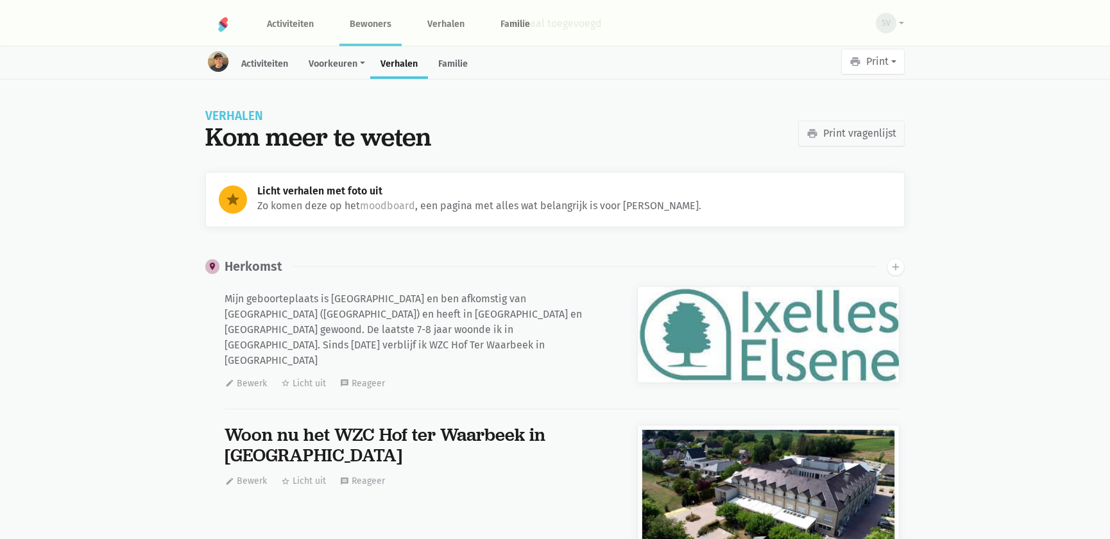
scroll to position [28694, 0]
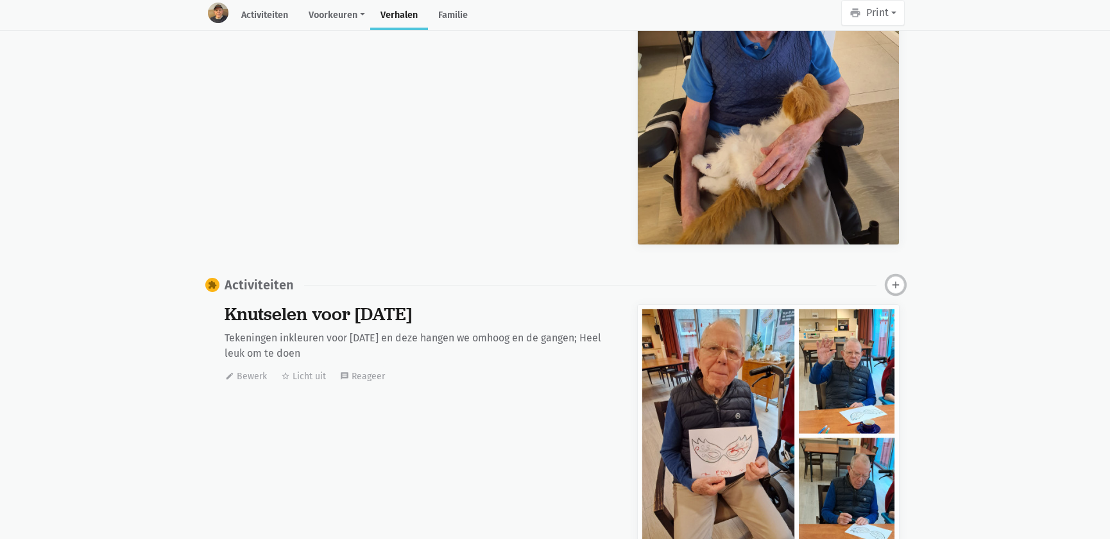
click at [899, 279] on icon "add" at bounding box center [896, 285] width 12 height 12
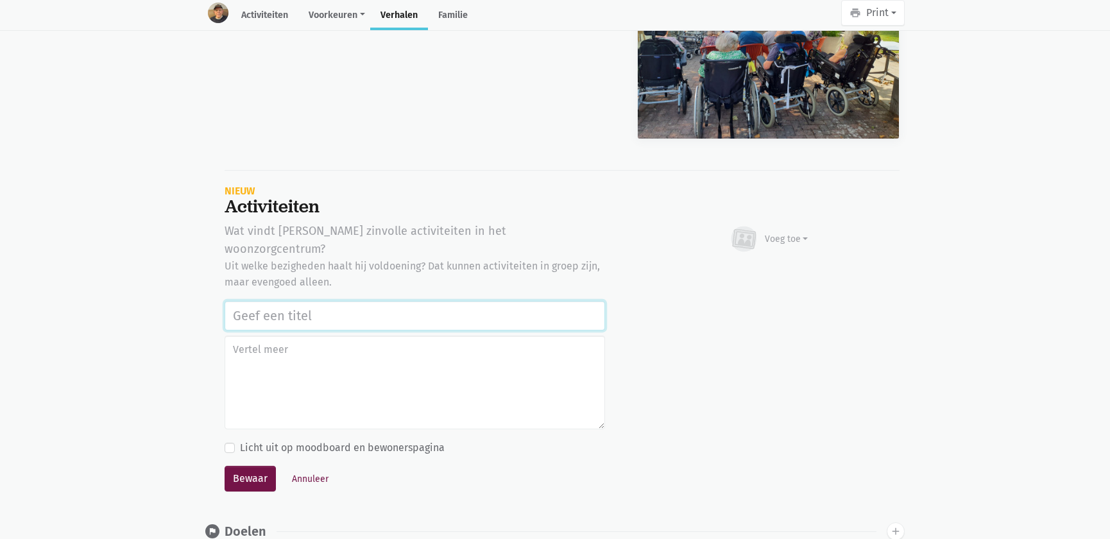
click at [388, 301] on input "text" at bounding box center [415, 316] width 381 height 30
paste input "Notenclub in de buitenlucht [DATE]"
type input "Notenclub in de buitenlucht [DATE]"
click at [792, 232] on div "Voeg toe" at bounding box center [787, 238] width 44 height 13
click at [773, 266] on link "Afbeelding" at bounding box center [761, 277] width 93 height 22
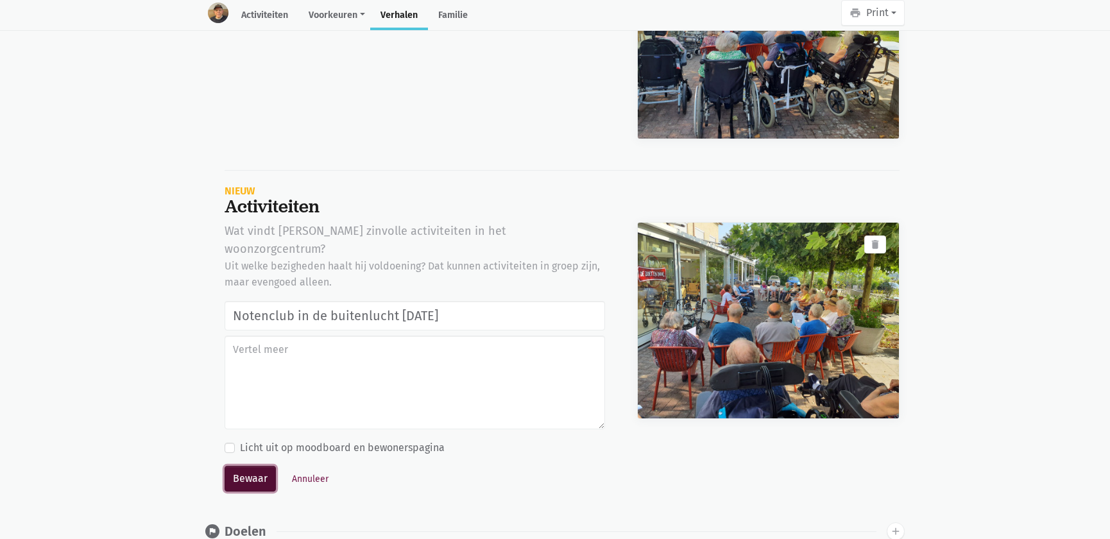
click at [250, 466] on button "Bewaar" at bounding box center [250, 479] width 51 height 26
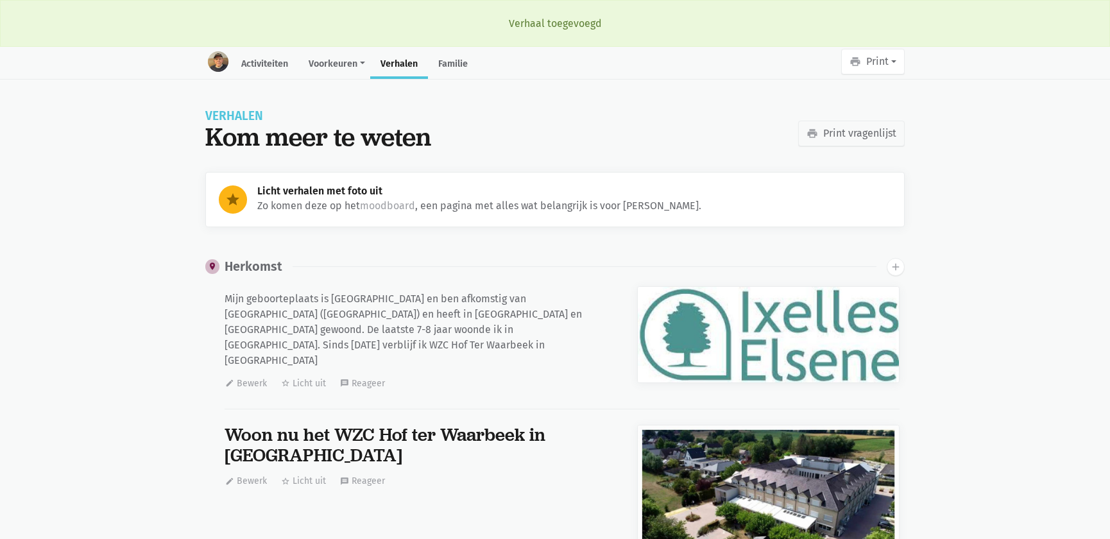
scroll to position [28694, 0]
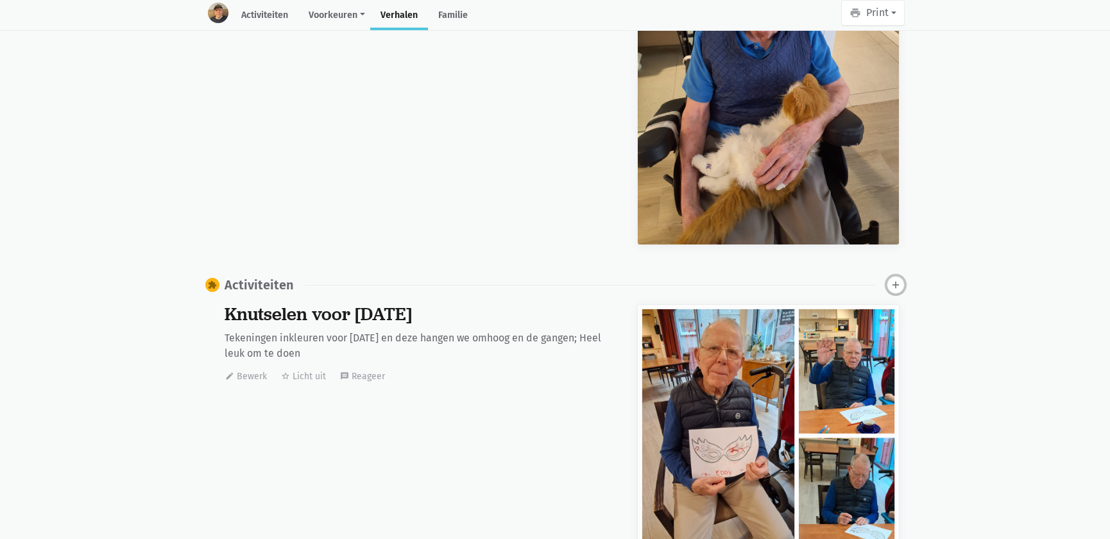
click at [897, 279] on icon "add" at bounding box center [896, 285] width 12 height 12
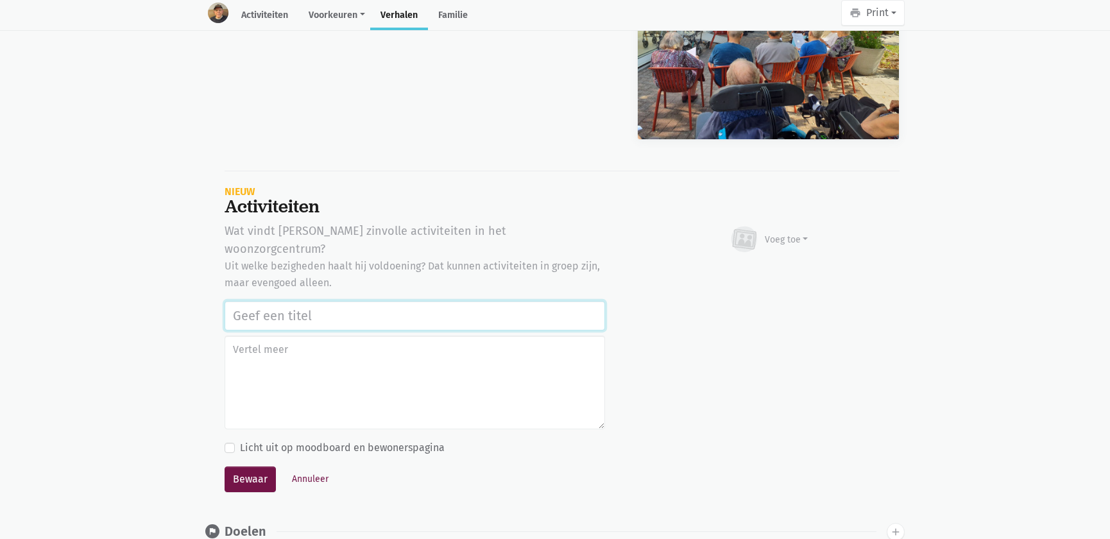
click at [356, 301] on input "text" at bounding box center [415, 316] width 381 height 30
paste input "Notenclub in de buitenlucht 13/08/2025"
type input "Notenclub in de buitenlucht 13/08/2025"
click at [793, 225] on div "Voeg toe" at bounding box center [769, 239] width 80 height 28
click at [782, 266] on link "Afbeelding" at bounding box center [761, 277] width 93 height 22
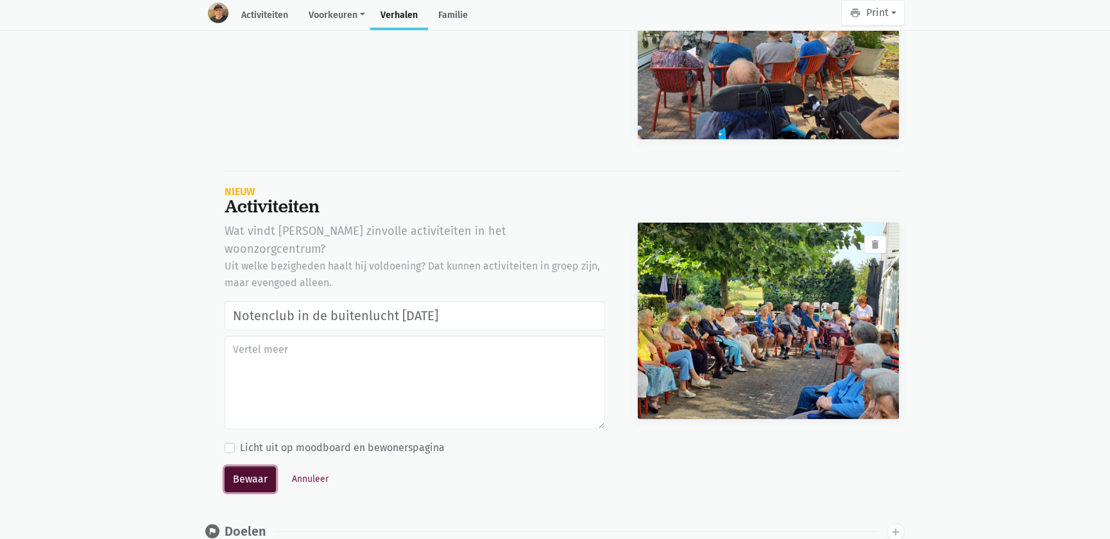
click at [250, 467] on button "Bewaar" at bounding box center [250, 480] width 51 height 26
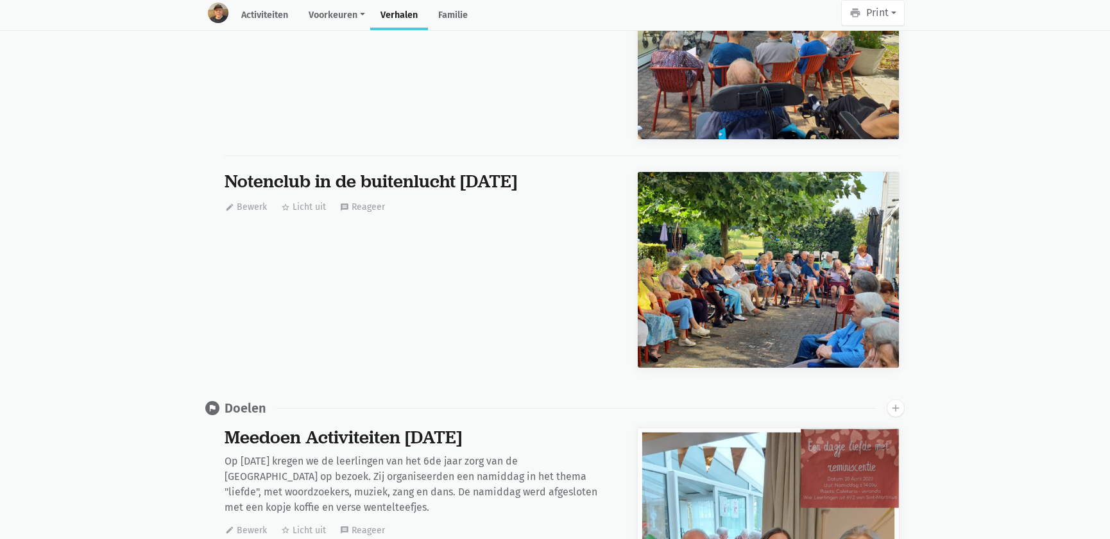
scroll to position [0, 0]
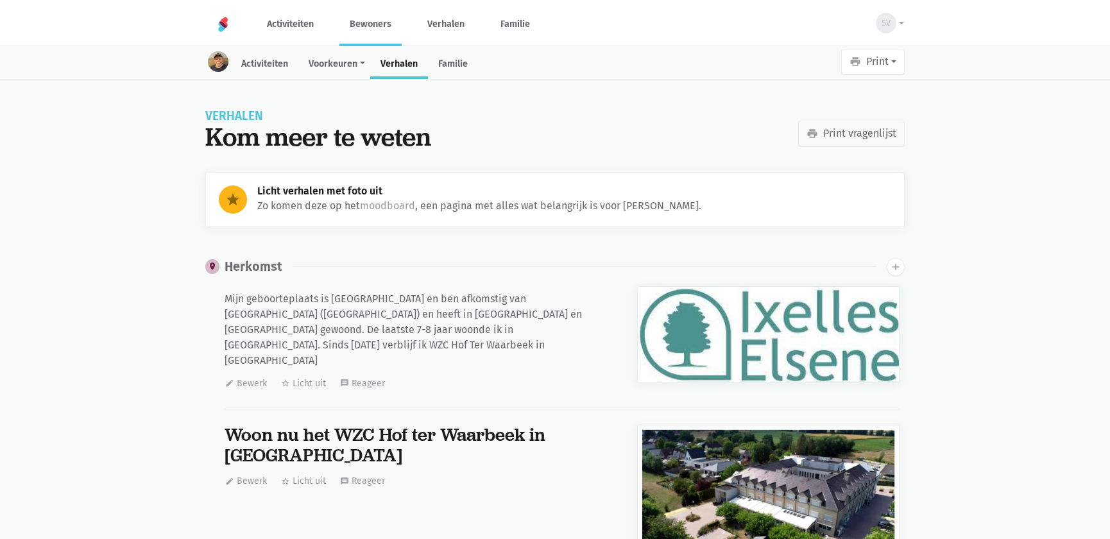
click at [382, 21] on link "Bewoners" at bounding box center [370, 24] width 62 height 43
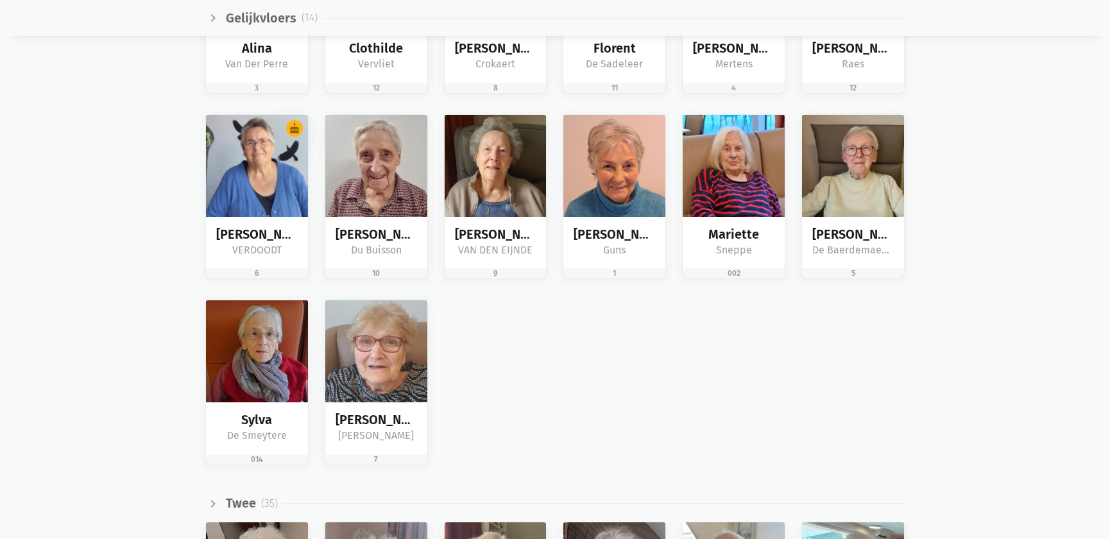
scroll to position [2041, 0]
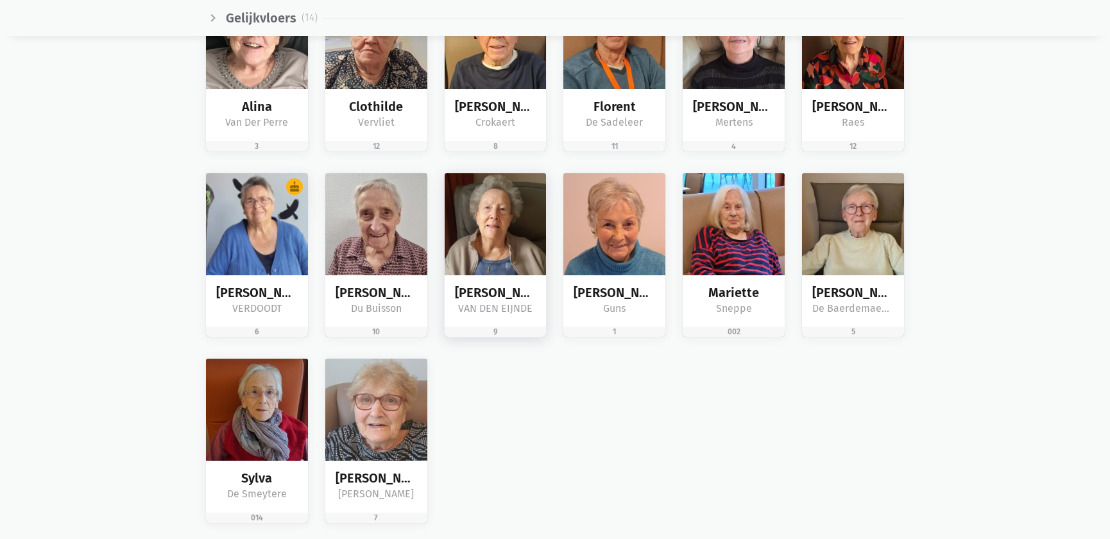
click at [503, 259] on img at bounding box center [496, 224] width 102 height 102
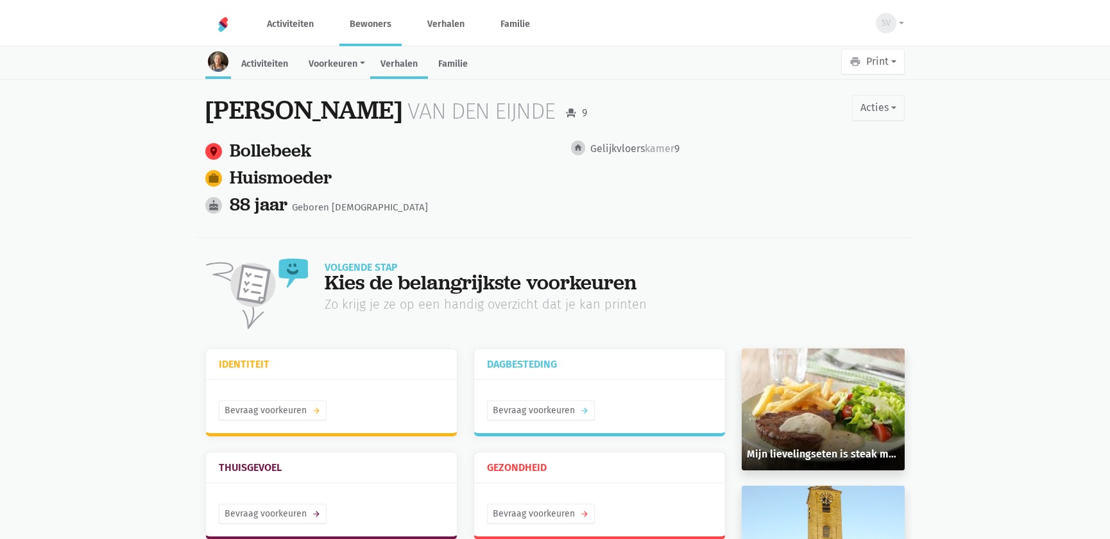
click at [408, 59] on link "Verhalen" at bounding box center [399, 65] width 58 height 28
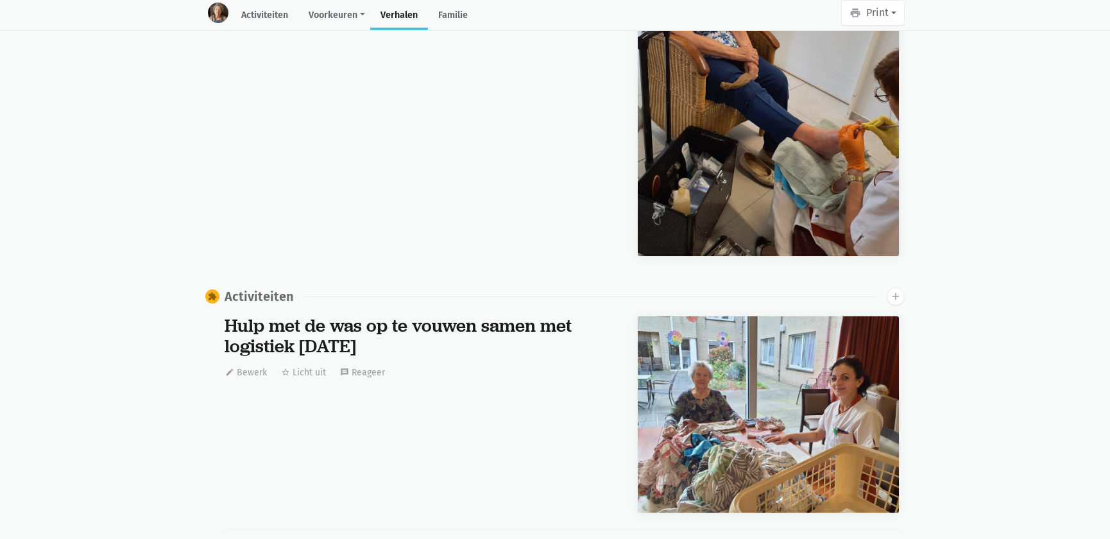
scroll to position [23775, 0]
click at [895, 291] on icon "add" at bounding box center [896, 297] width 12 height 12
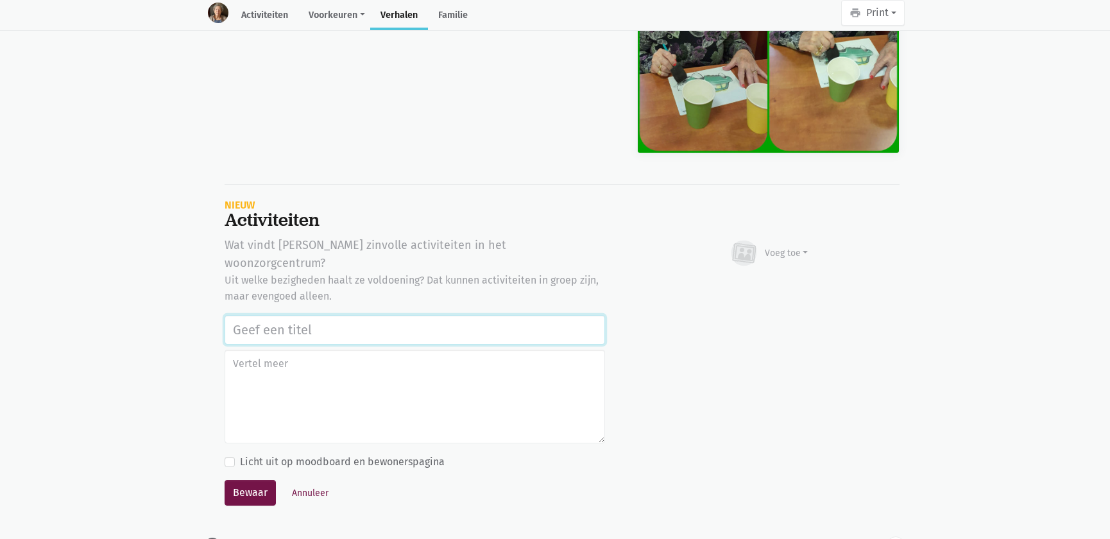
click at [341, 315] on input "text" at bounding box center [415, 330] width 381 height 30
paste input "Notenclub in de buitenlucht [DATE]"
type input "Notenclub in de buitenlucht [DATE]"
click at [783, 246] on div "Voeg toe" at bounding box center [787, 252] width 44 height 13
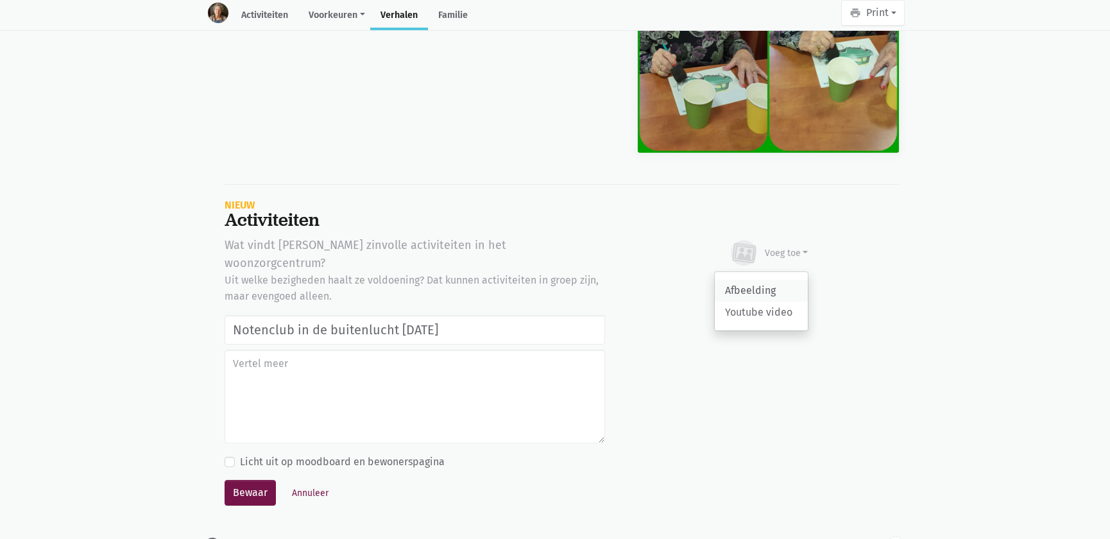
click at [767, 280] on link "Afbeelding" at bounding box center [761, 291] width 93 height 22
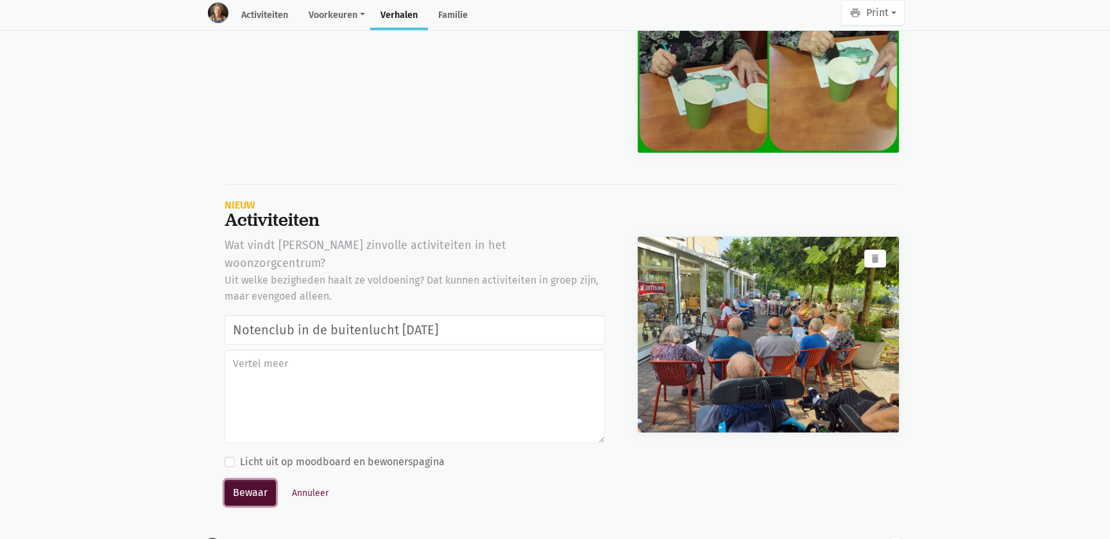
click at [256, 480] on button "Bewaar" at bounding box center [250, 493] width 51 height 26
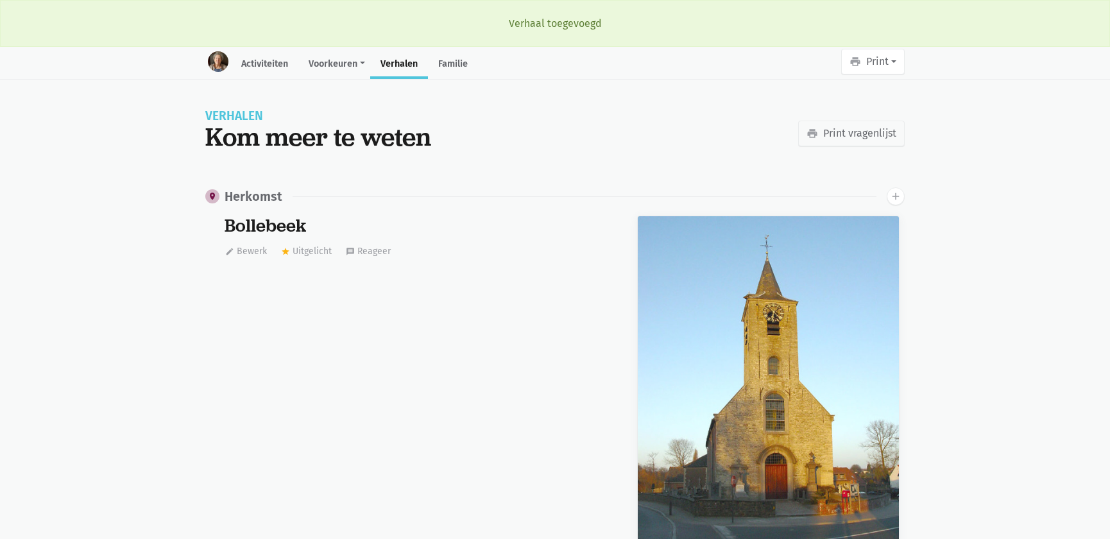
scroll to position [23775, 0]
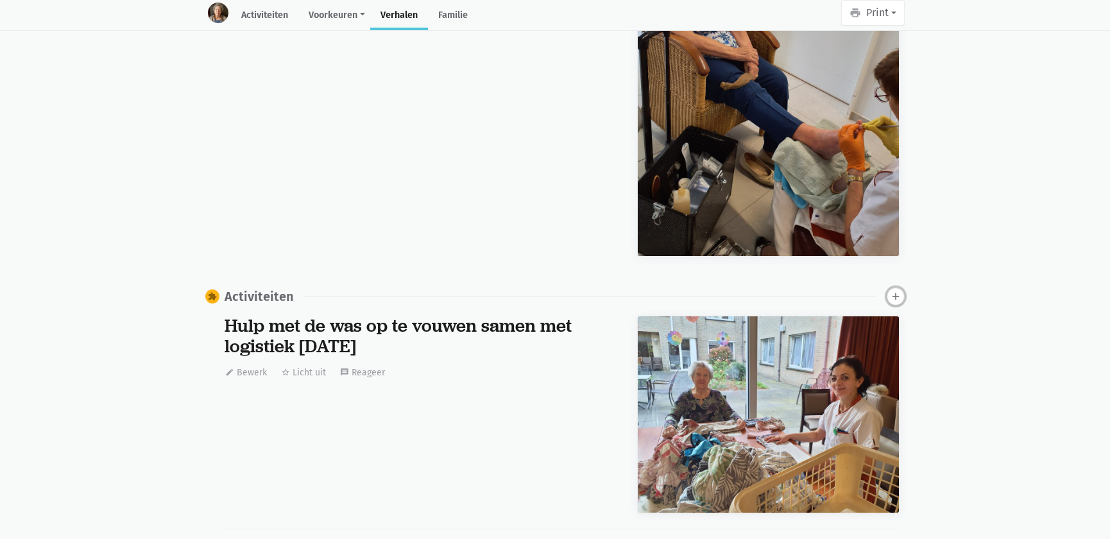
click at [894, 291] on icon "add" at bounding box center [896, 297] width 12 height 12
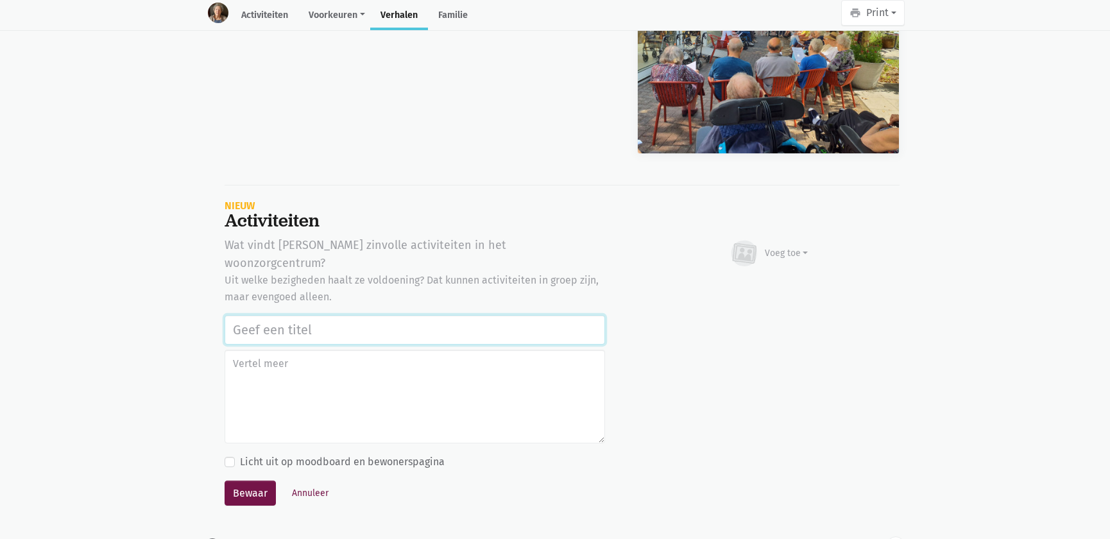
click at [297, 315] on input "text" at bounding box center [415, 330] width 381 height 30
paste input "Notenclub in de buitenlucht 13/08/2025"
type input "Notenclub in de buitenlucht 13/08/2025"
drag, startPoint x: 779, startPoint y: 227, endPoint x: 777, endPoint y: 233, distance: 6.7
click at [778, 246] on div "Voeg toe" at bounding box center [787, 252] width 44 height 13
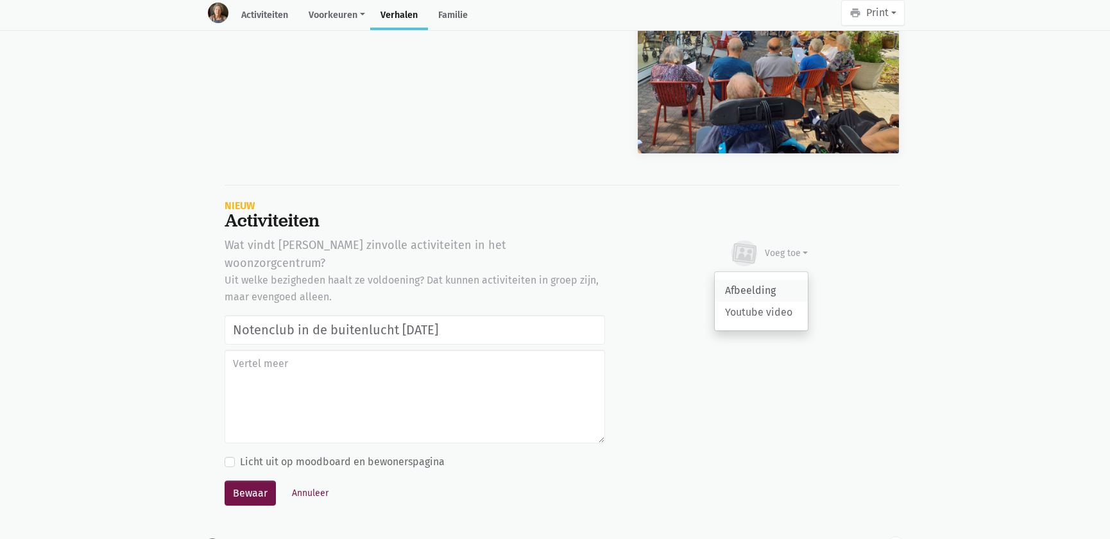
click at [759, 280] on link "Afbeelding" at bounding box center [761, 291] width 93 height 22
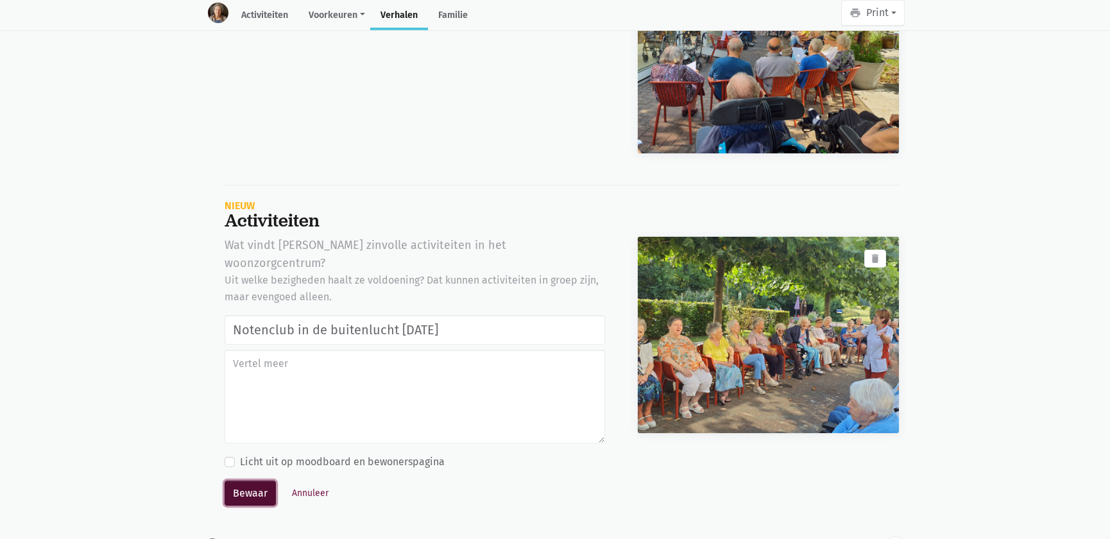
click at [255, 481] on button "Bewaar" at bounding box center [250, 494] width 51 height 26
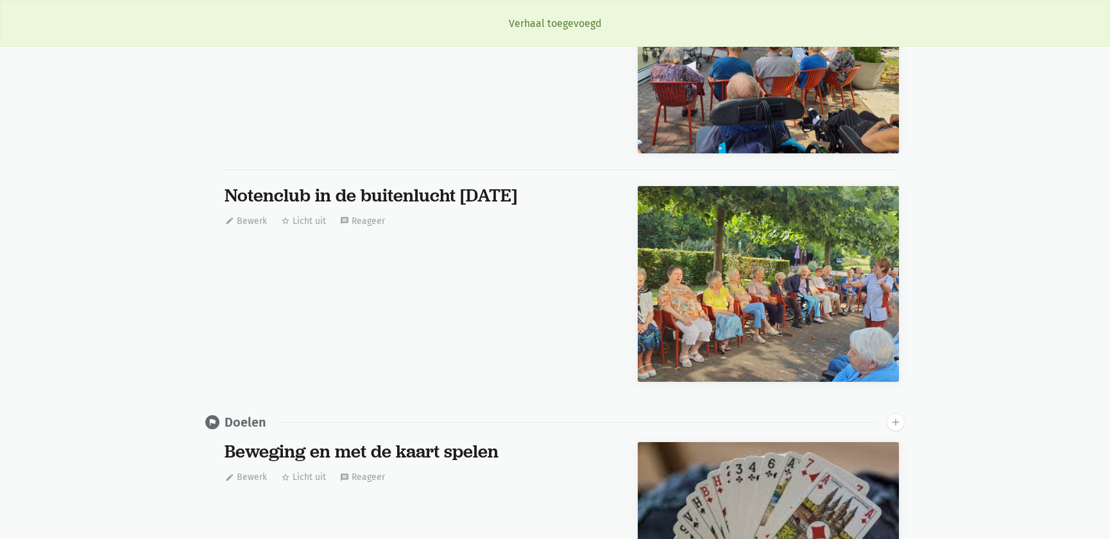
scroll to position [0, 0]
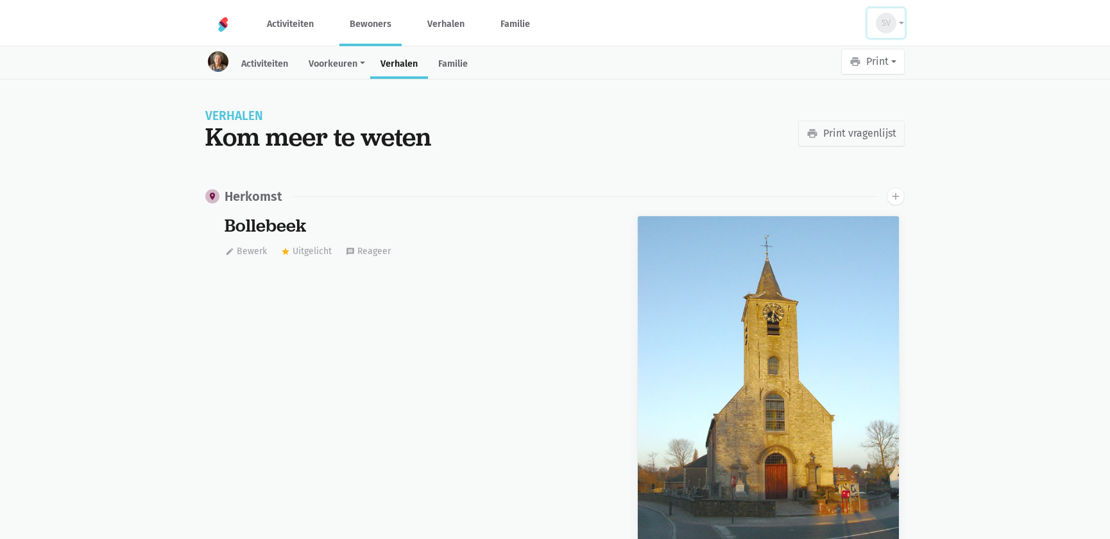
click at [893, 21] on div "SV" at bounding box center [886, 23] width 21 height 21
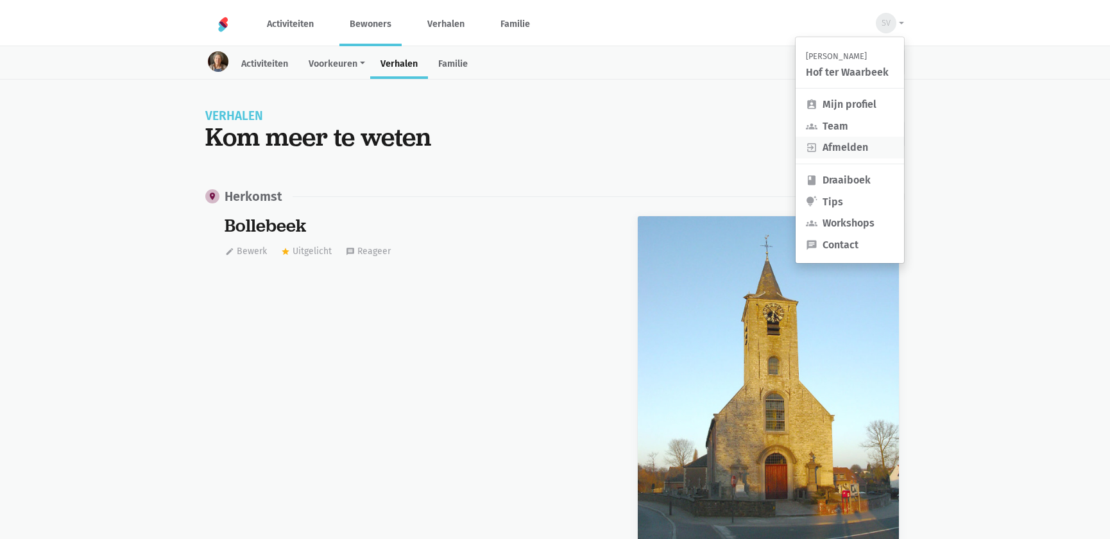
click at [830, 149] on link "exit_to_app Afmelden" at bounding box center [850, 148] width 108 height 22
